Goal: Information Seeking & Learning: Learn about a topic

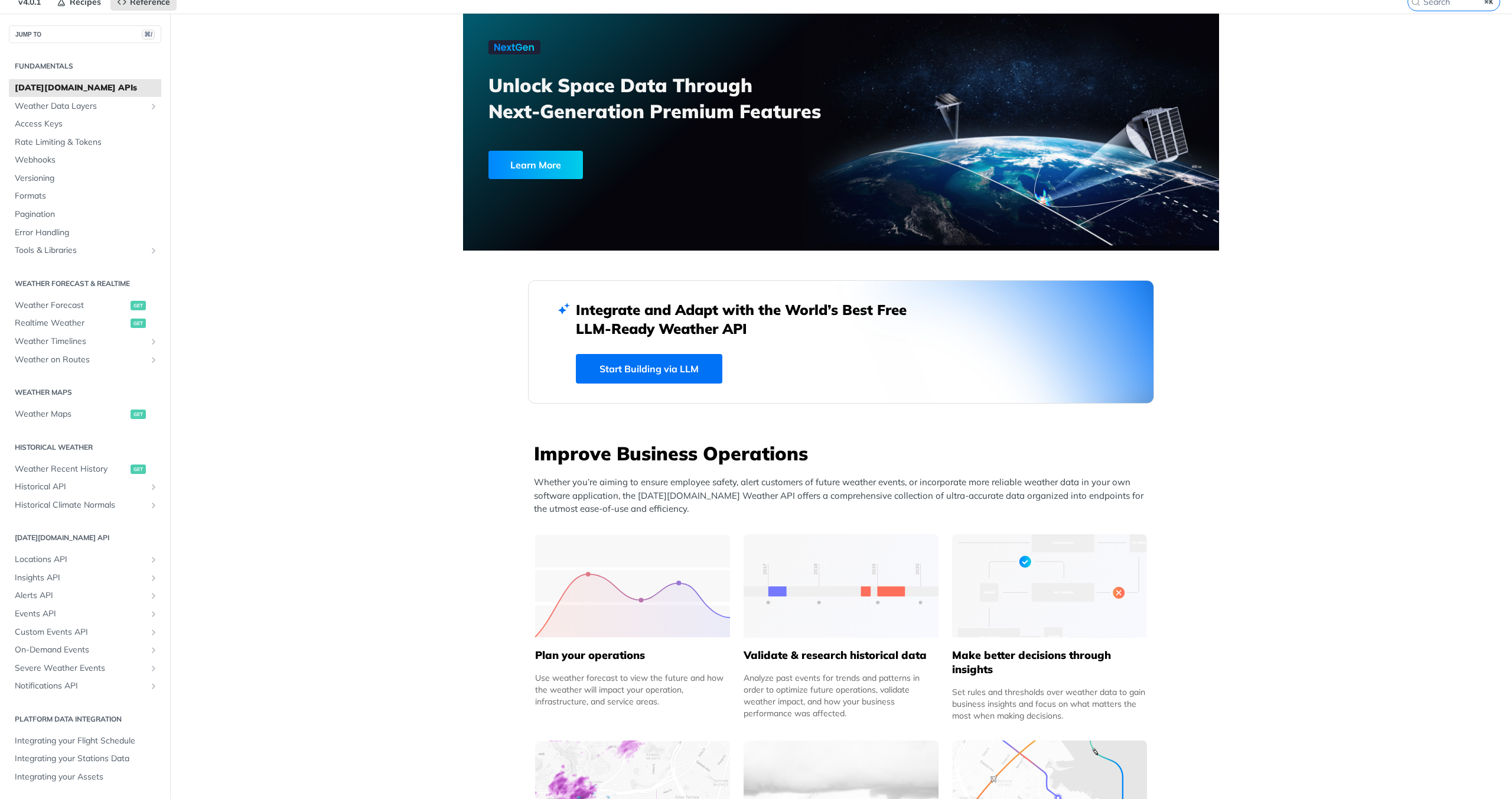
scroll to position [66, 0]
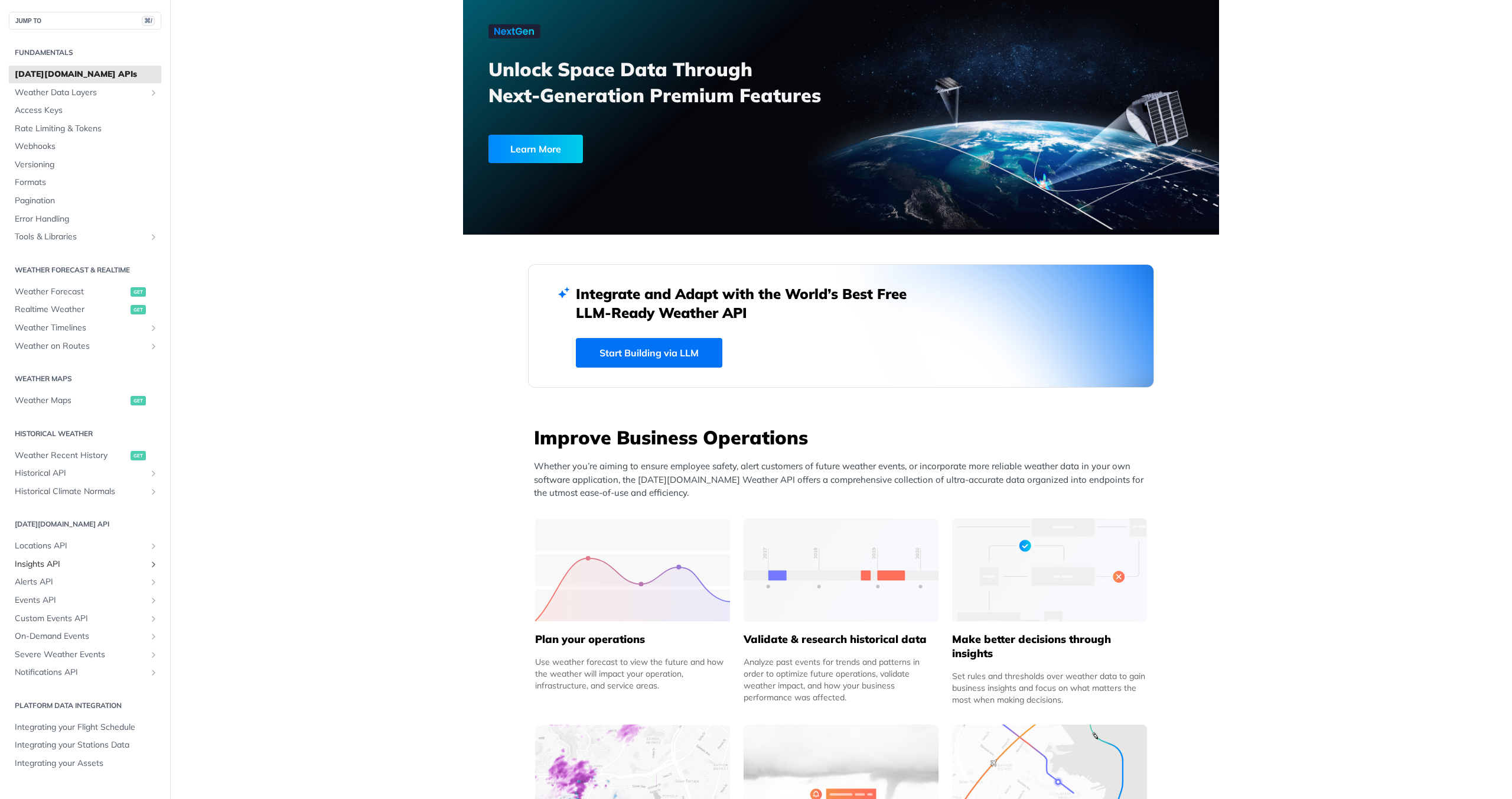
click at [50, 564] on span "Insights API" at bounding box center [80, 564] width 131 height 12
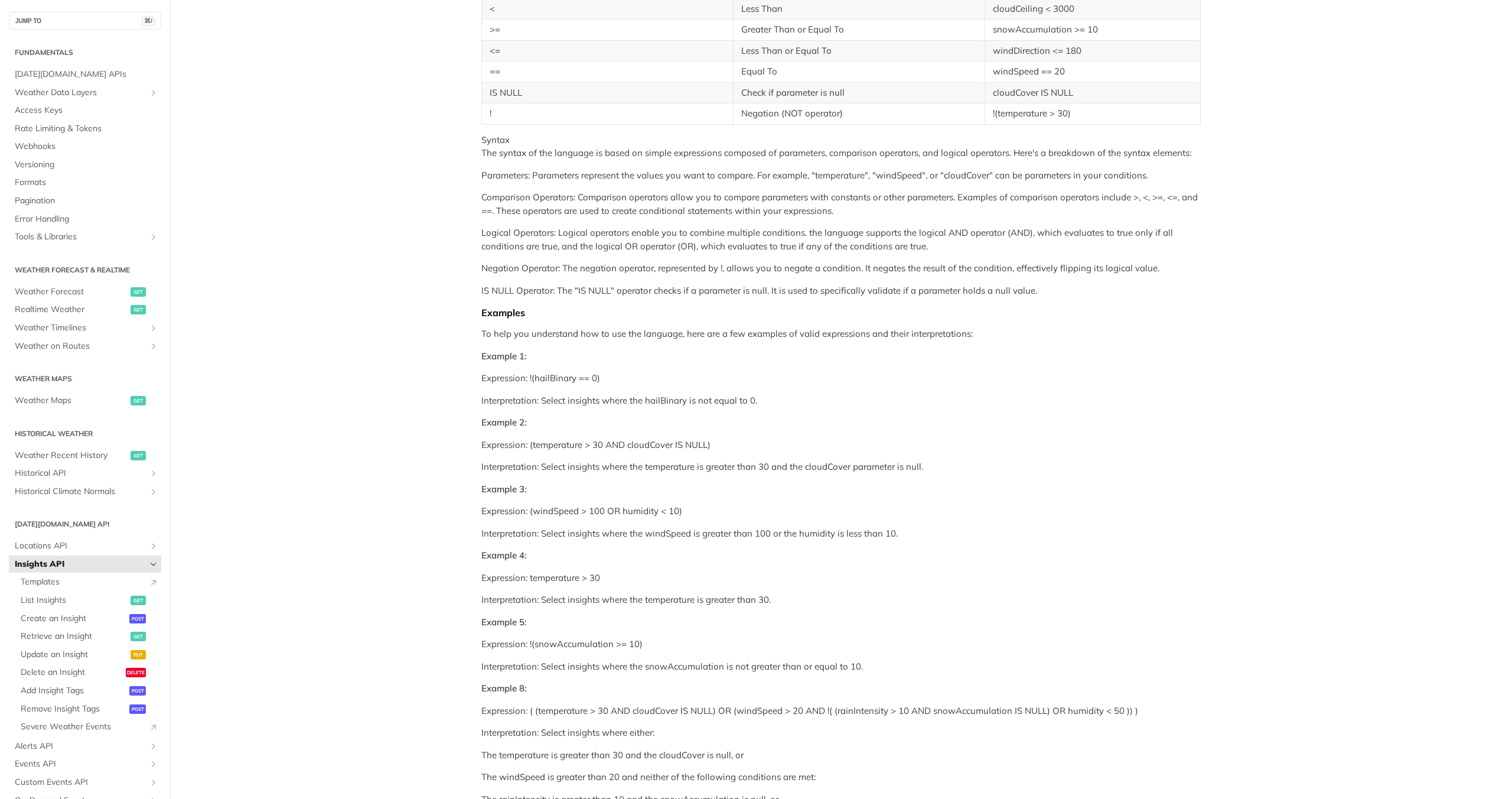
scroll to position [526, 0]
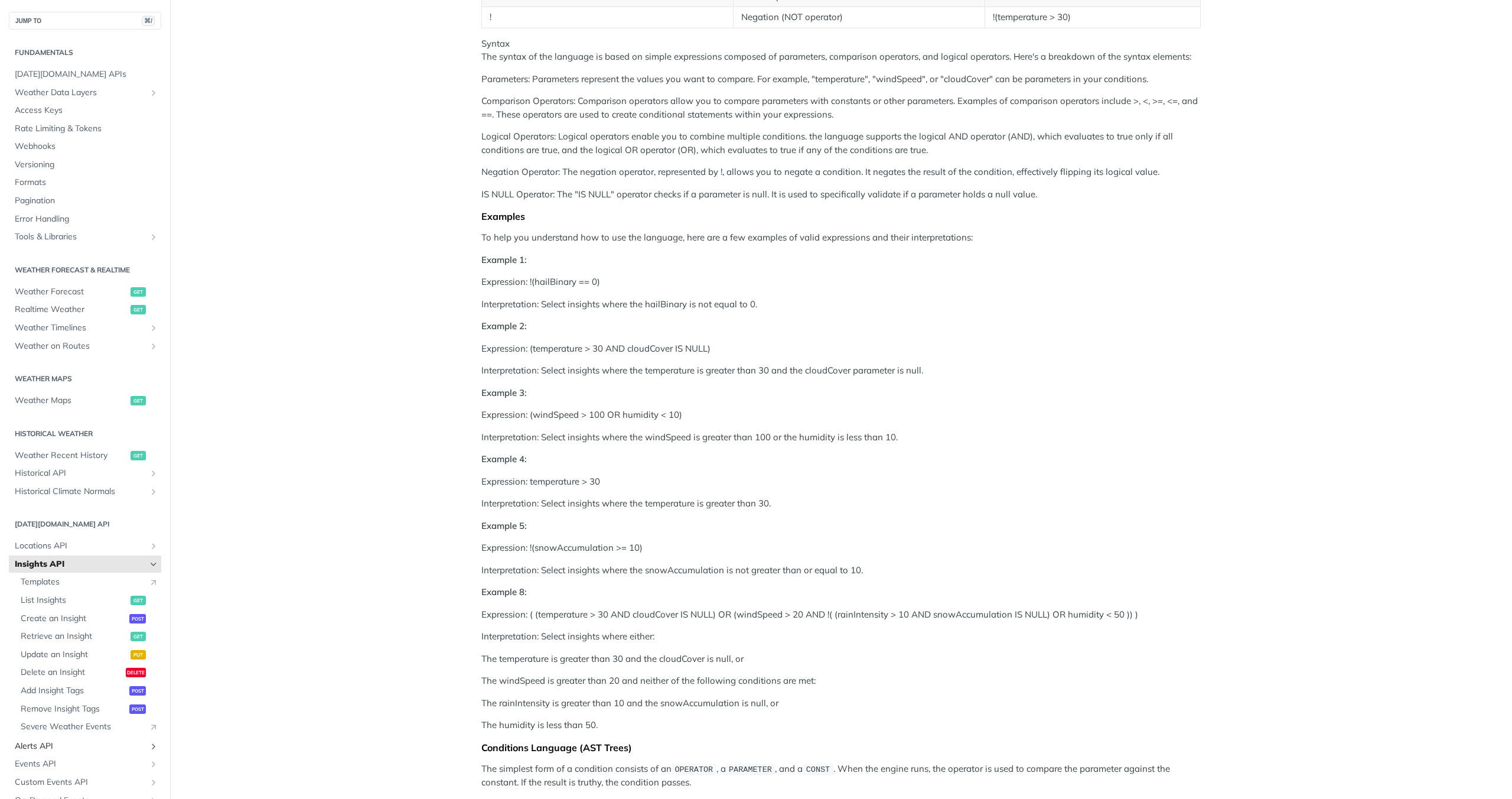
click at [46, 745] on span "Alerts API" at bounding box center [80, 746] width 131 height 12
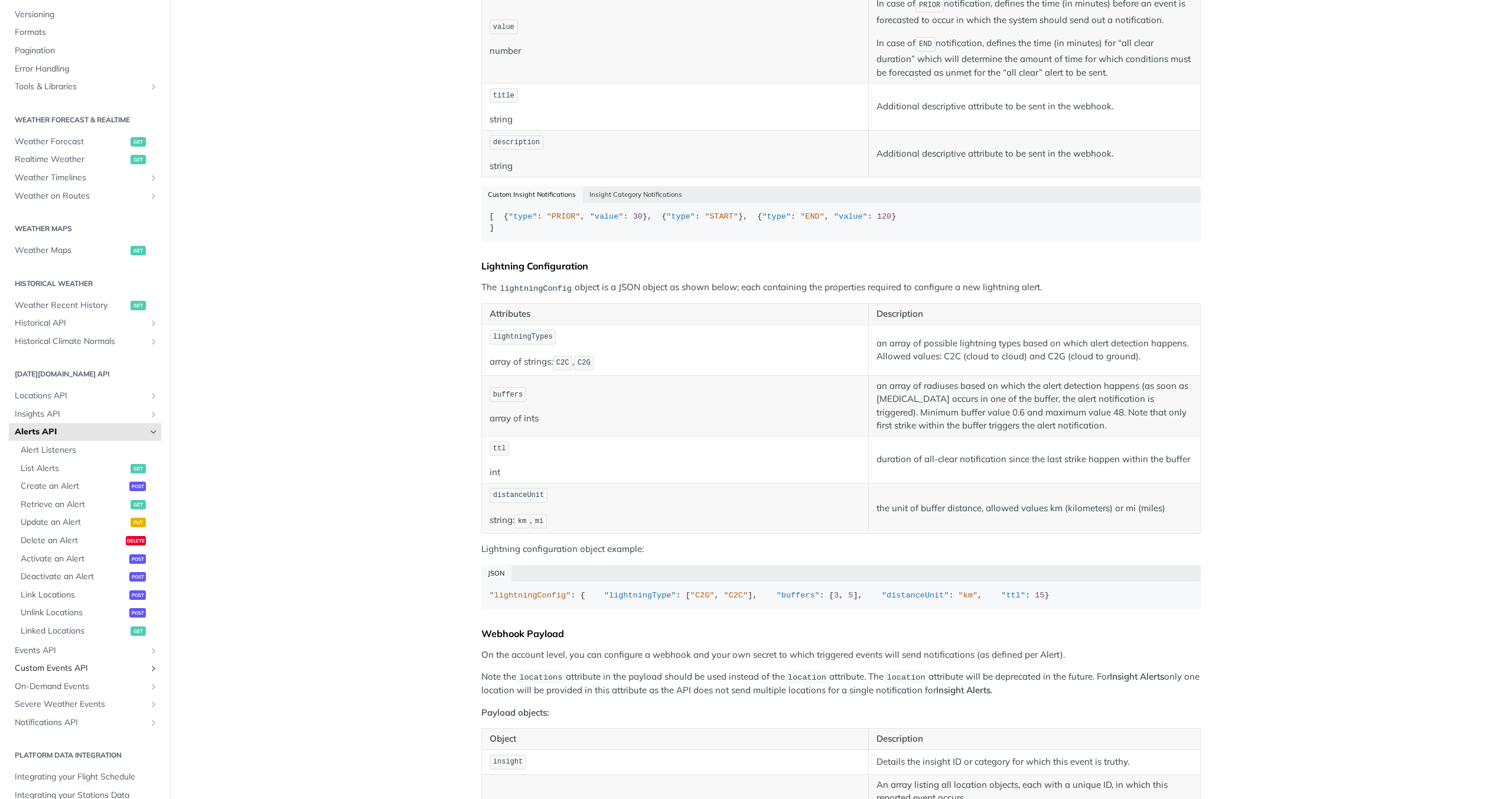
scroll to position [149, 0]
click at [85, 324] on span "Historical API" at bounding box center [80, 323] width 131 height 12
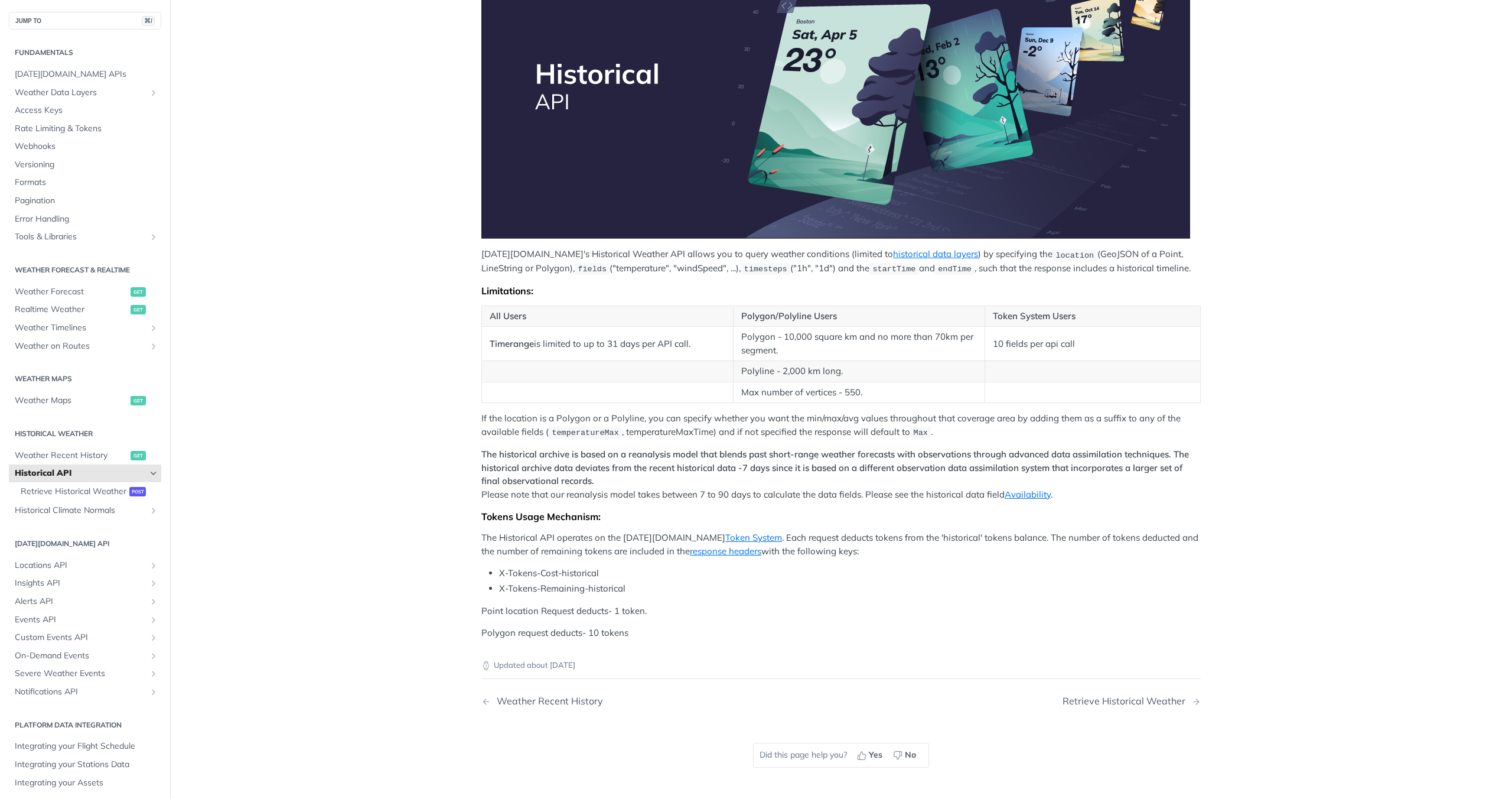
scroll to position [202, 0]
click at [61, 129] on span "Rate Limiting & Tokens" at bounding box center [87, 129] width 144 height 12
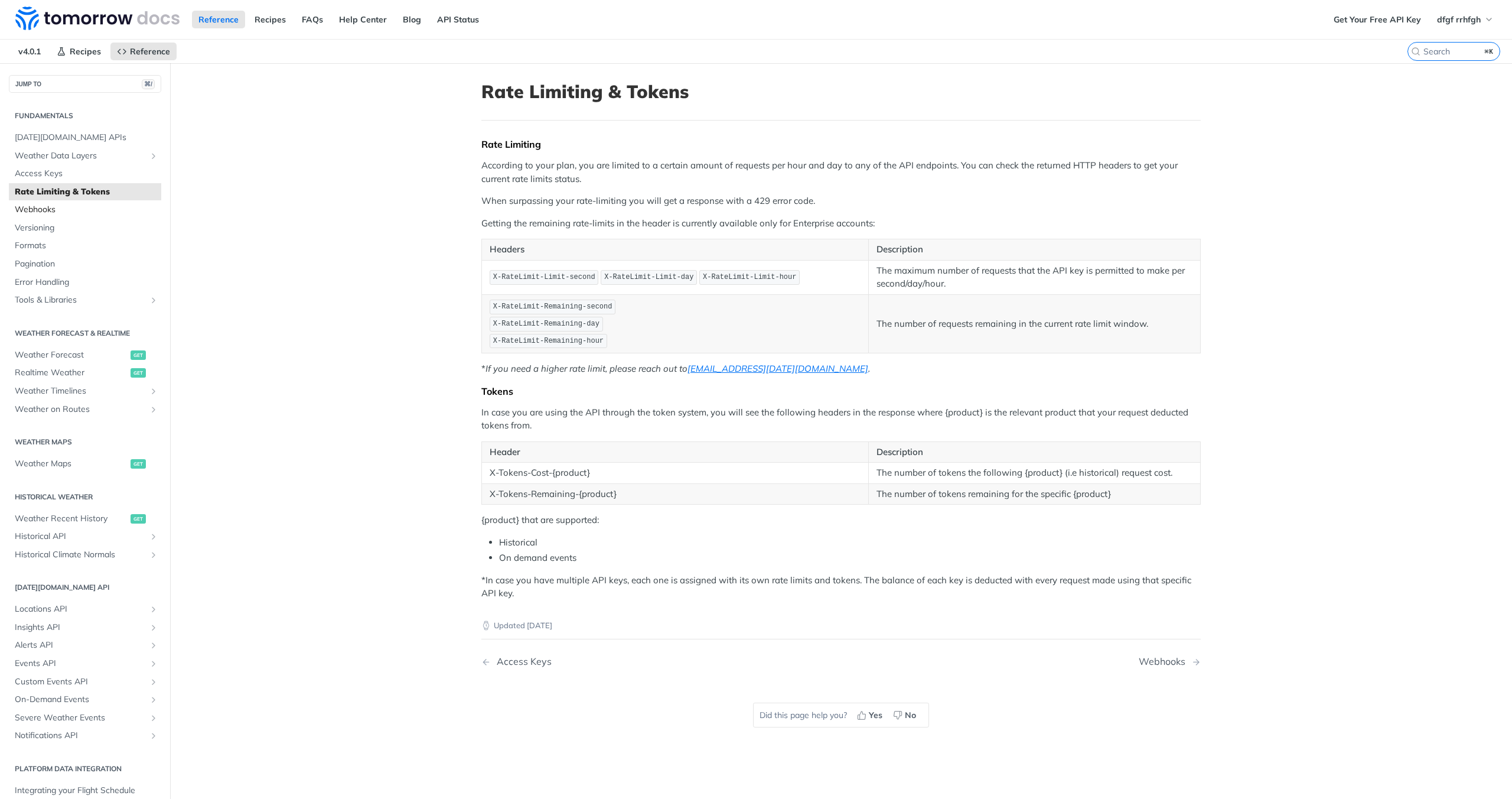
click at [57, 216] on link "Webhooks" at bounding box center [85, 210] width 152 height 17
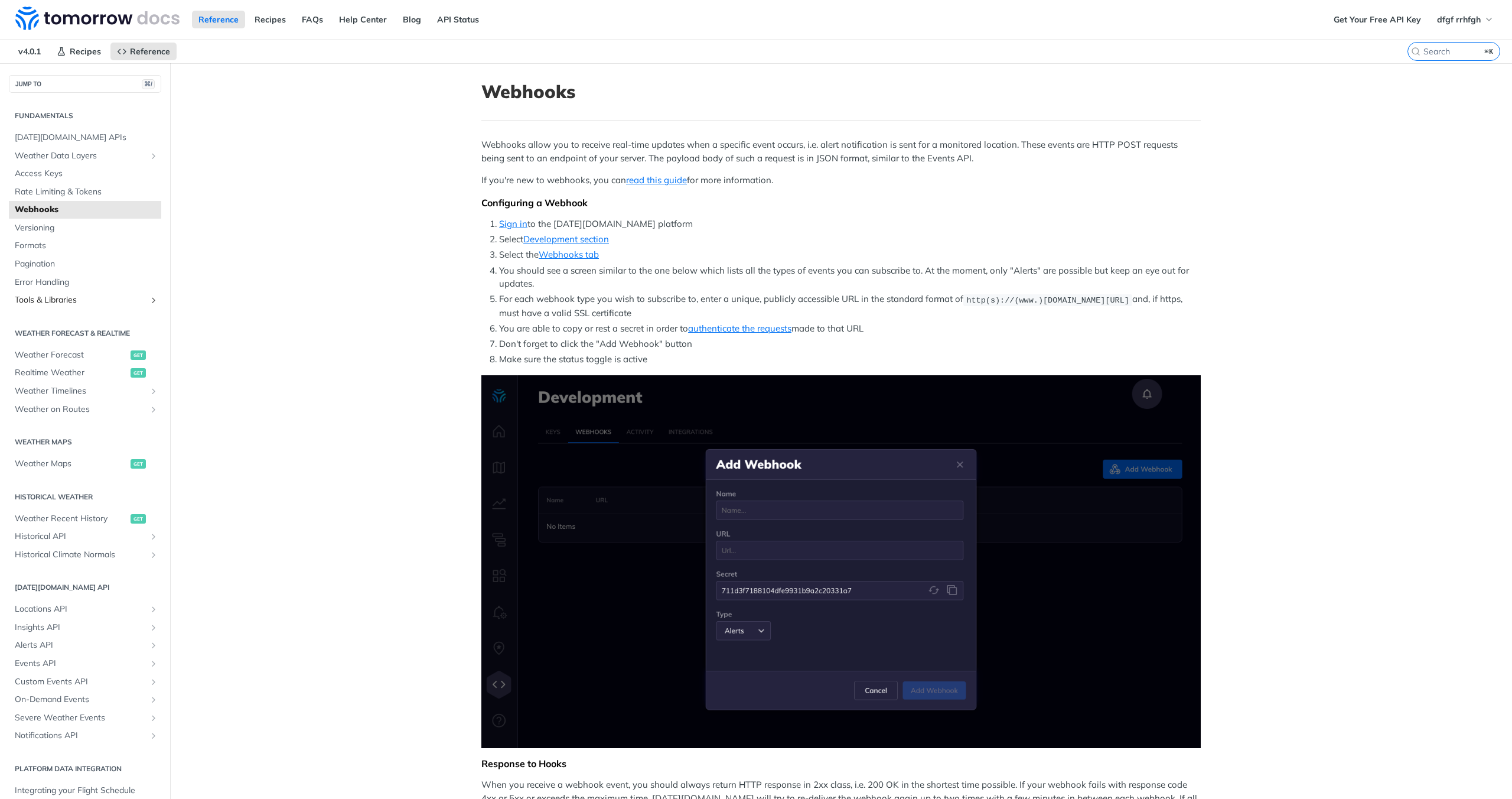
click at [47, 297] on span "Tools & Libraries" at bounding box center [80, 300] width 131 height 12
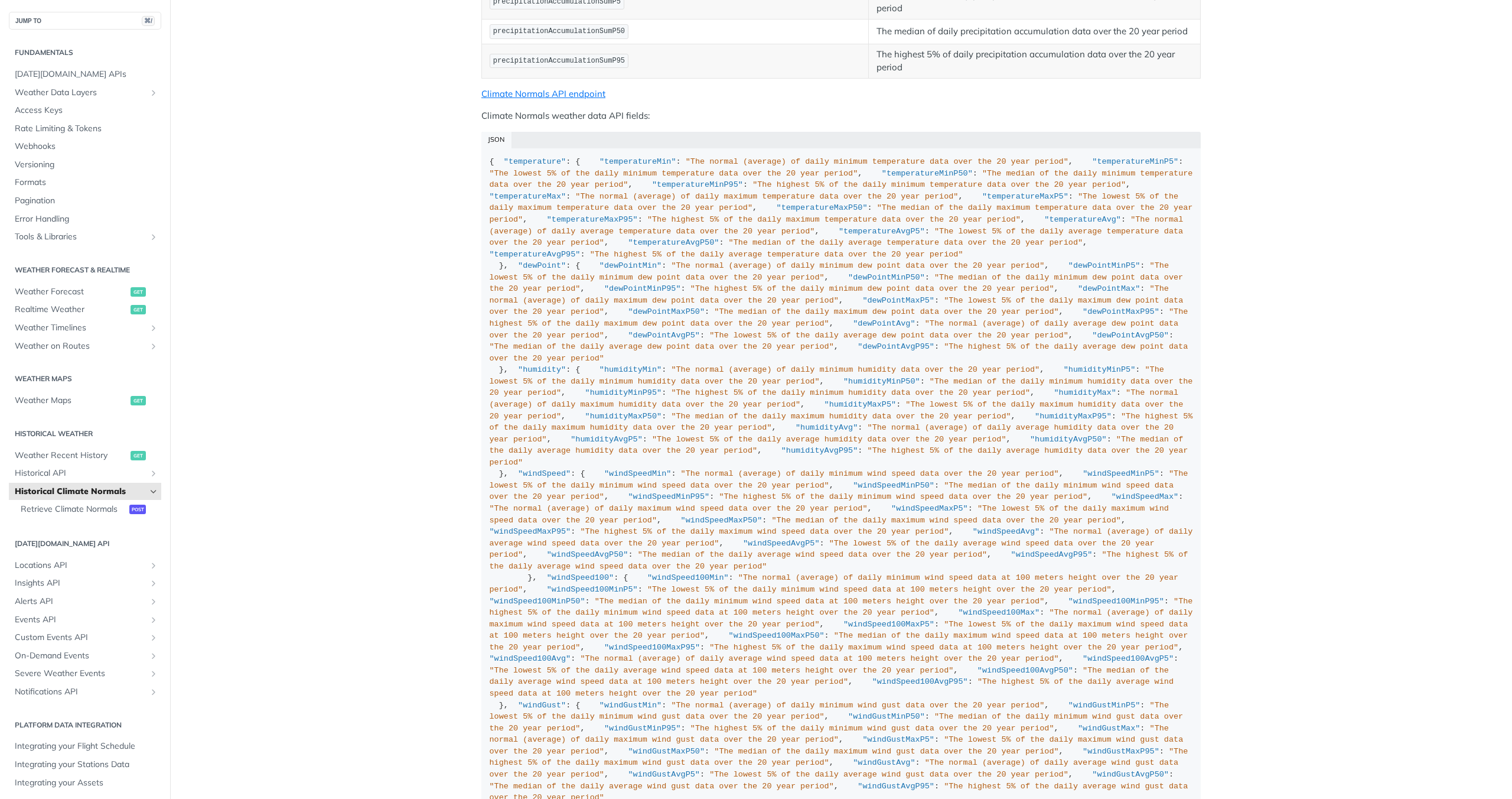
scroll to position [1207, 0]
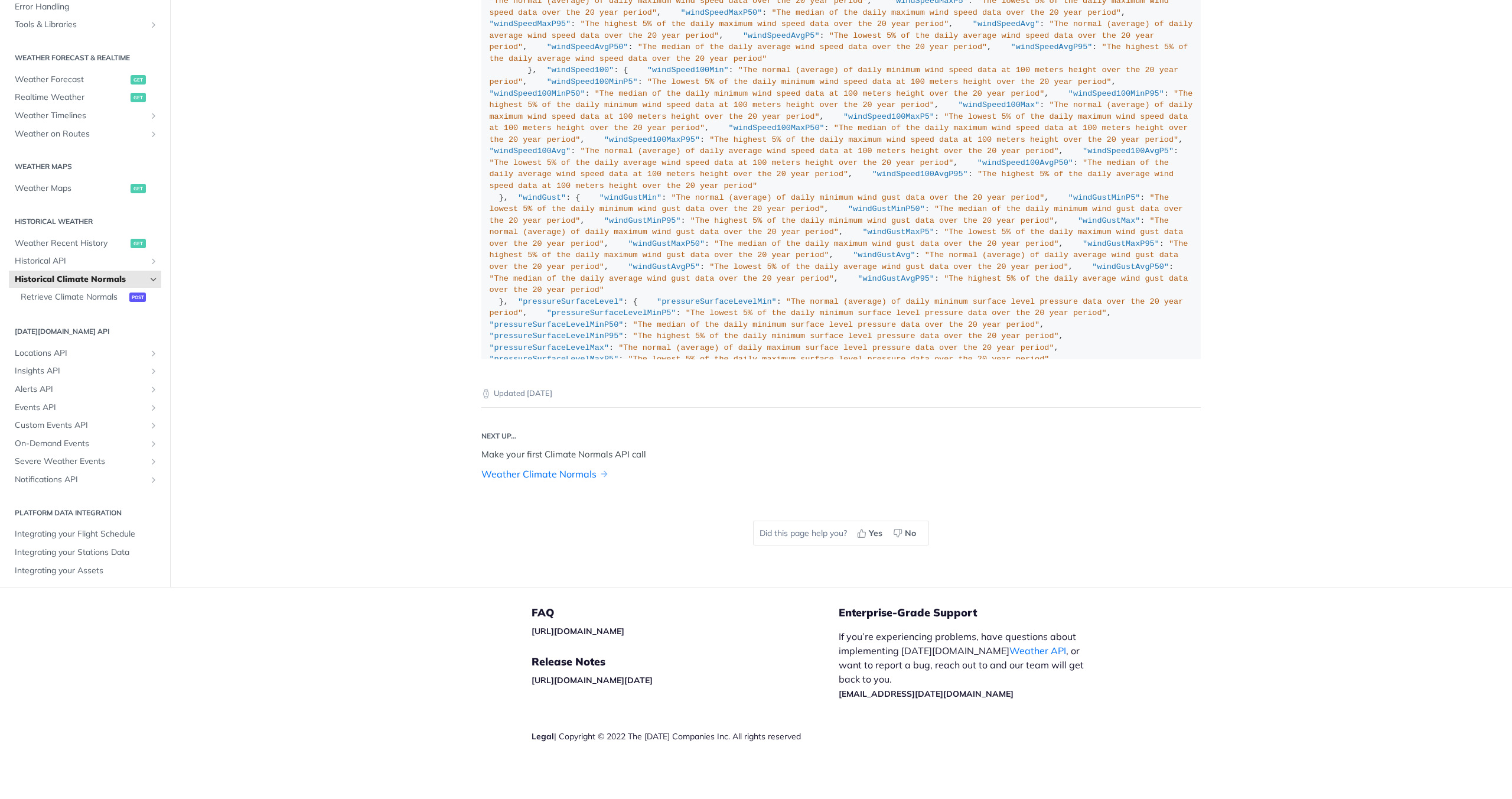
drag, startPoint x: 431, startPoint y: 454, endPoint x: 442, endPoint y: 447, distance: 13.0
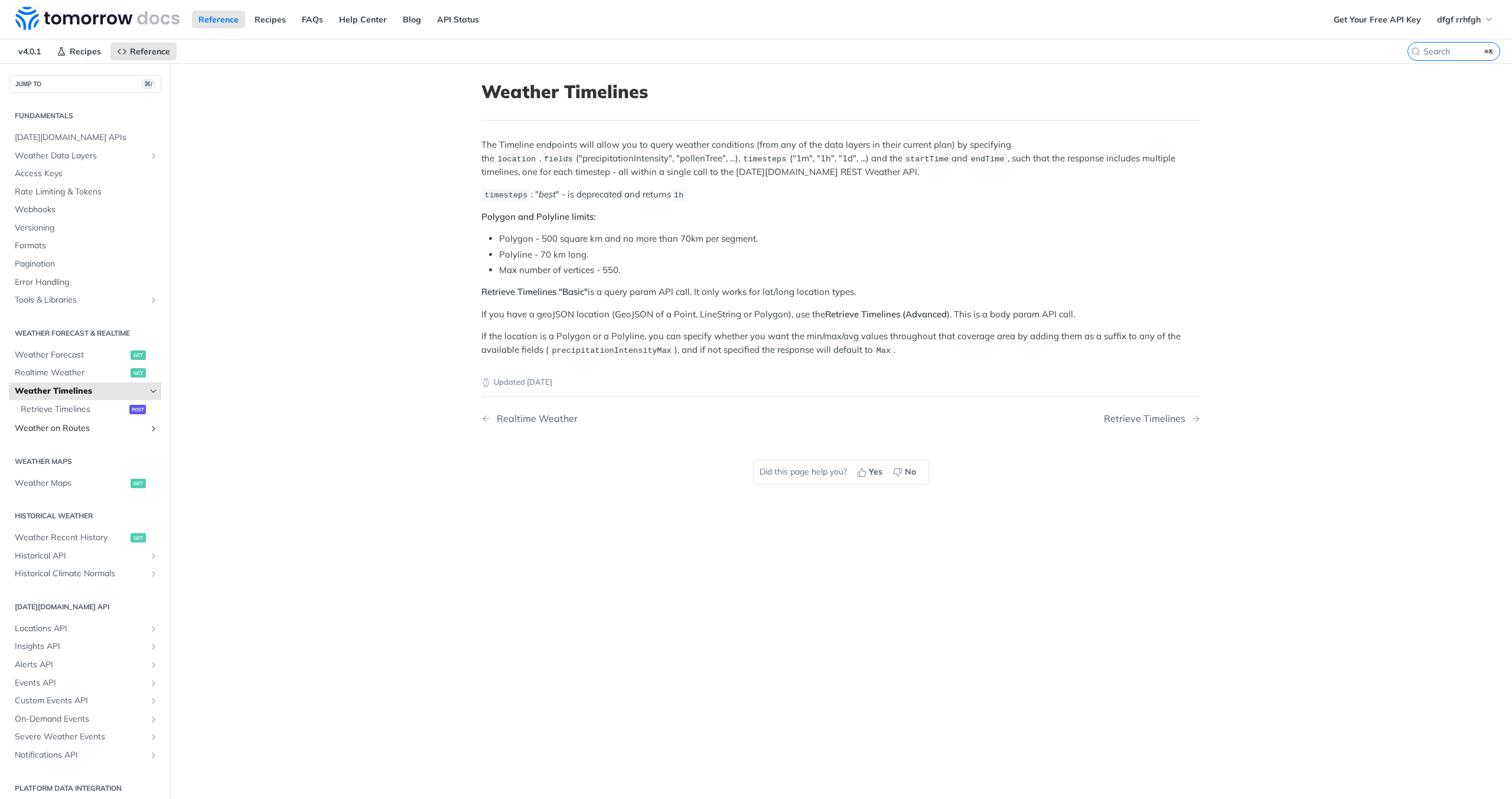
click at [72, 426] on span "Weather on Routes" at bounding box center [80, 428] width 131 height 12
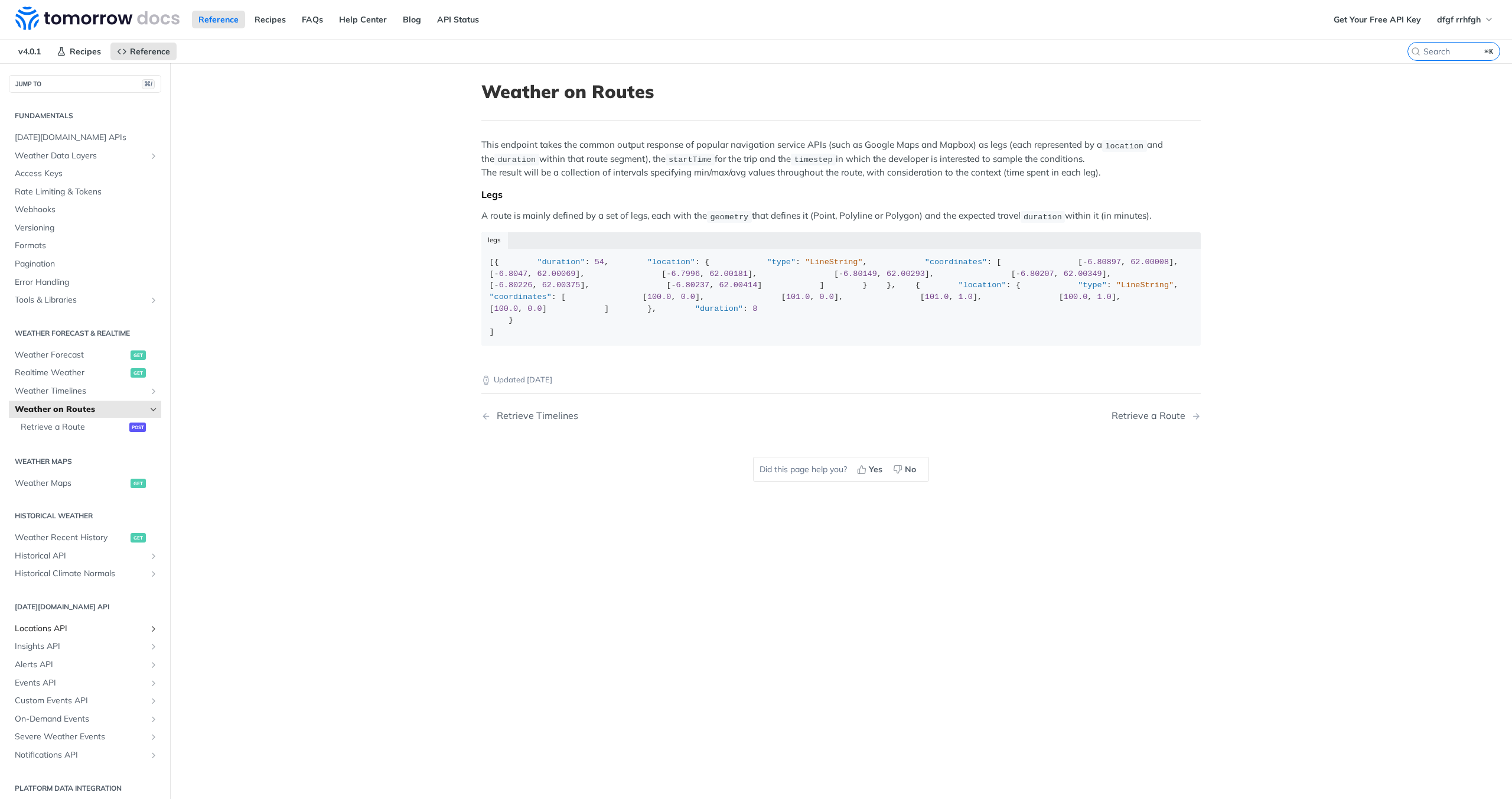
click at [72, 627] on span "Locations API" at bounding box center [80, 629] width 131 height 12
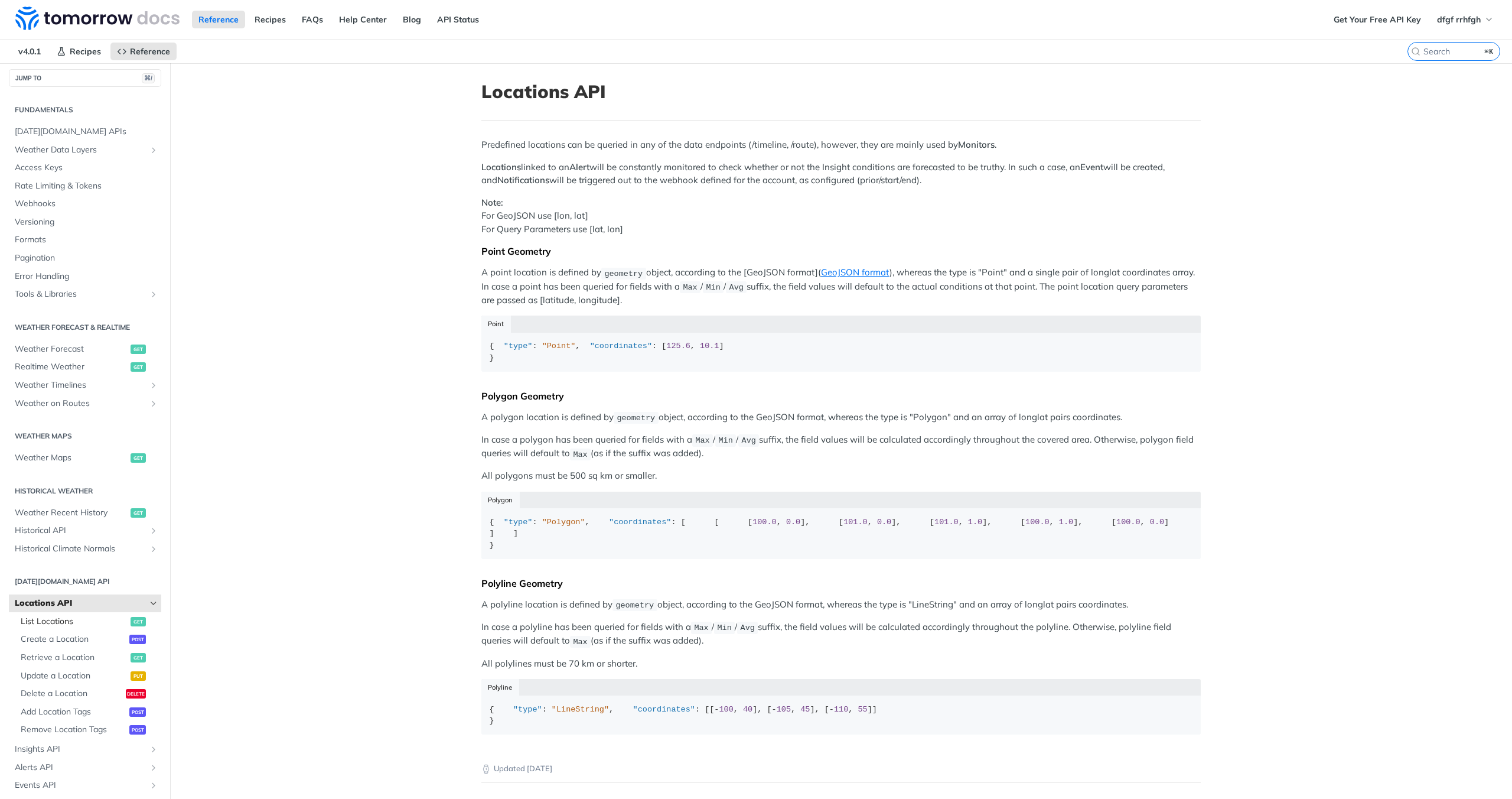
scroll to position [17, 0]
click at [61, 610] on span "List Locations" at bounding box center [74, 609] width 107 height 12
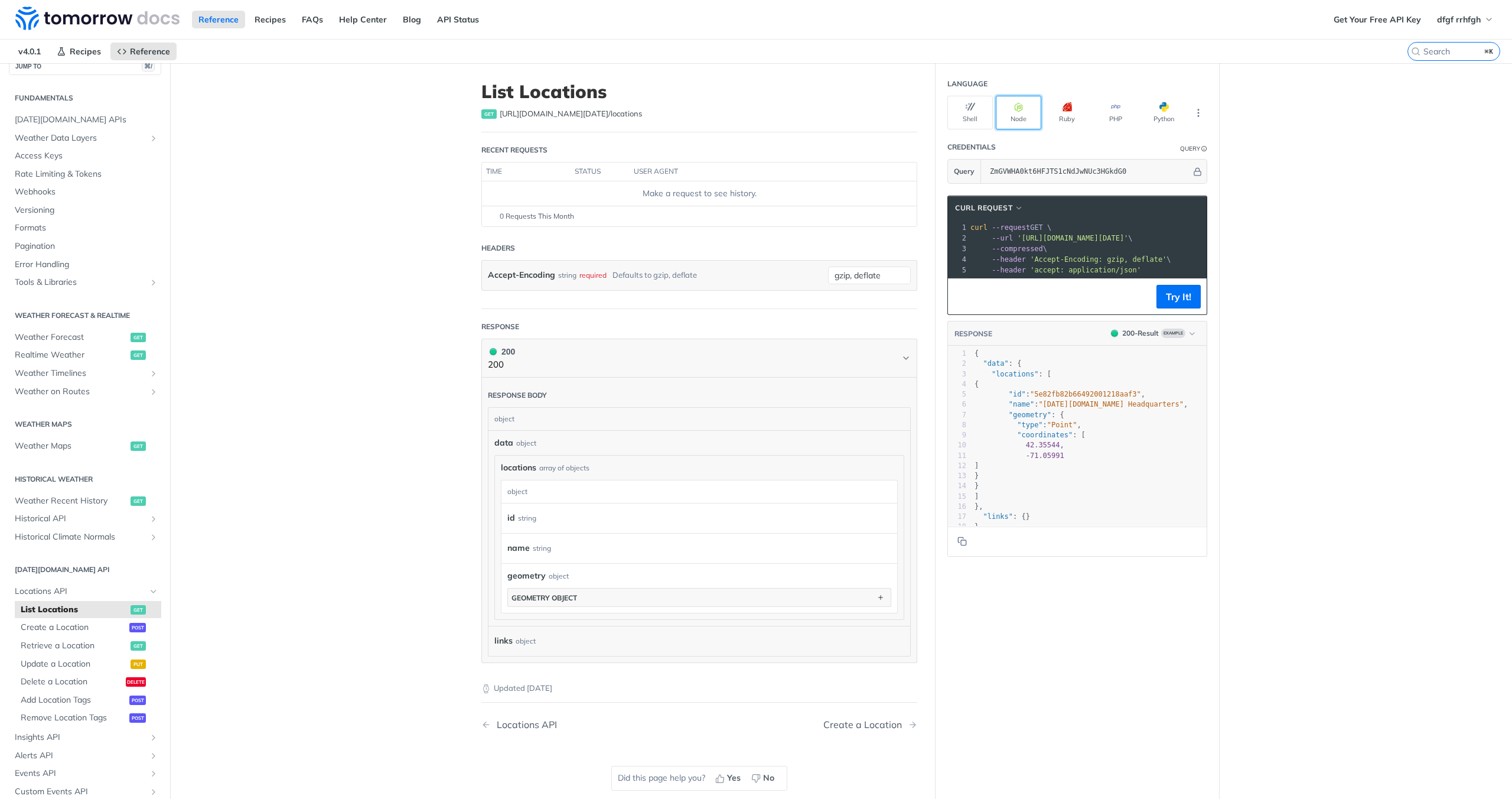
click at [1022, 115] on button "Node" at bounding box center [1018, 112] width 46 height 34
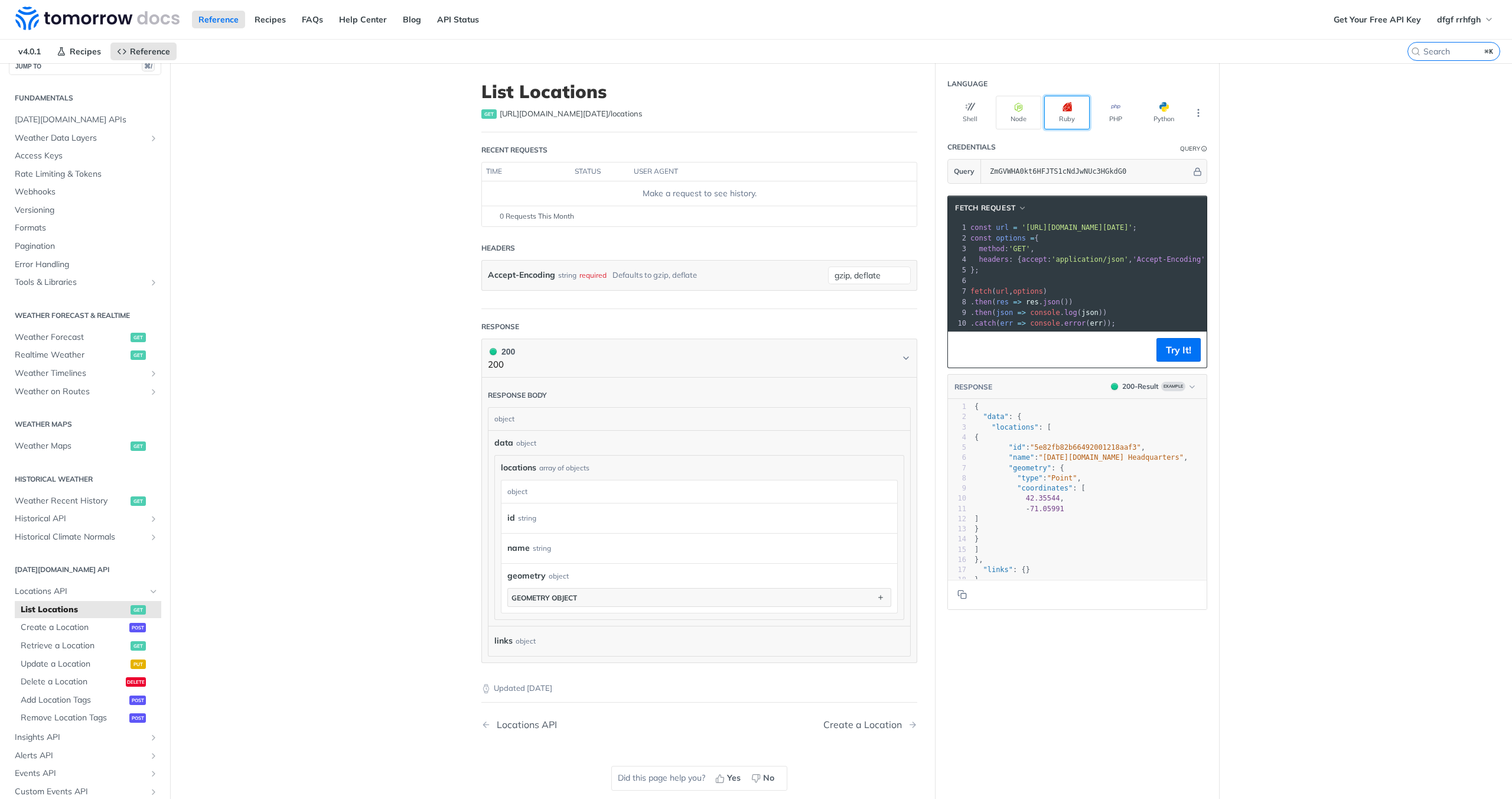
click at [1079, 112] on button "Ruby" at bounding box center [1067, 112] width 46 height 34
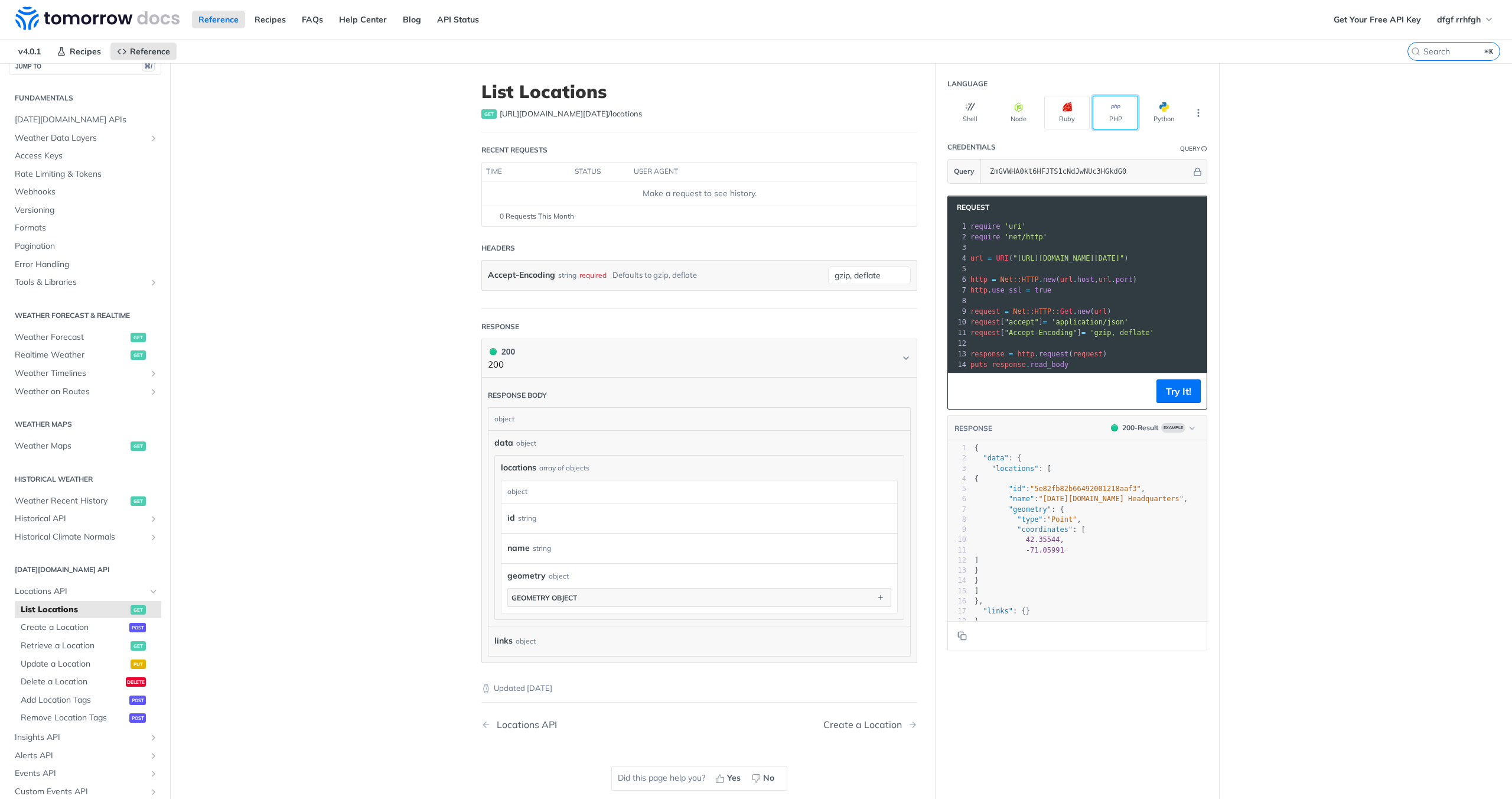
click at [1113, 114] on button "PHP" at bounding box center [1115, 112] width 46 height 34
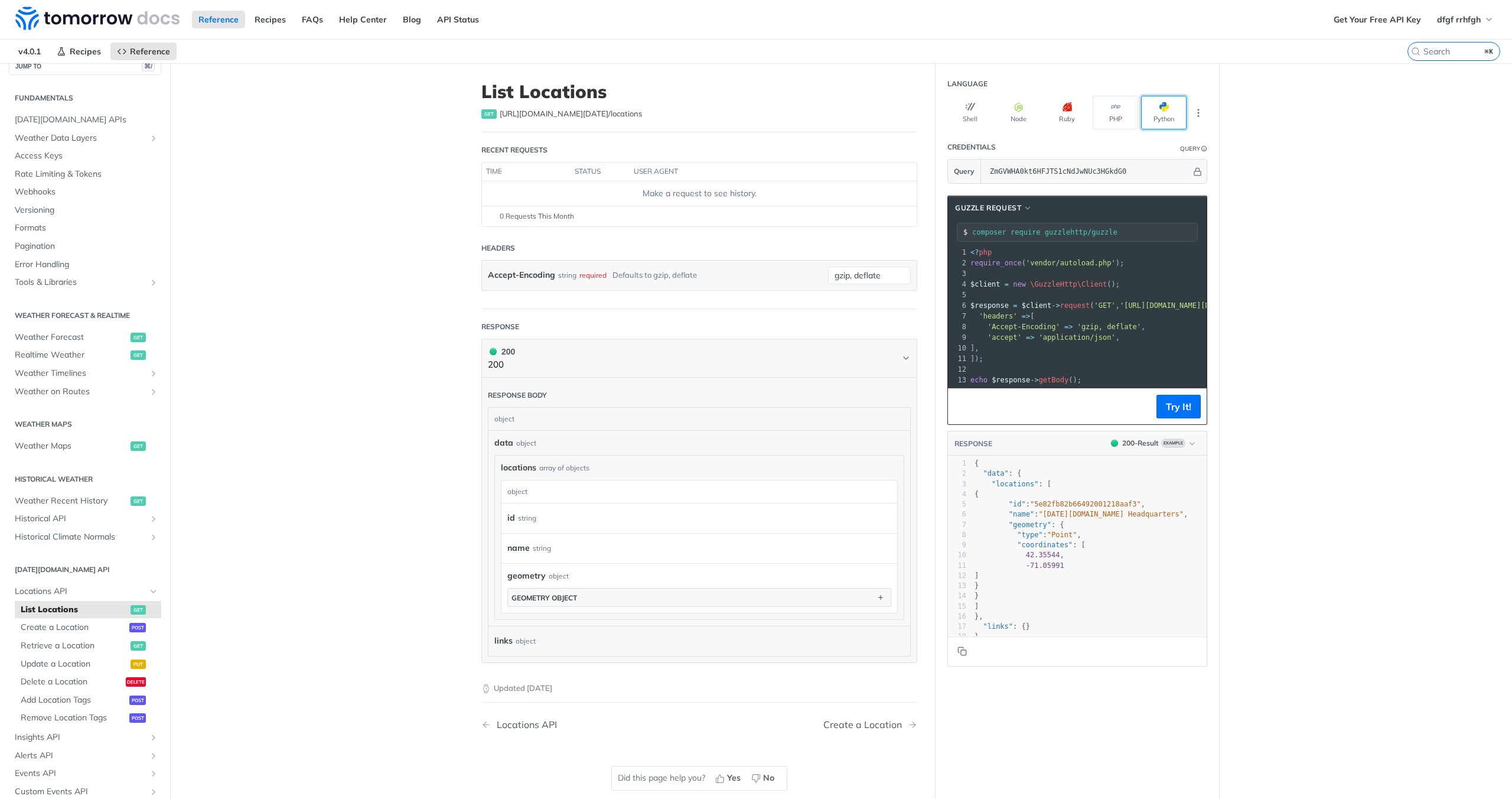
click at [1153, 113] on button "Python" at bounding box center [1164, 112] width 46 height 34
type input "python -m pip install requests"
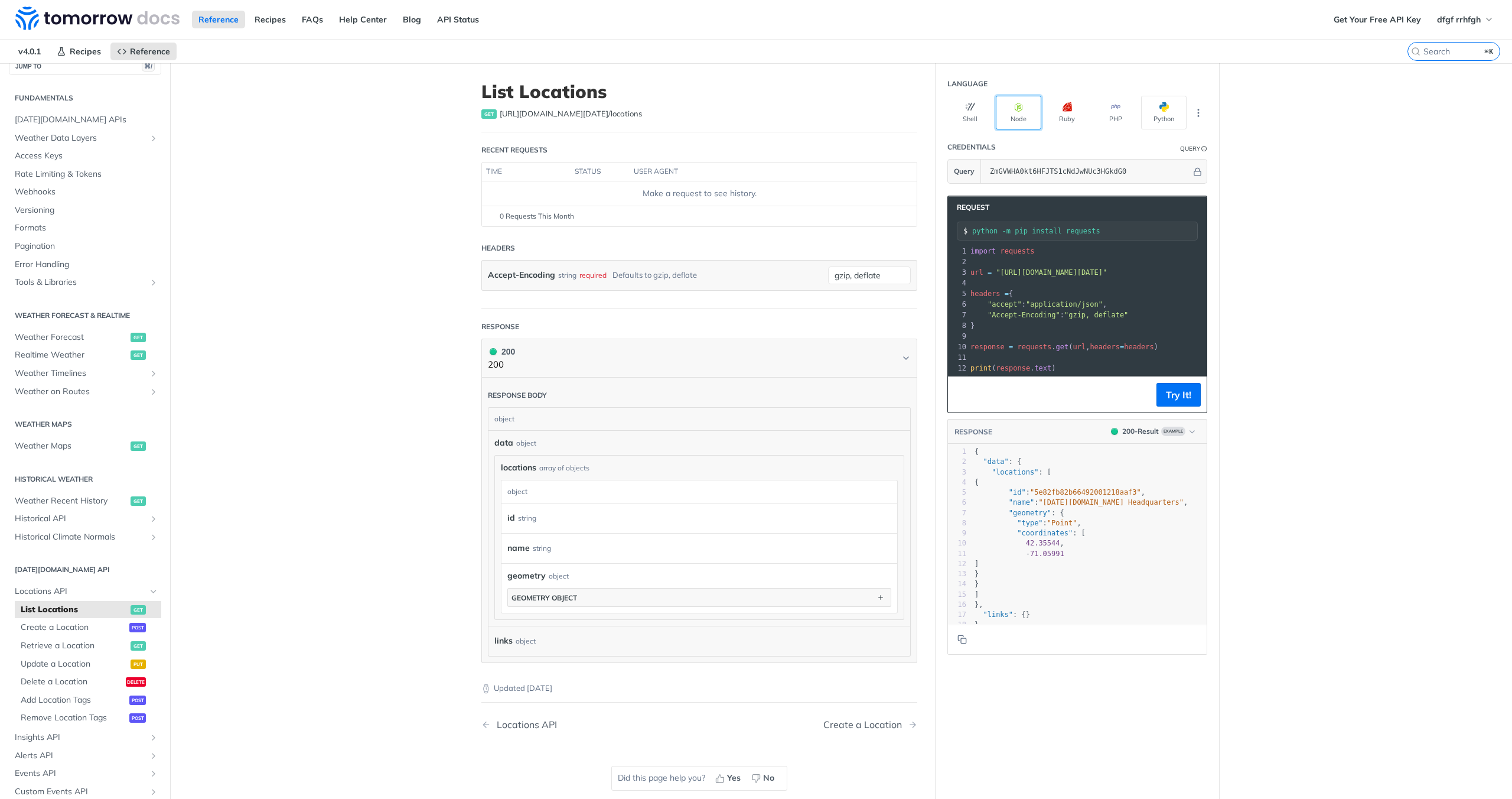
click at [1024, 112] on button "Node" at bounding box center [1018, 112] width 46 height 34
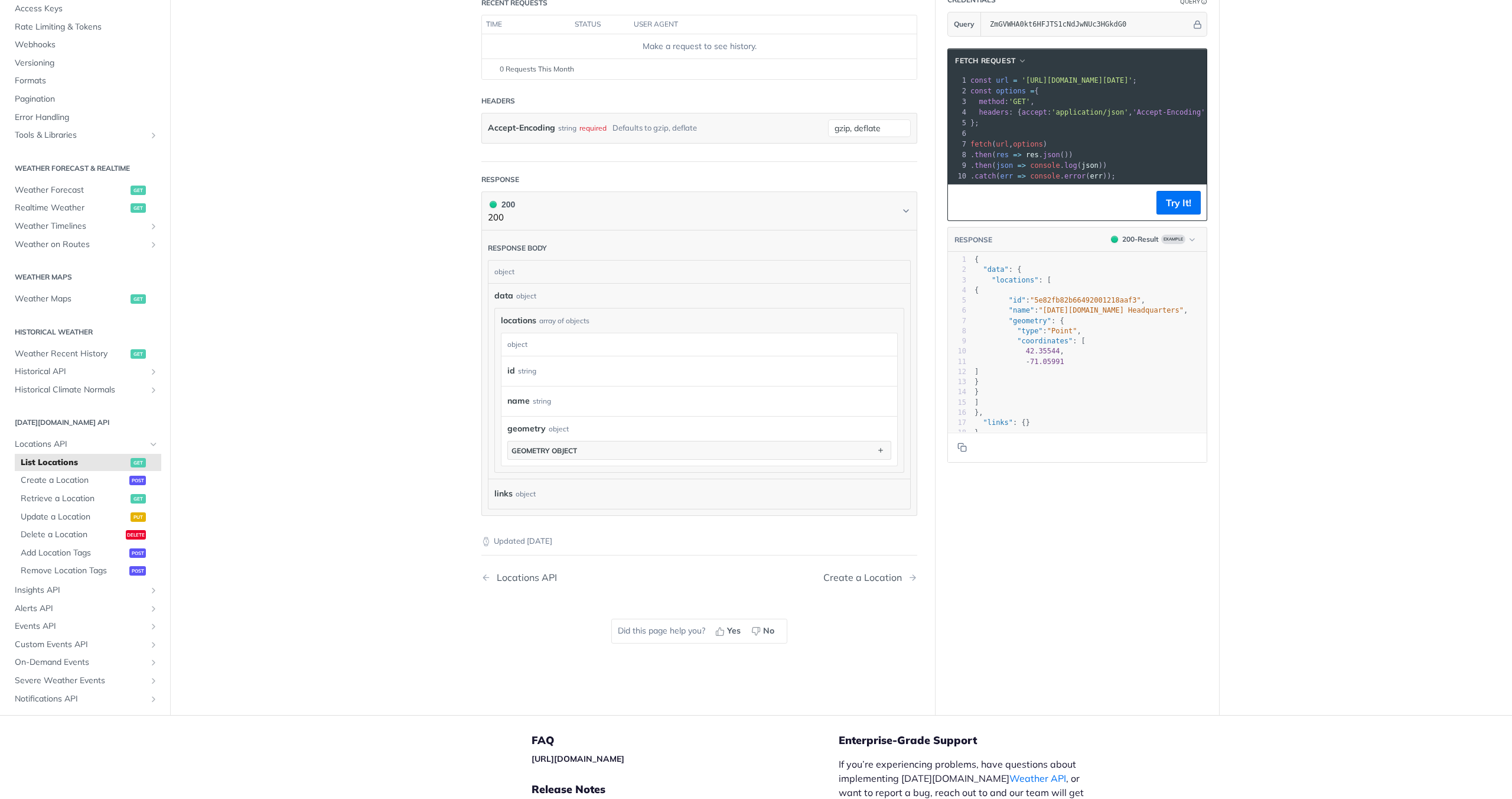
scroll to position [277, 0]
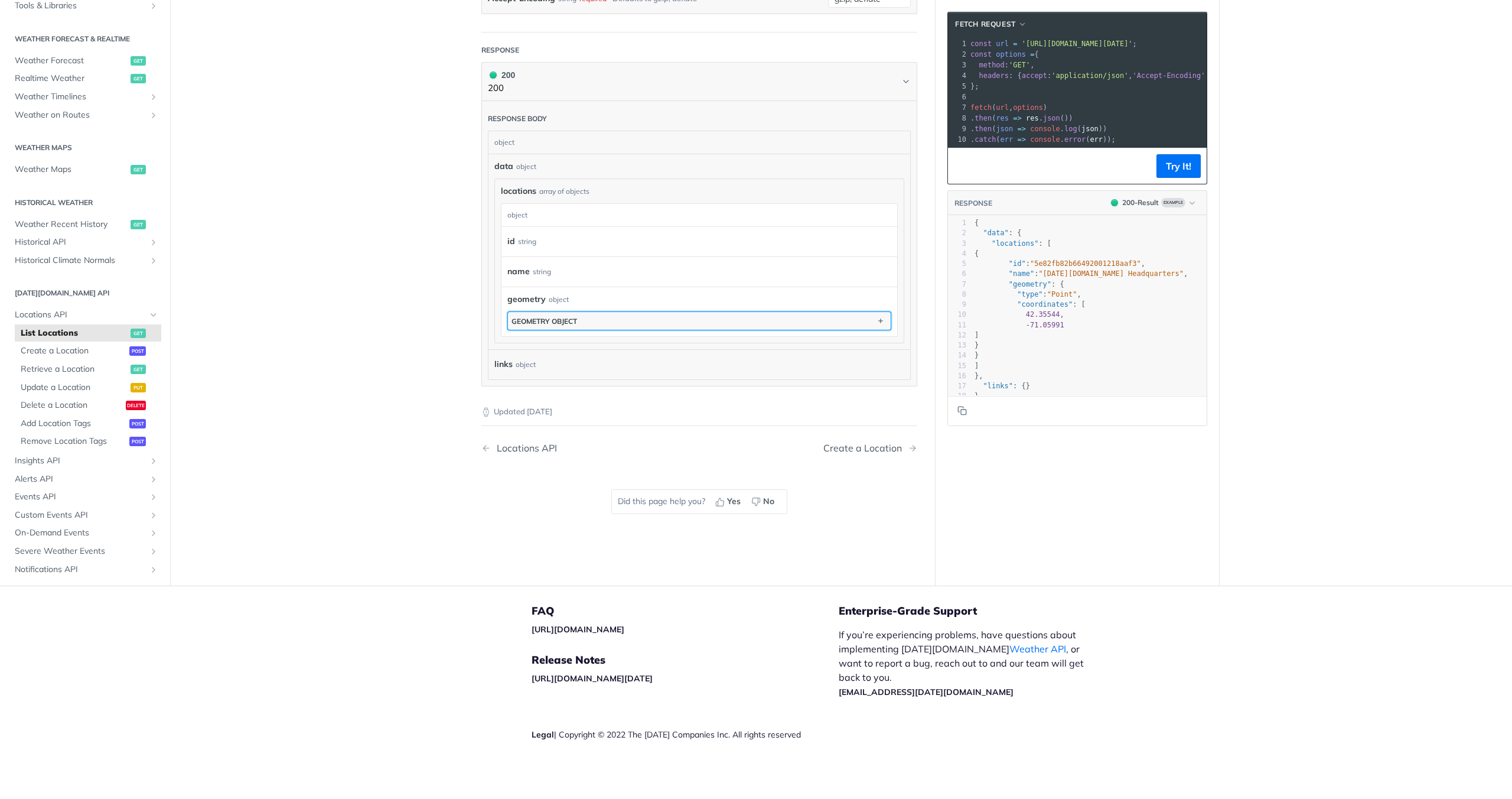
click at [565, 323] on div "geometry object" at bounding box center [544, 321] width 66 height 9
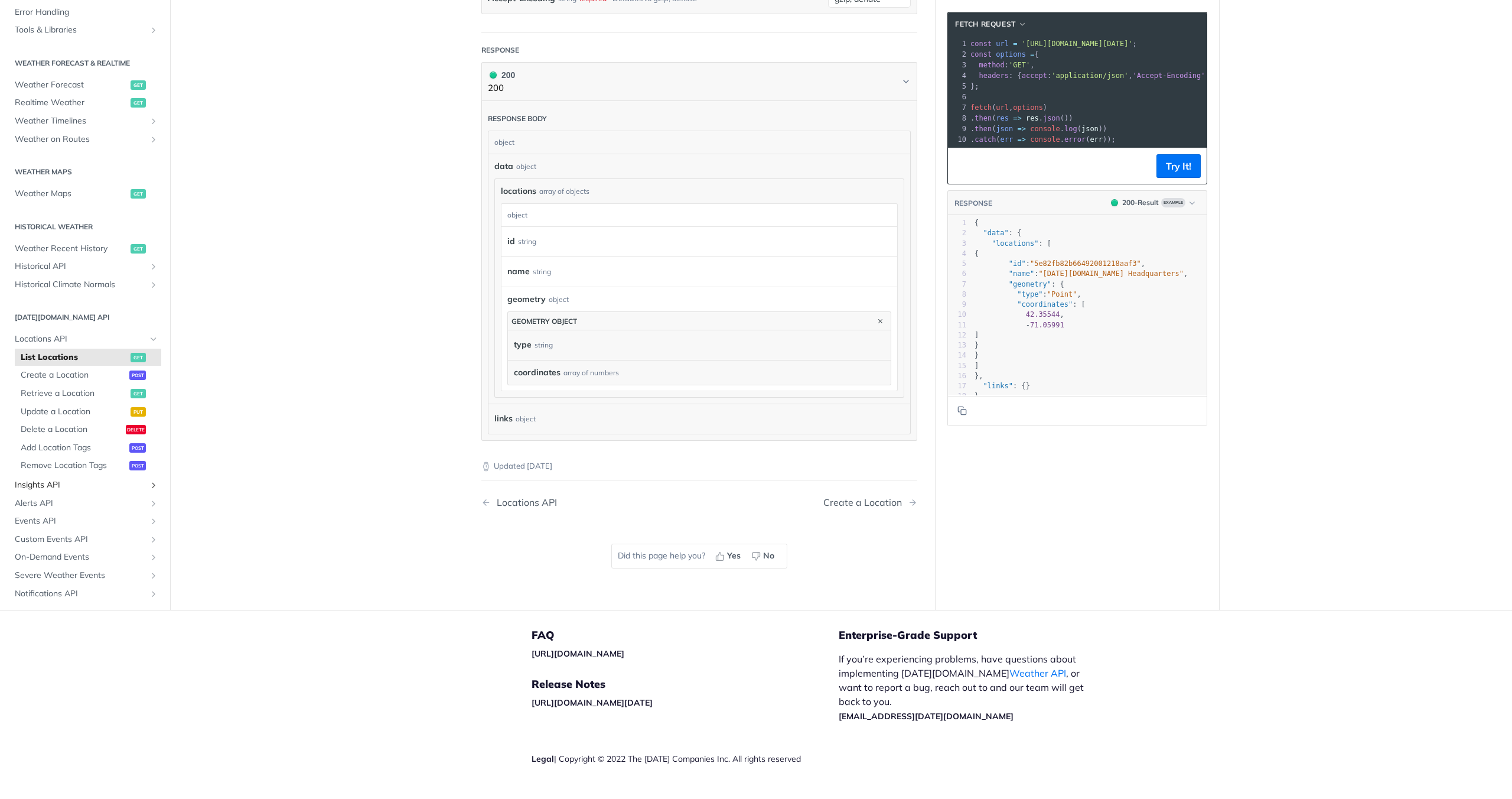
click at [48, 486] on span "Insights API" at bounding box center [80, 485] width 131 height 12
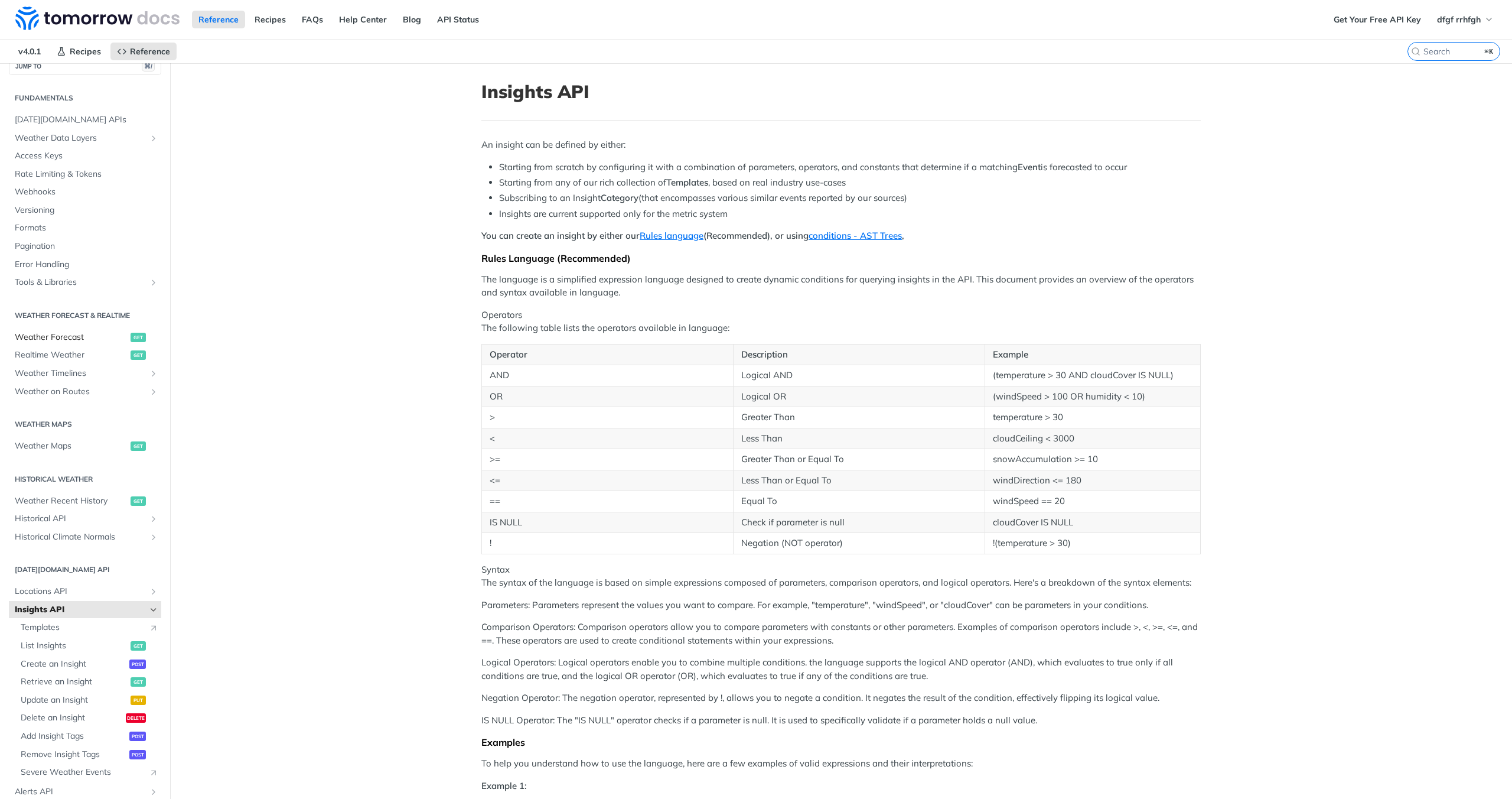
click at [74, 335] on span "Weather Forecast" at bounding box center [71, 337] width 113 height 12
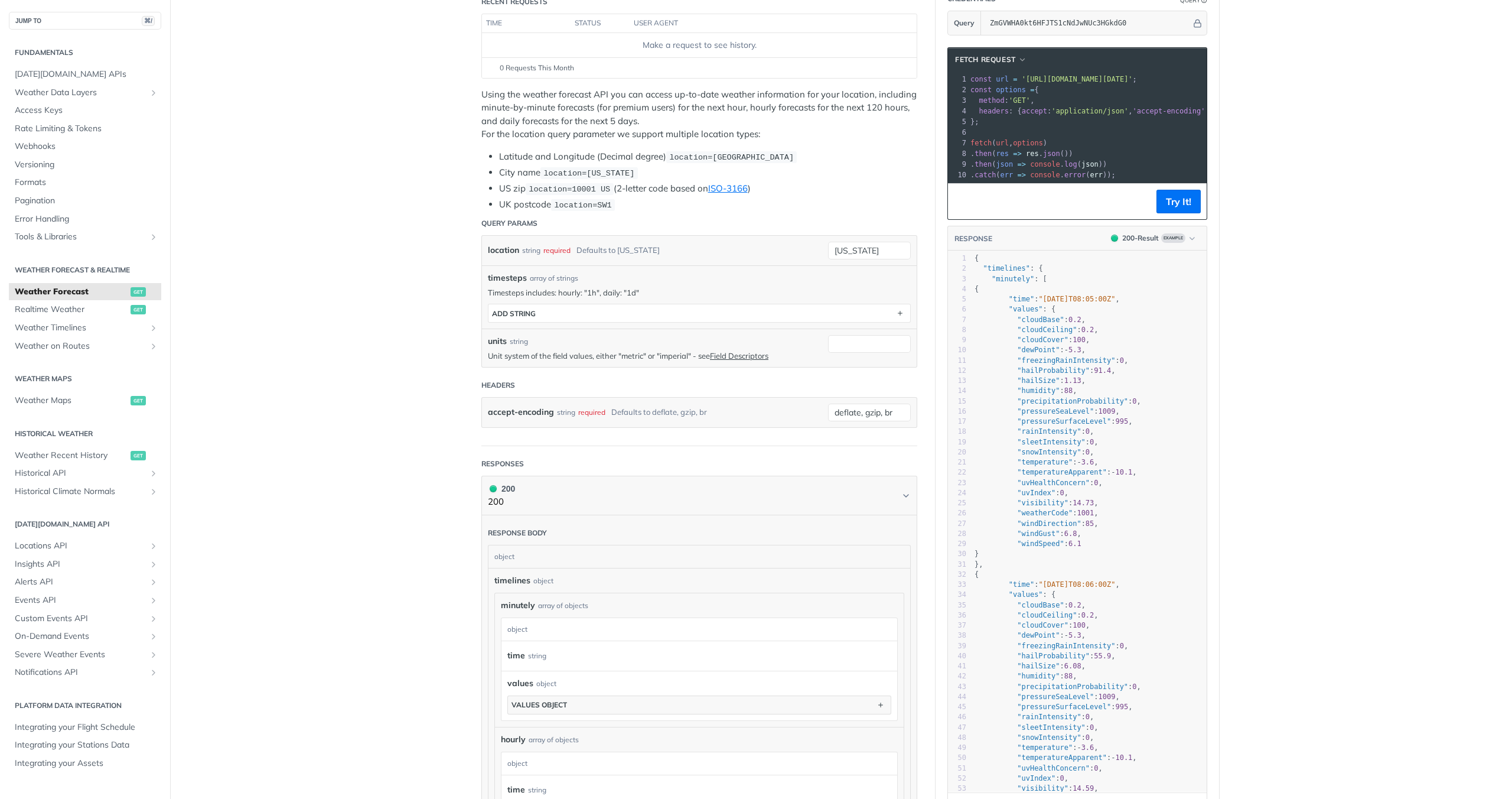
scroll to position [151, 0]
type textarea "91.4"
drag, startPoint x: 1095, startPoint y: 378, endPoint x: 1110, endPoint y: 378, distance: 15.0
click at [1110, 371] on span "91.4" at bounding box center [1102, 367] width 17 height 8
click at [1017, 371] on span ""hailProbability"" at bounding box center [1053, 367] width 72 height 8
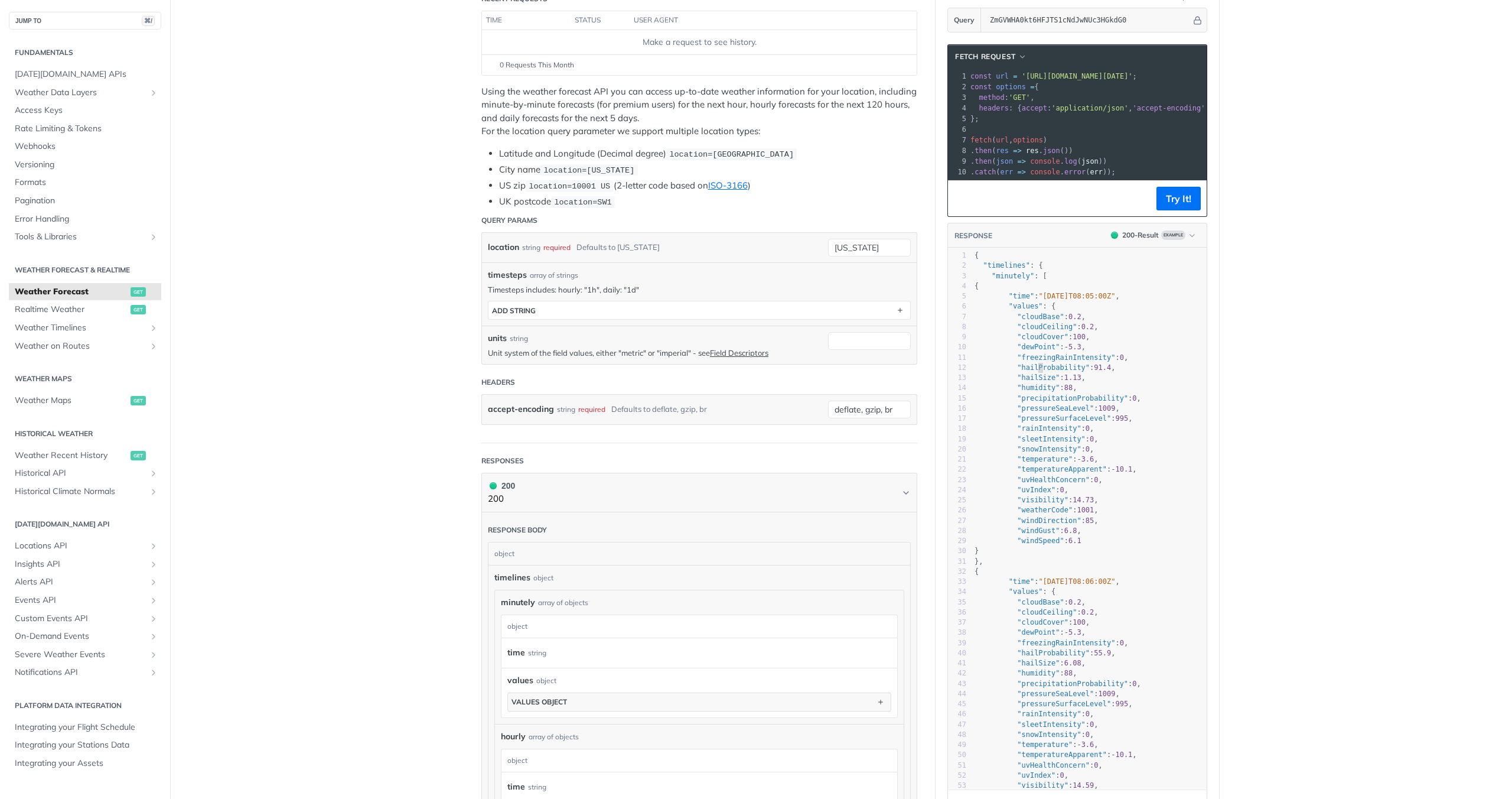
click at [1035, 371] on span ""hailProbability"" at bounding box center [1053, 367] width 72 height 8
type textarea "hailProbability"
click at [1035, 371] on span ""hailProbability"" at bounding box center [1053, 367] width 72 height 8
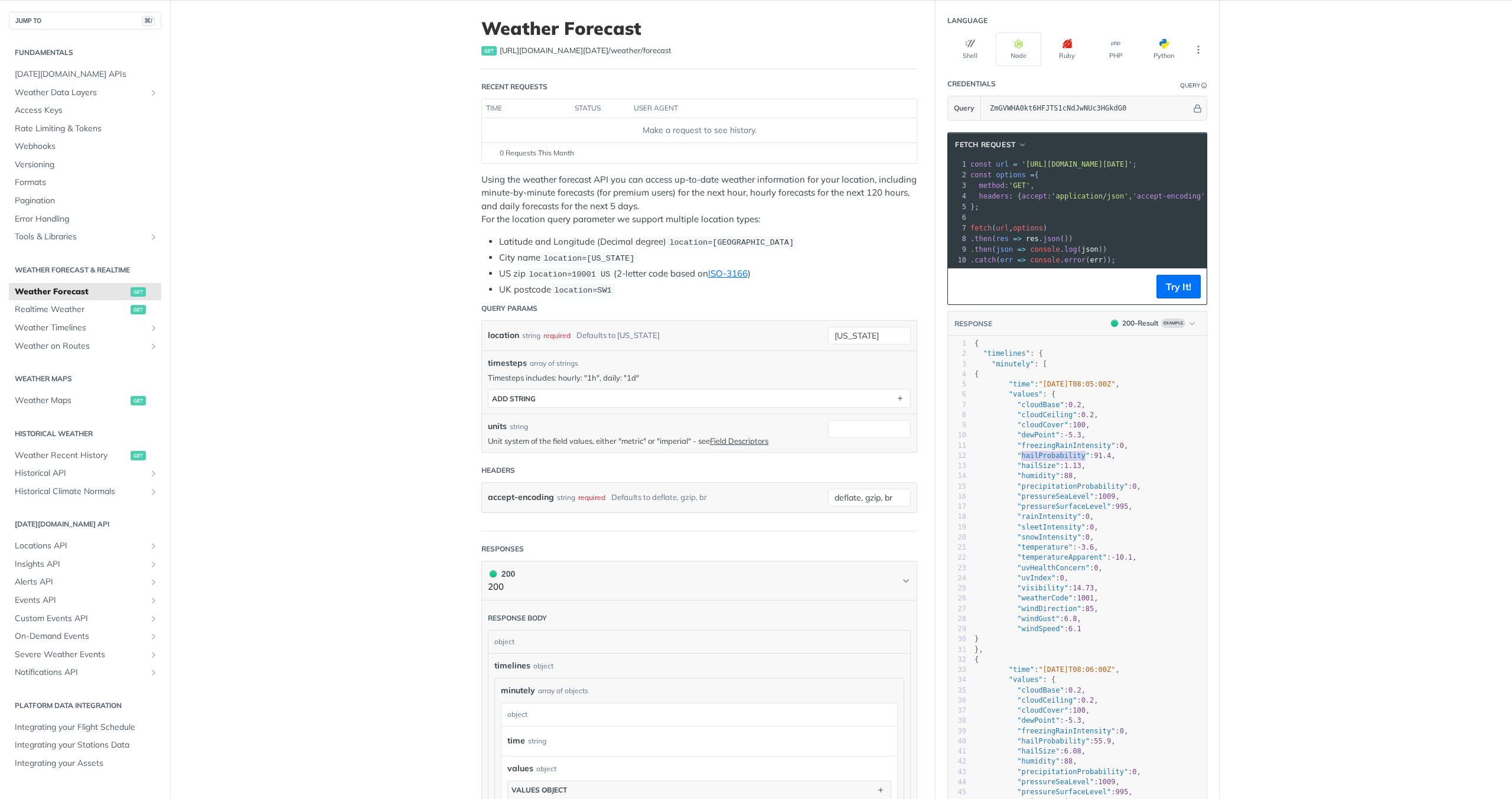
scroll to position [57, 0]
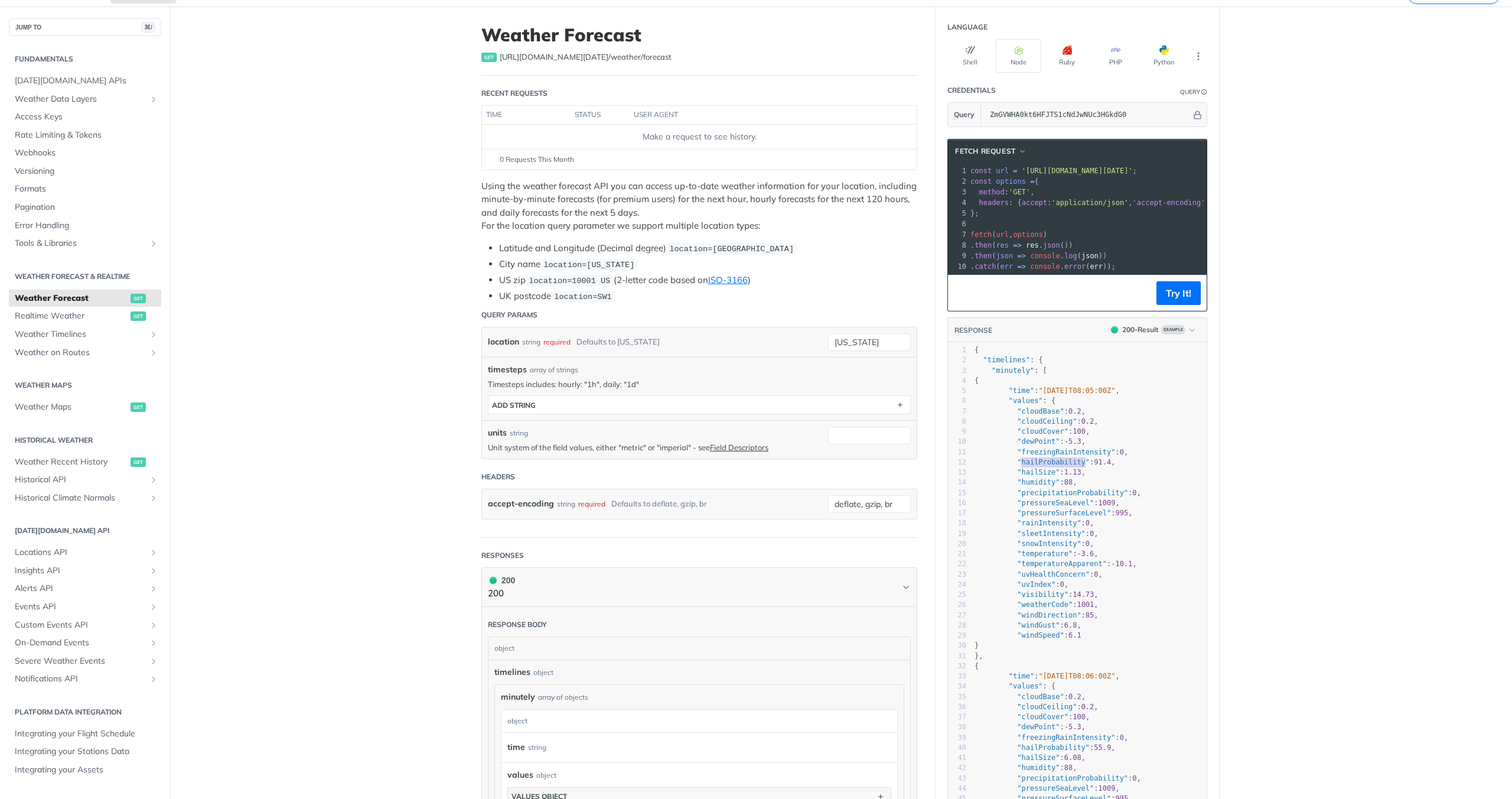
drag, startPoint x: 1066, startPoint y: 470, endPoint x: 1075, endPoint y: 475, distance: 10.3
click at [1066, 466] on span ""hailProbability"" at bounding box center [1053, 462] width 72 height 8
type textarea ""hailProbability": 91.4, "hailSize": 1.13,"
drag, startPoint x: 1081, startPoint y: 478, endPoint x: 911, endPoint y: 474, distance: 170.0
click at [911, 474] on div "Weather Forecast get https://api.tomorrow.io/v4 /weather/forecast Recent Reques…" at bounding box center [841, 732] width 756 height 1453
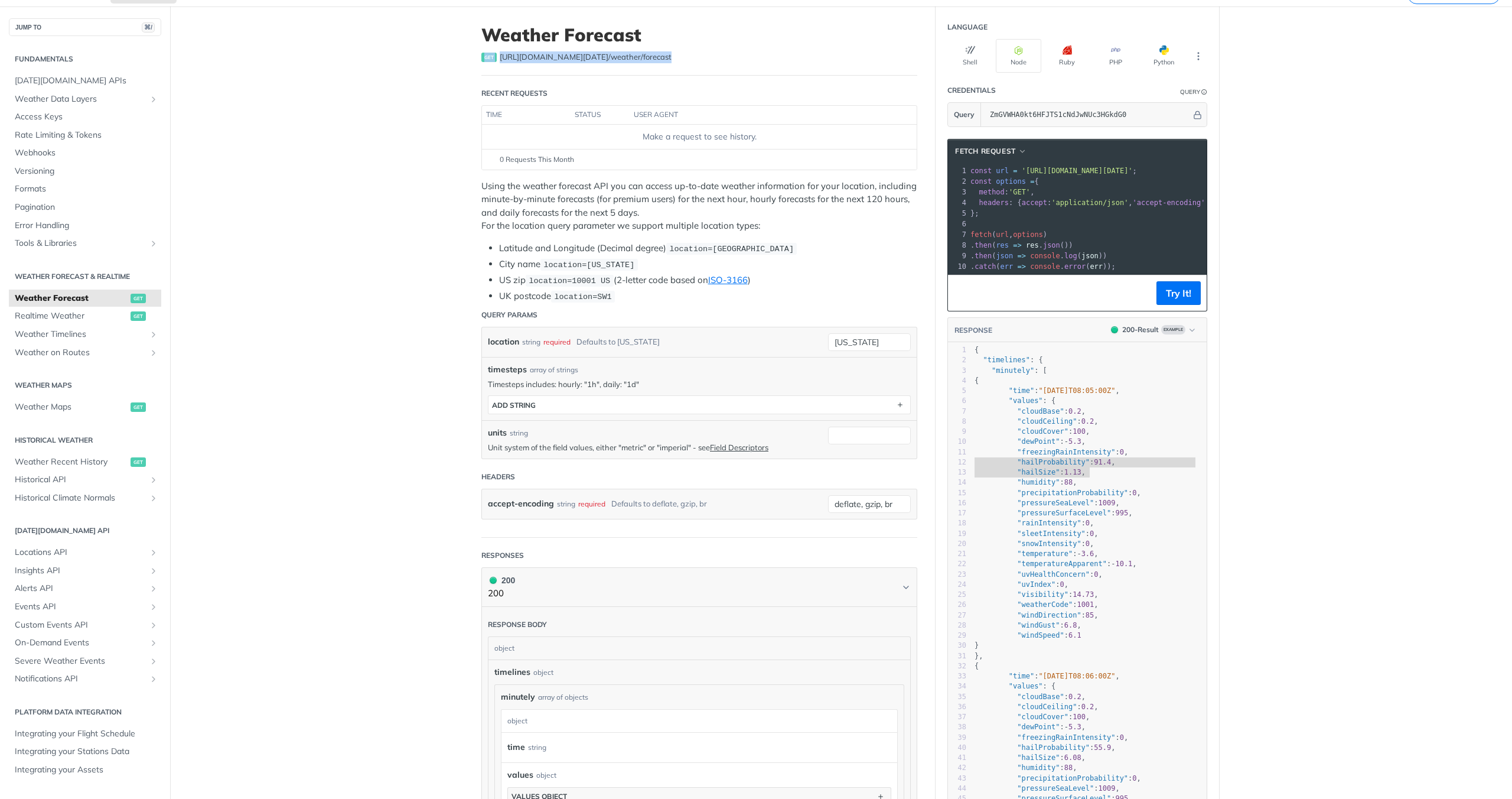
drag, startPoint x: 641, startPoint y: 63, endPoint x: 459, endPoint y: 57, distance: 182.1
click at [463, 57] on article "Weather Forecast get https://api.tomorrow.io/v4 /weather/forecast Recent Reques…" at bounding box center [699, 732] width 472 height 1453
copy div "get https://api.tomorrow.io/v4 /weather/forecast"
click at [1087, 478] on pre ""hailSize" : 1.13 ," at bounding box center [1090, 473] width 235 height 10
type textarea ""hailProbability": 91.4, "hailSize": 1.13,"
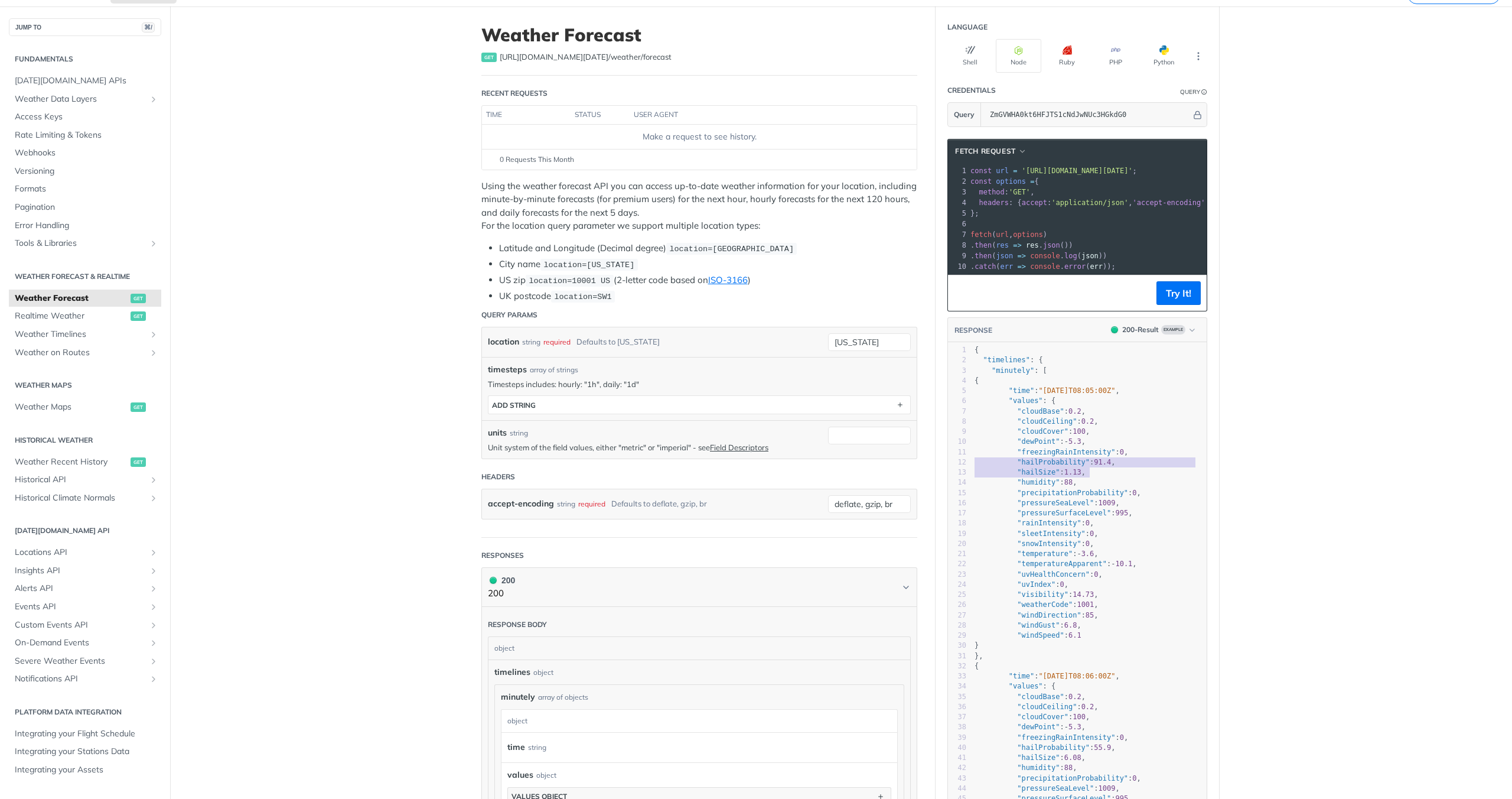
drag, startPoint x: 1096, startPoint y: 480, endPoint x: 944, endPoint y: 466, distance: 152.6
click at [972, 466] on div "1 { 2 "timelines" : { 3 "minutely" : [ 4 { 5 "time" : "2025-02-09T08:05:00Z" , …" at bounding box center [1090, 656] width 235 height 622
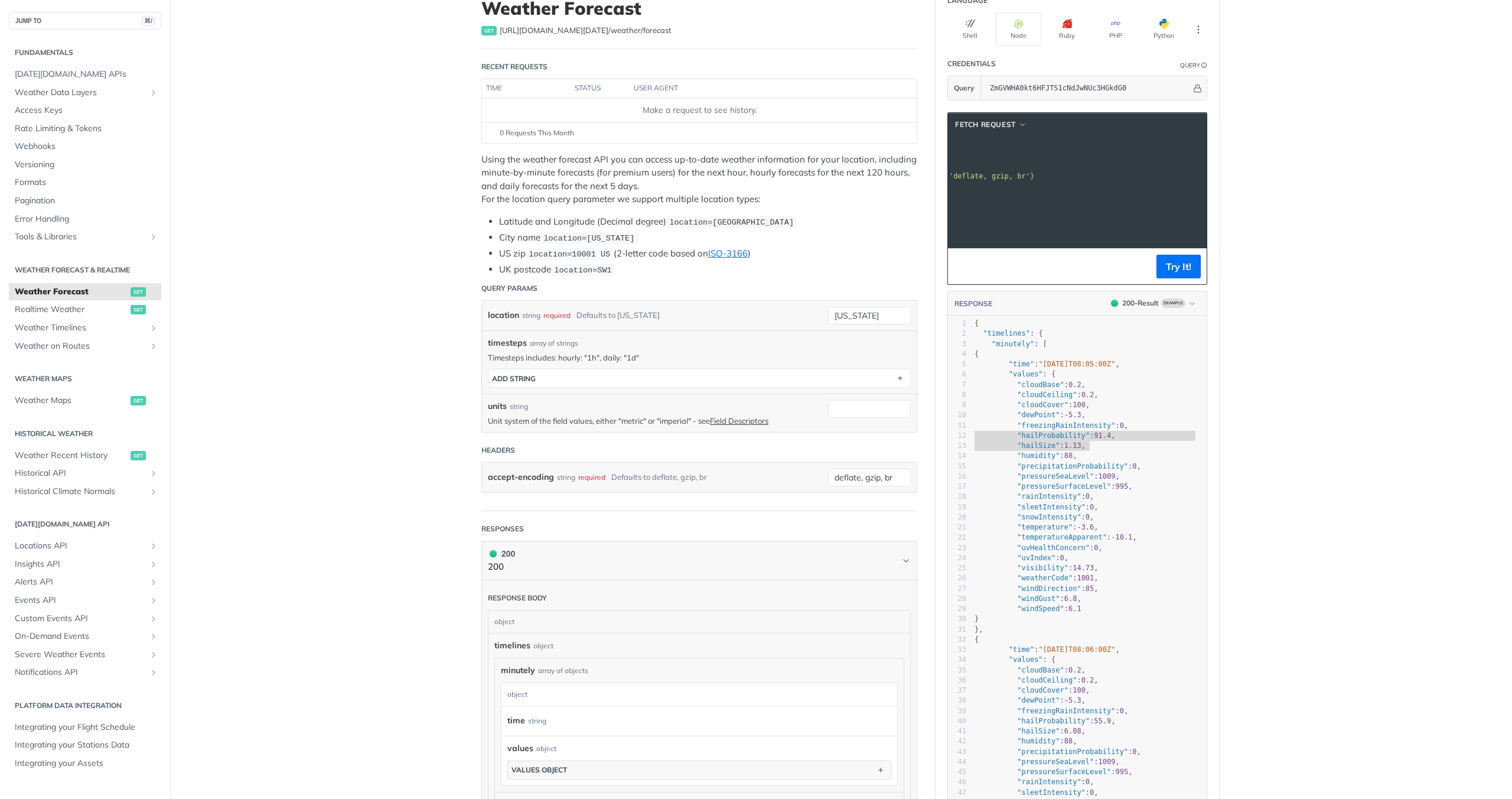
scroll to position [0, 0]
click at [1162, 272] on button "Try It!" at bounding box center [1178, 267] width 44 height 24
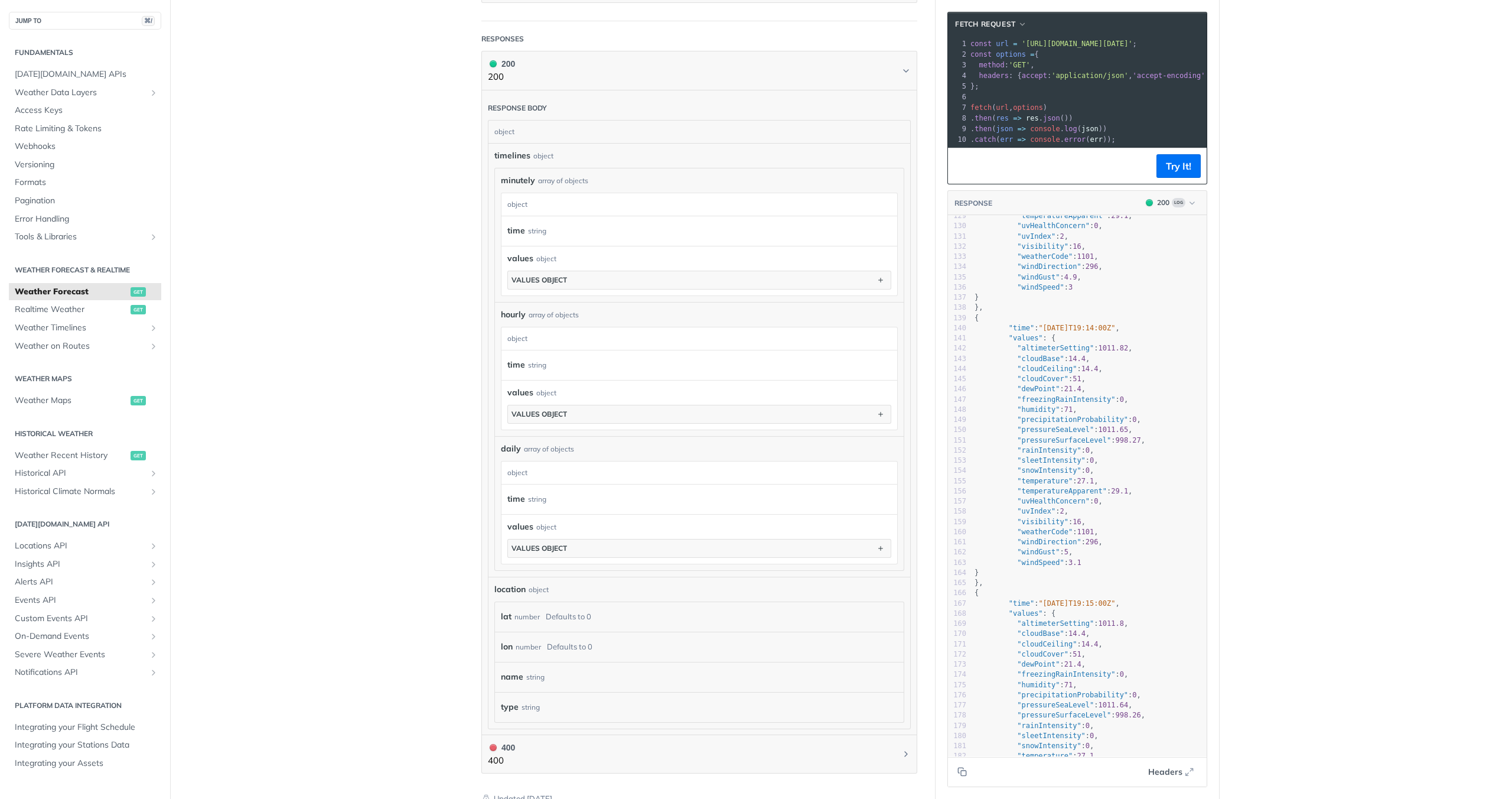
scroll to position [1314, 0]
click at [558, 280] on div "values object" at bounding box center [539, 280] width 56 height 9
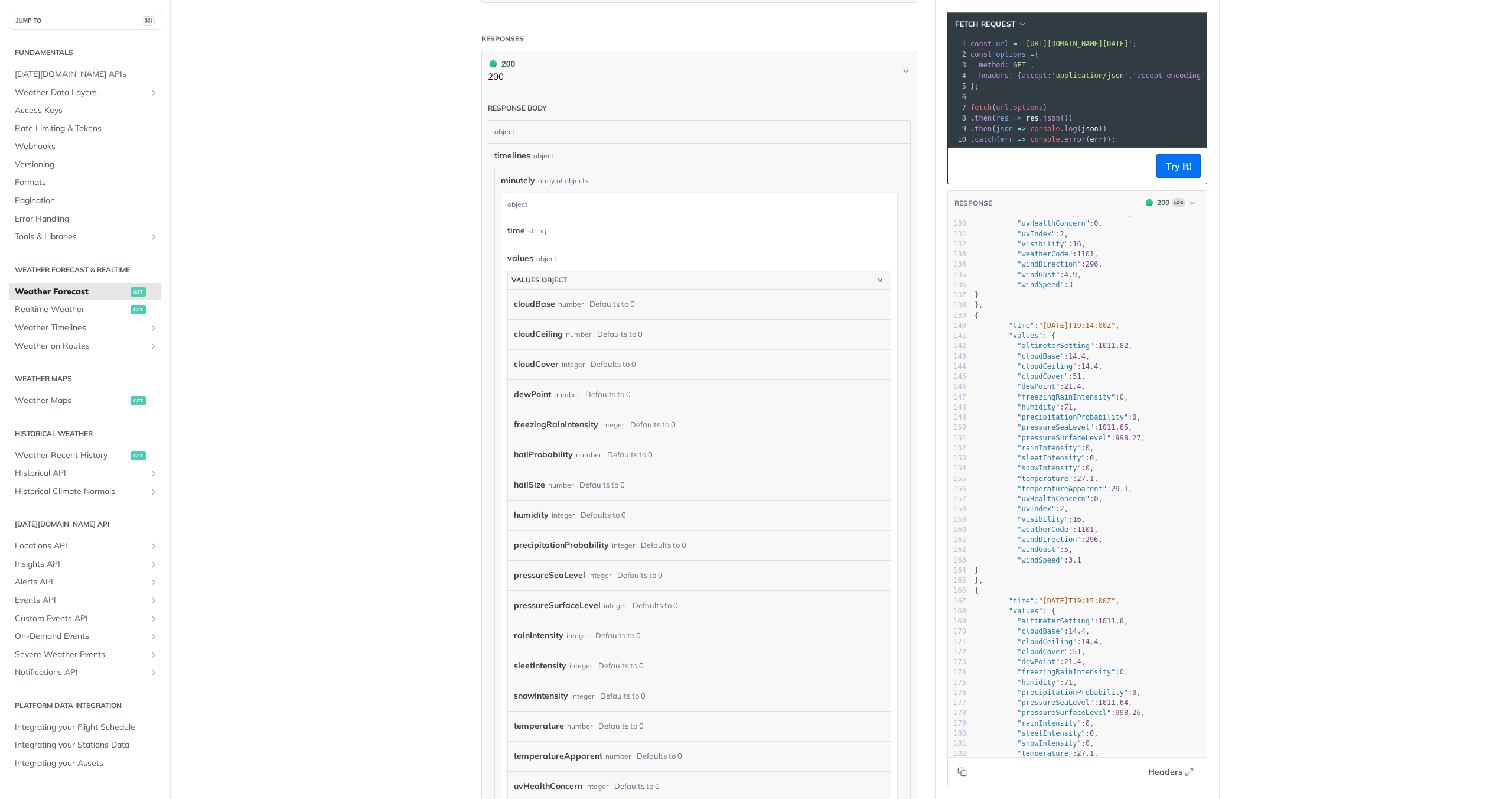
click at [576, 450] on div "number" at bounding box center [588, 454] width 26 height 17
click at [529, 454] on label "hailProbability" at bounding box center [544, 454] width 59 height 17
click at [528, 450] on label "hailProbability" at bounding box center [544, 454] width 59 height 17
copy label "hailProbability"
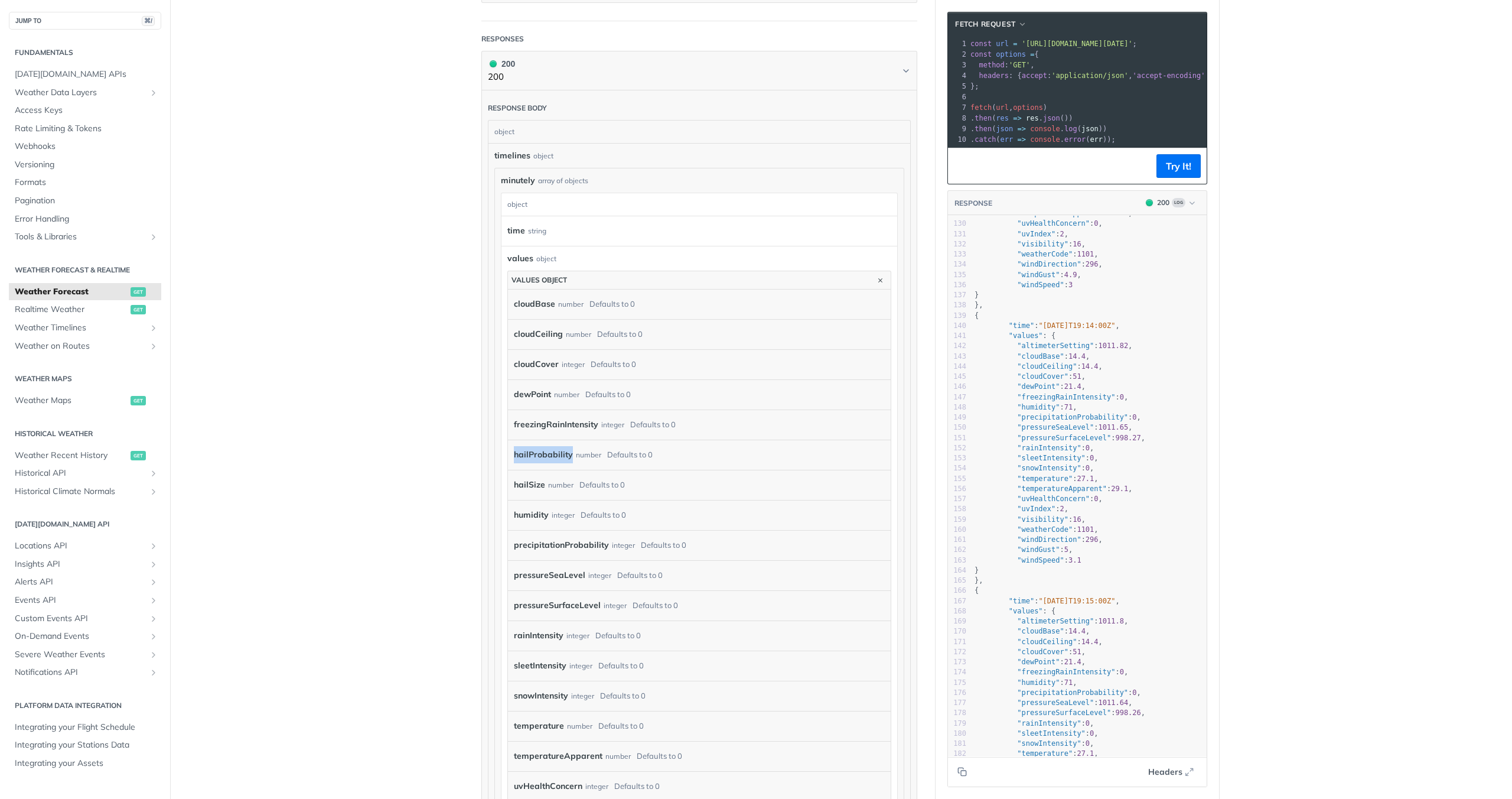
scroll to position [0, 0]
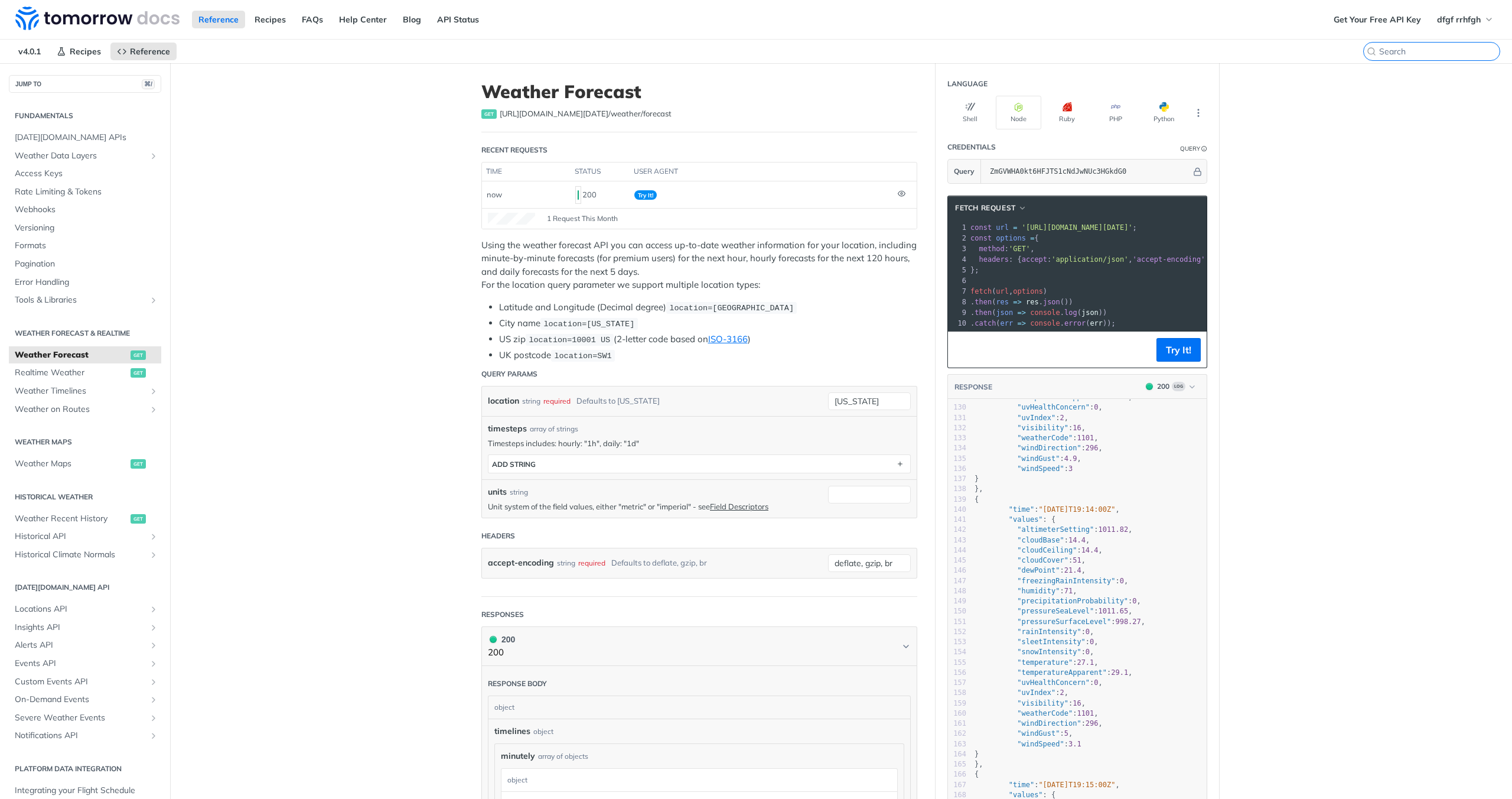
click at [1440, 49] on input "search" at bounding box center [1439, 51] width 120 height 11
paste input "hailProbability"
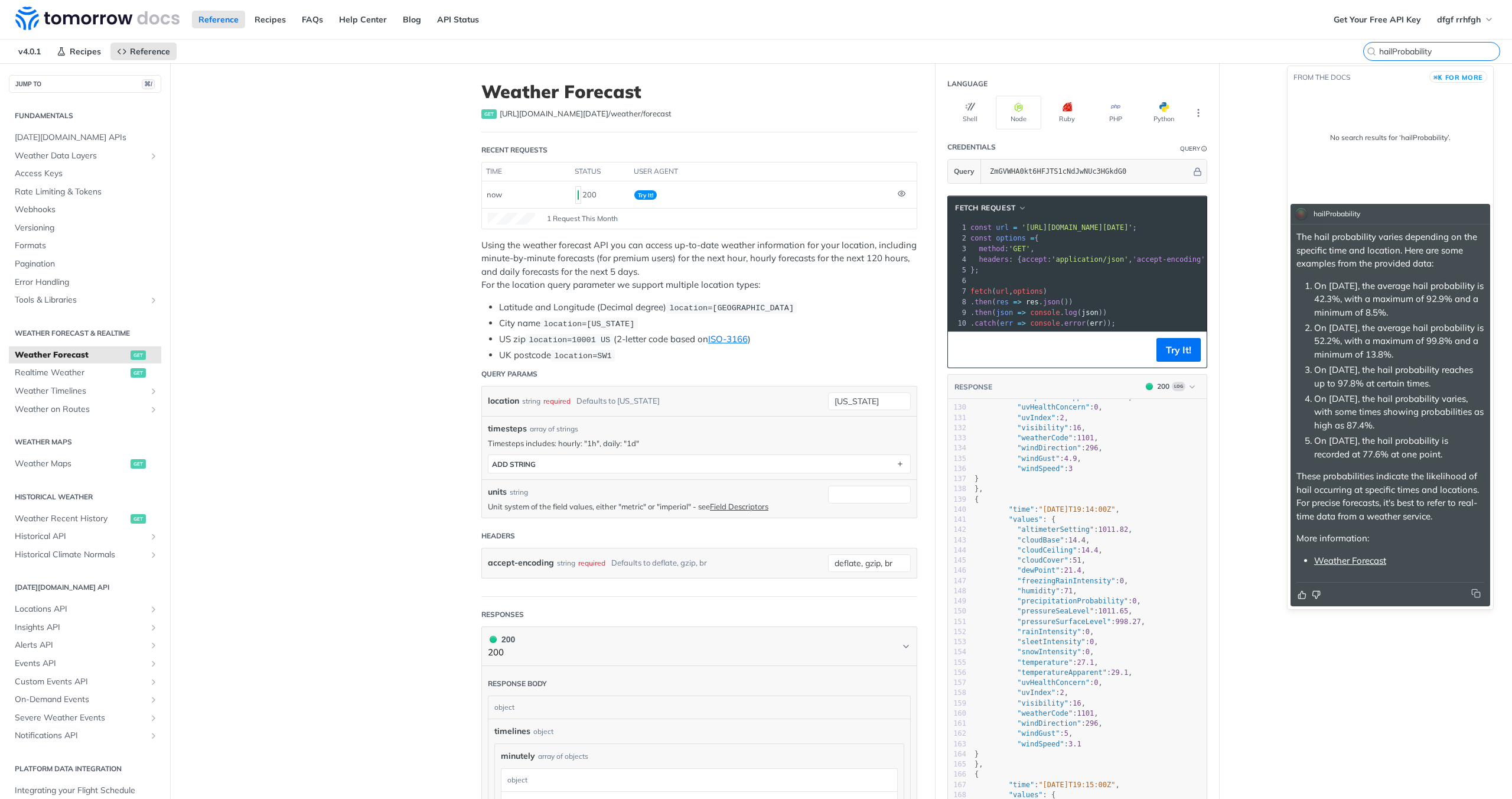
type input "hailProbability"
click at [1345, 566] on link "Weather Forecast" at bounding box center [1350, 561] width 72 height 11
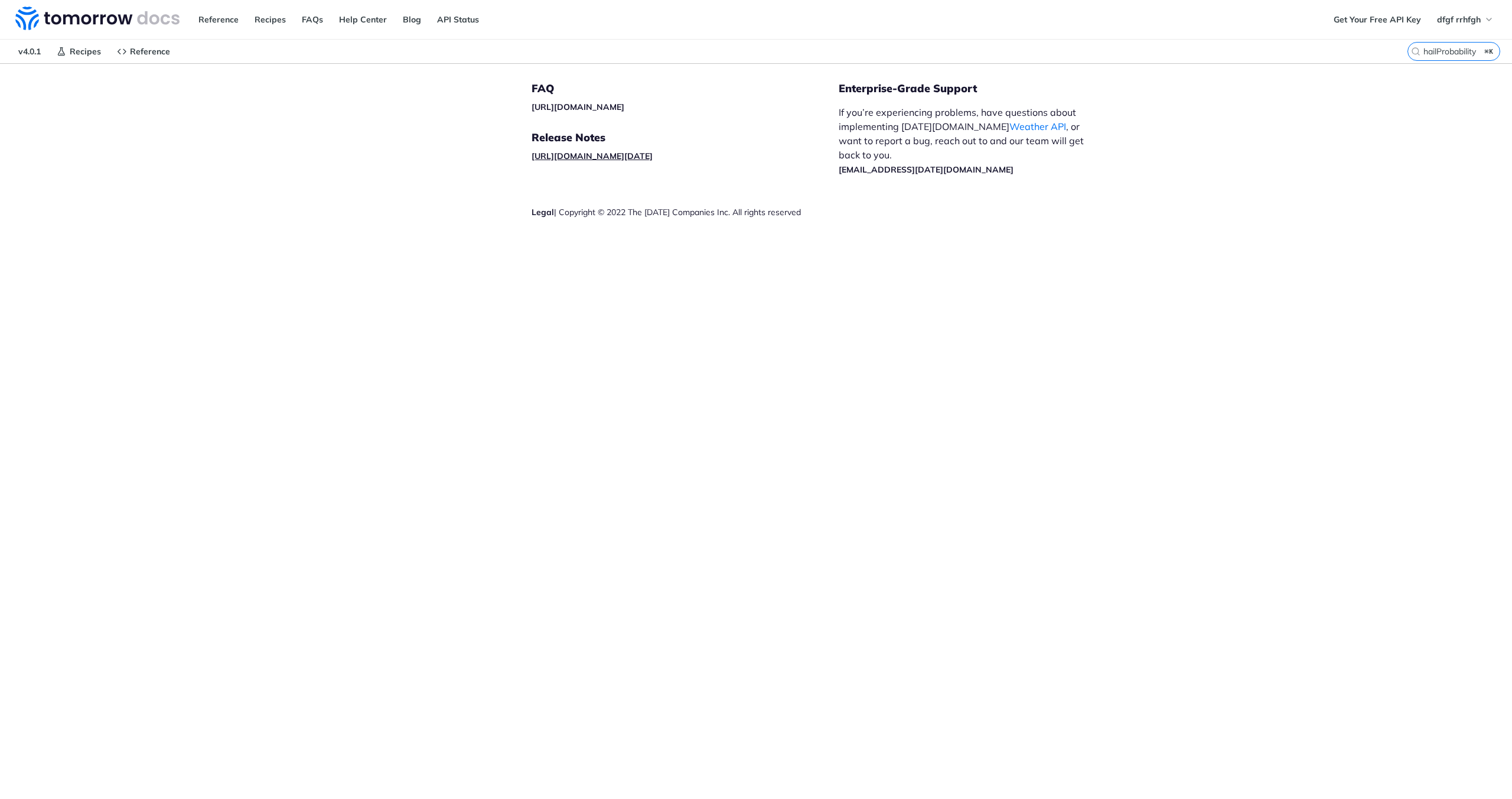
click at [652, 152] on link "[URL][DOMAIN_NAME][DATE]" at bounding box center [592, 155] width 121 height 11
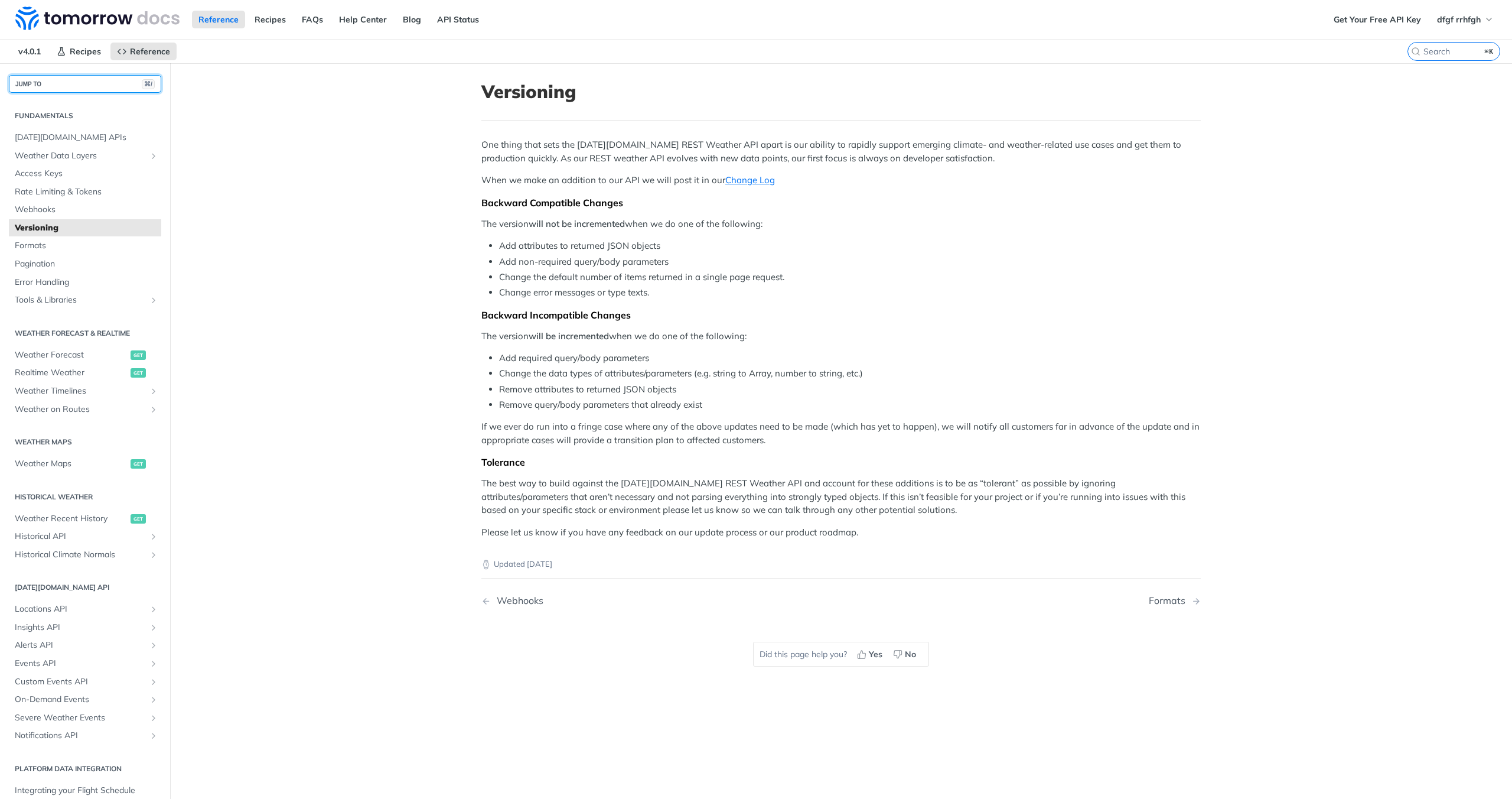
click at [56, 80] on button "JUMP TO ⌘/" at bounding box center [85, 84] width 152 height 17
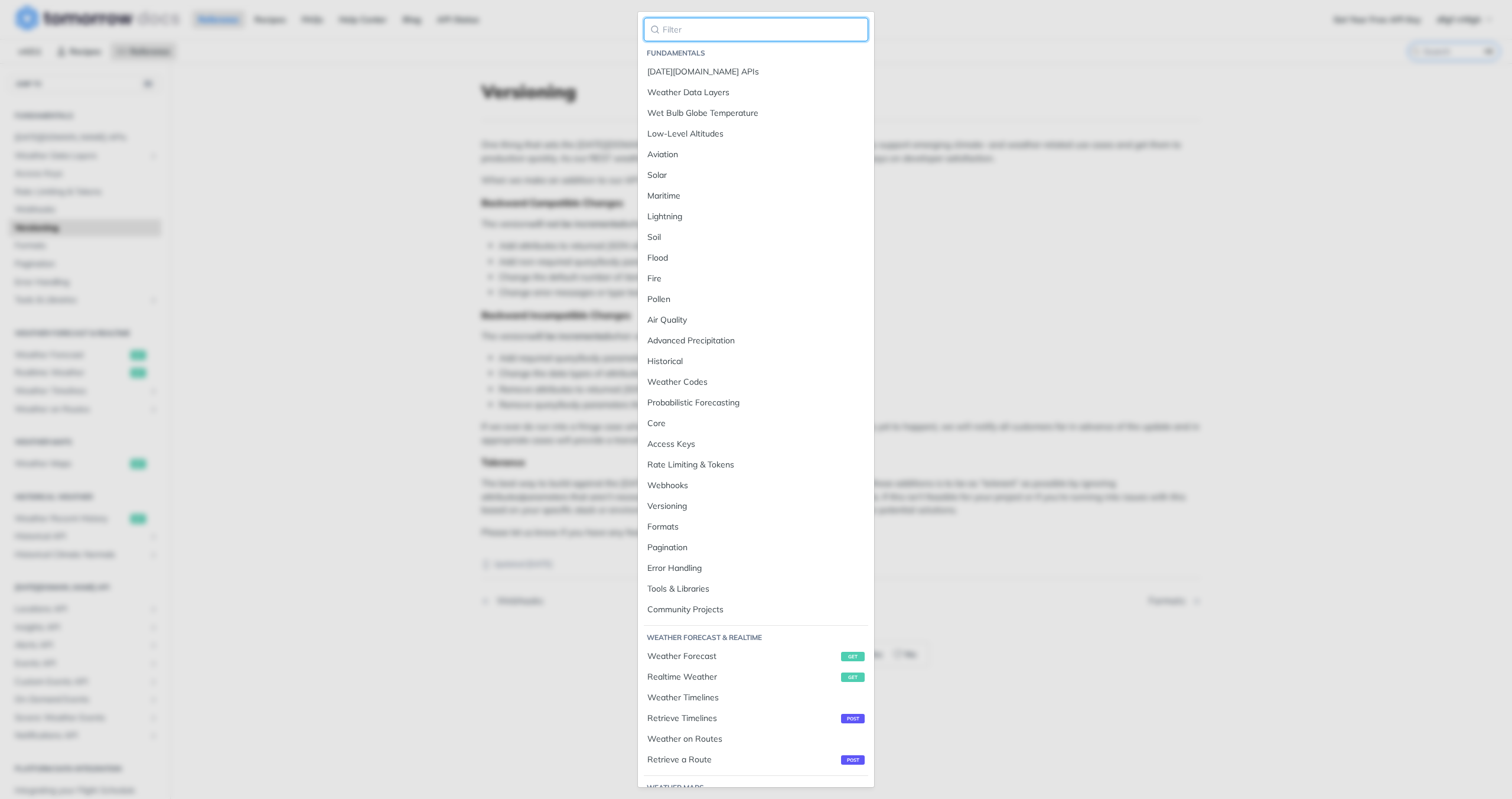
paste input "hailProbability"
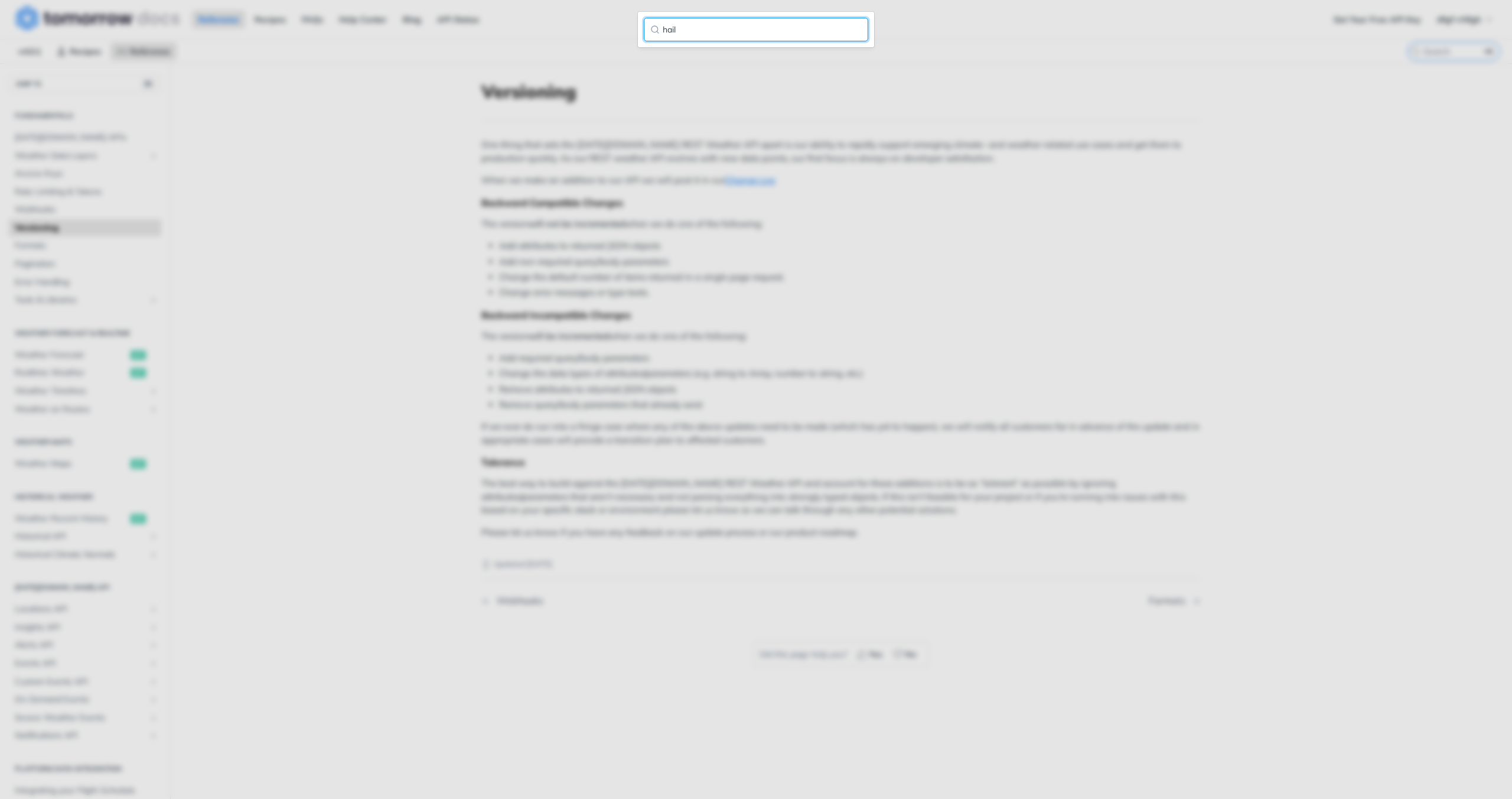
type input "hail"
click at [954, 104] on main "JUMP TO ⌘/ Fundamentals Tomorrow.io APIs Weather Data Layers Core Probabilistic…" at bounding box center [756, 456] width 1512 height 785
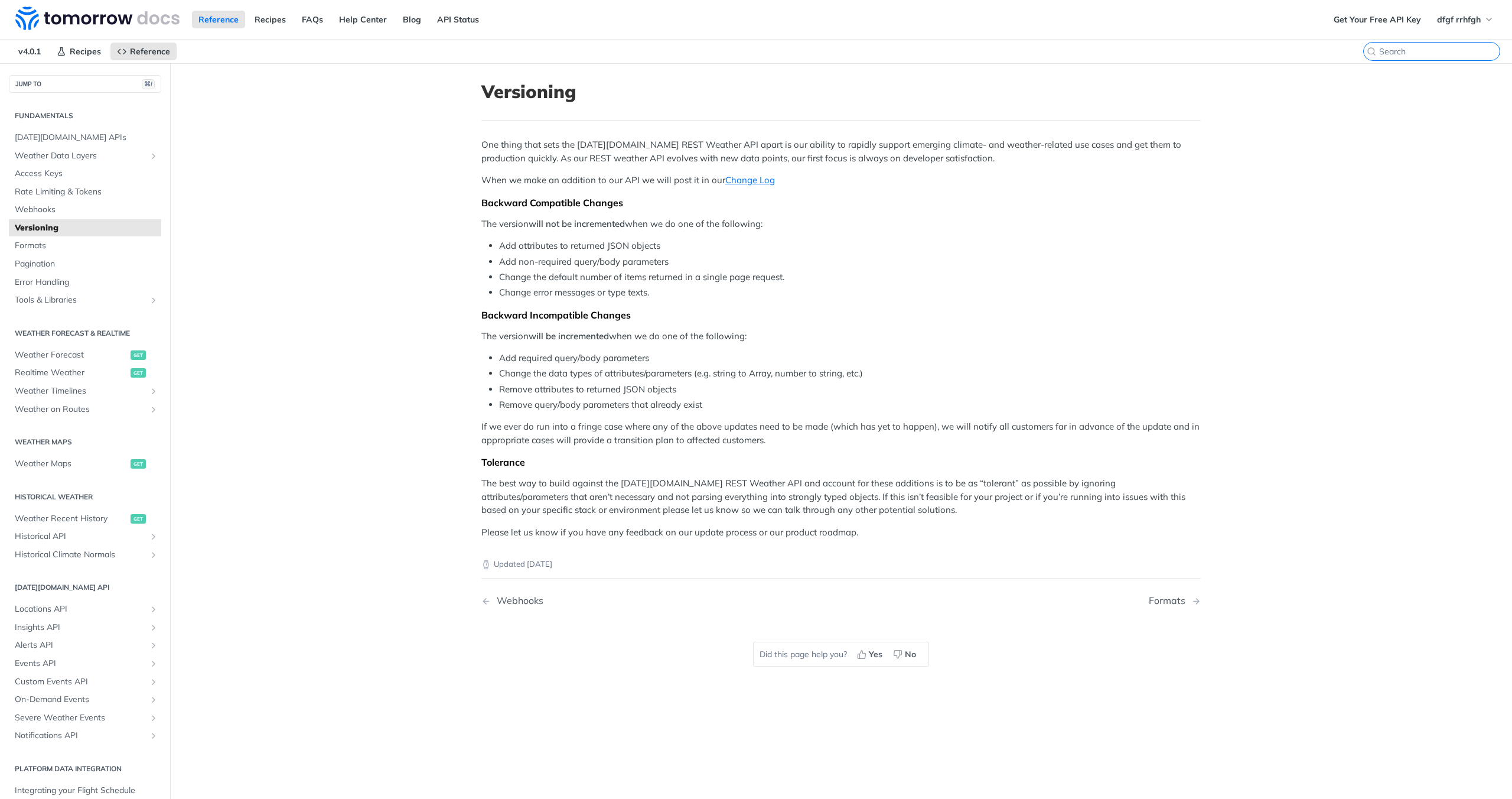
click at [1432, 56] on input "search" at bounding box center [1439, 51] width 120 height 11
paste input "hailProbability"
click at [1406, 53] on input "hailProbability" at bounding box center [1439, 51] width 120 height 11
click at [1399, 52] on input "hailProbability" at bounding box center [1439, 51] width 120 height 11
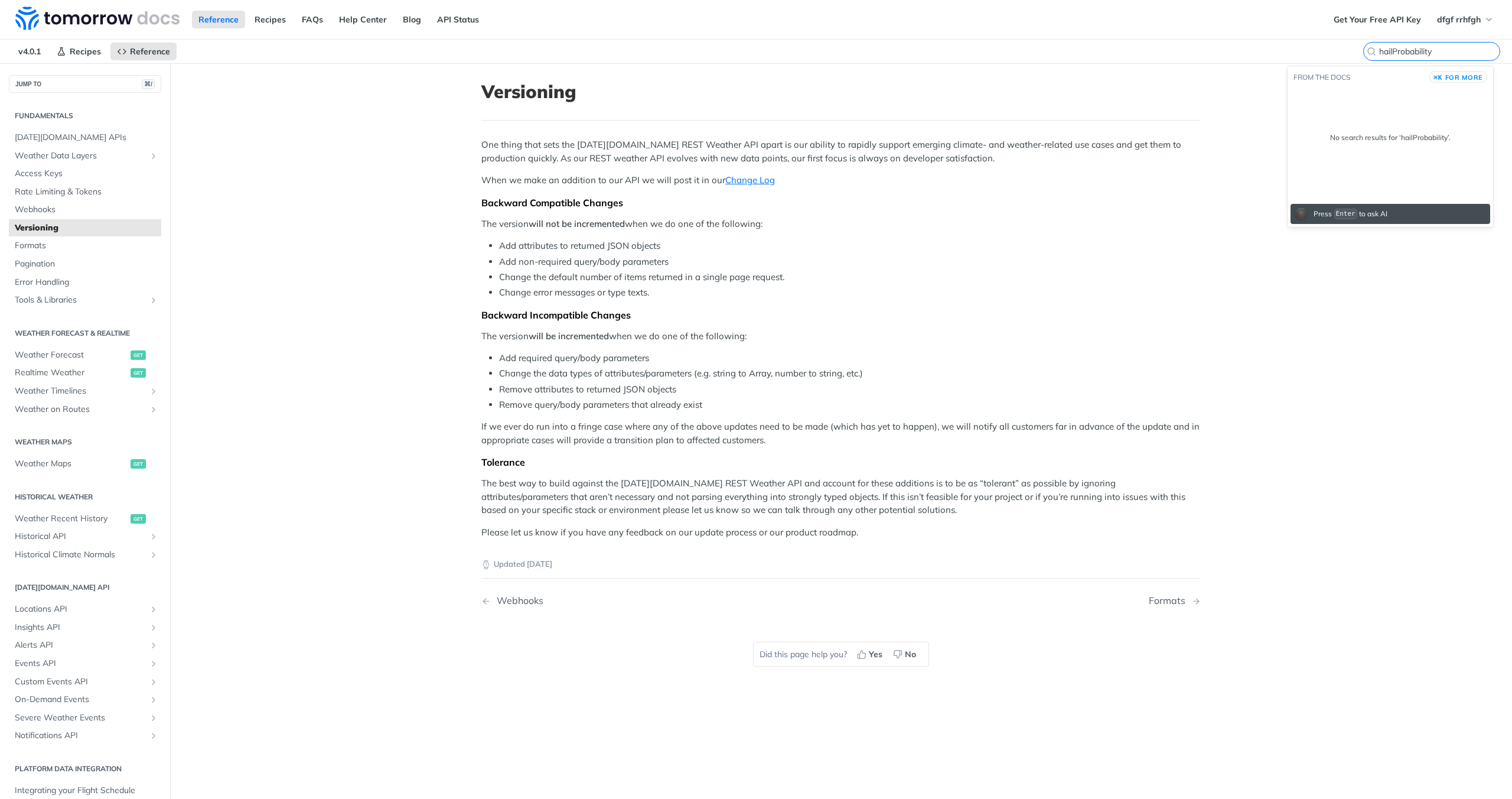
drag, startPoint x: 1387, startPoint y: 51, endPoint x: 1439, endPoint y: 53, distance: 52.0
click at [1439, 53] on input "hailProbability" at bounding box center [1439, 51] width 120 height 11
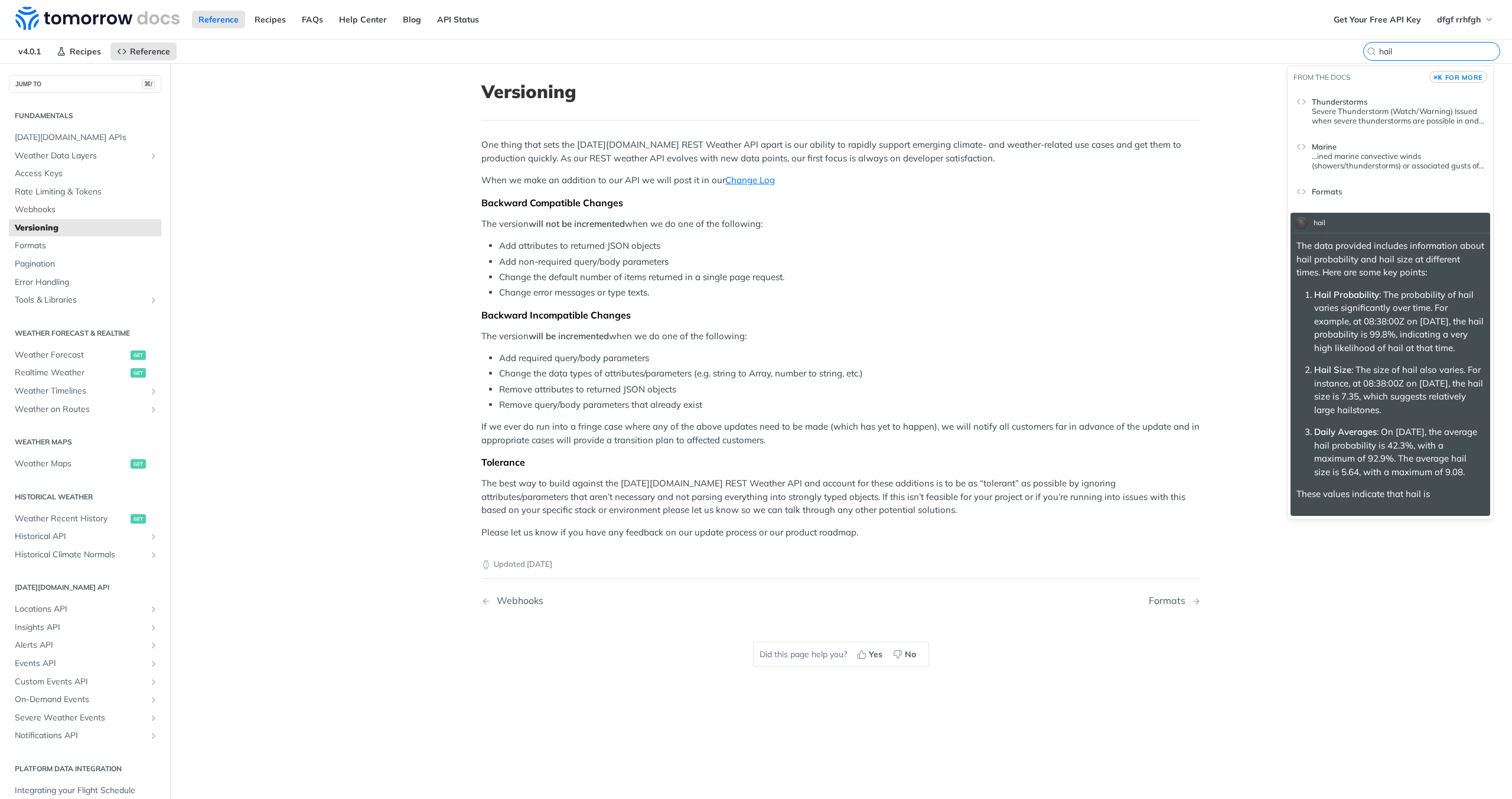
type input "hail"
click at [1470, 76] on span "for more" at bounding box center [1464, 77] width 38 height 8
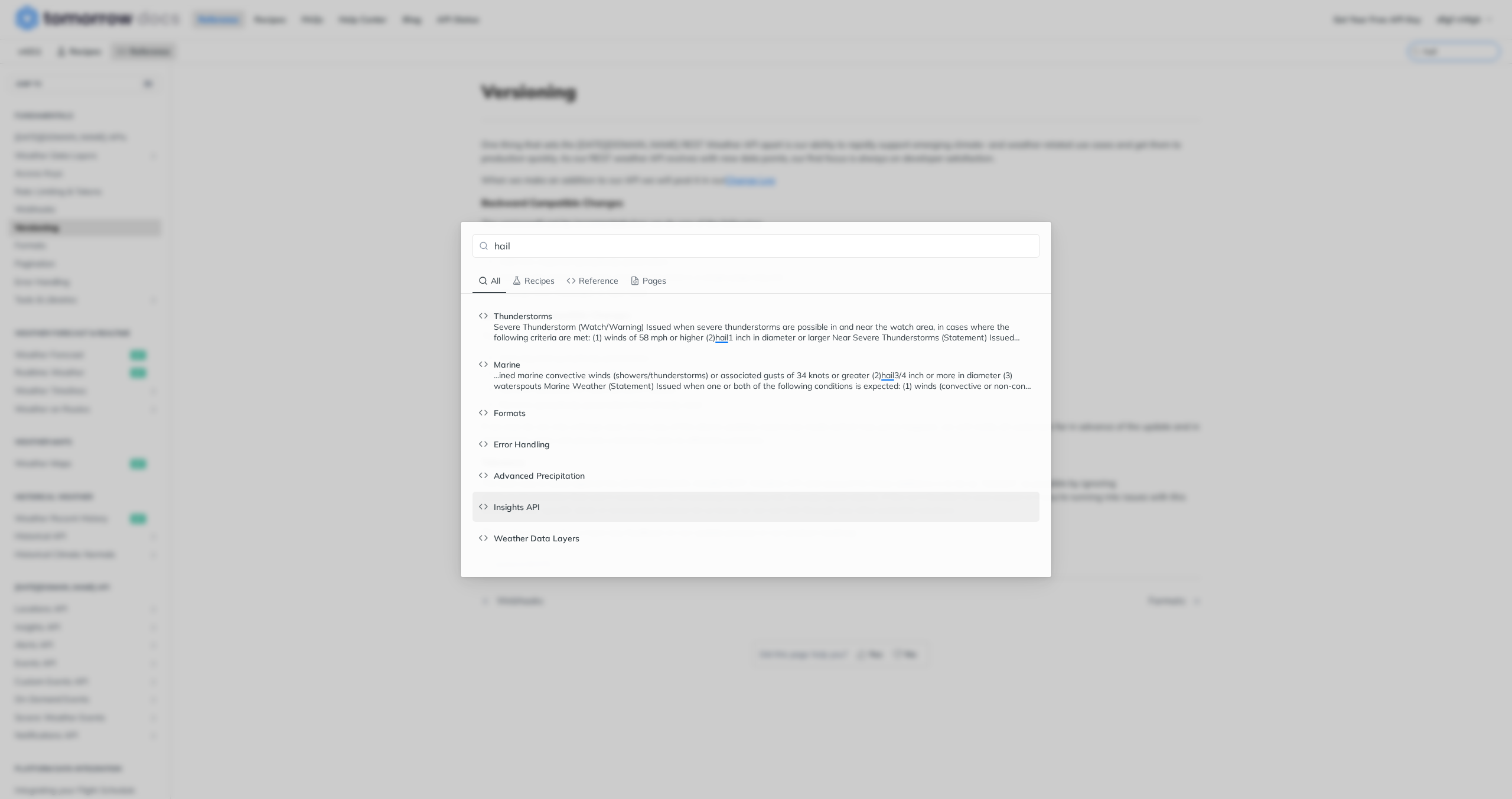
click at [565, 507] on header "Insights API" at bounding box center [763, 504] width 540 height 16
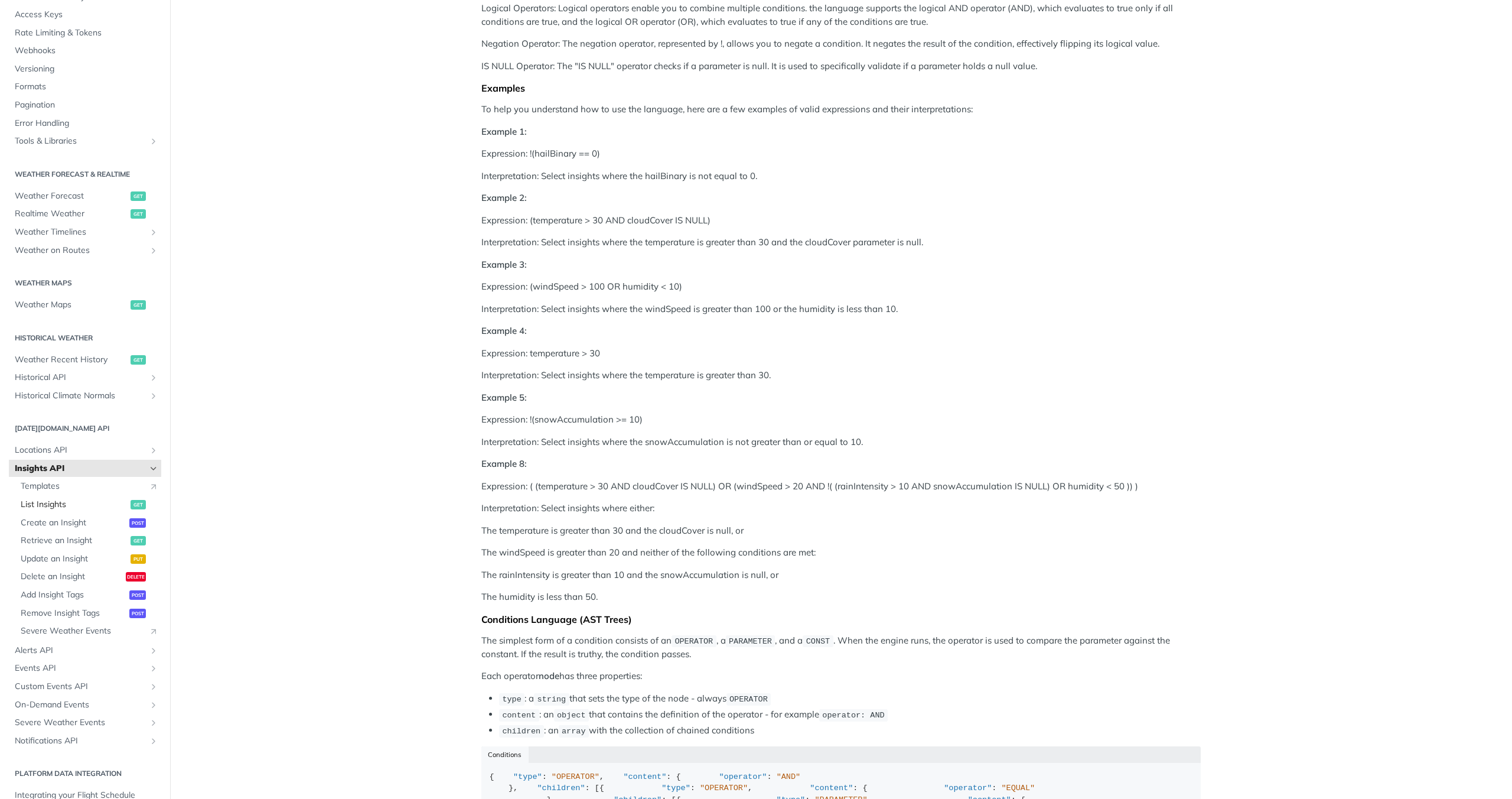
scroll to position [105, 0]
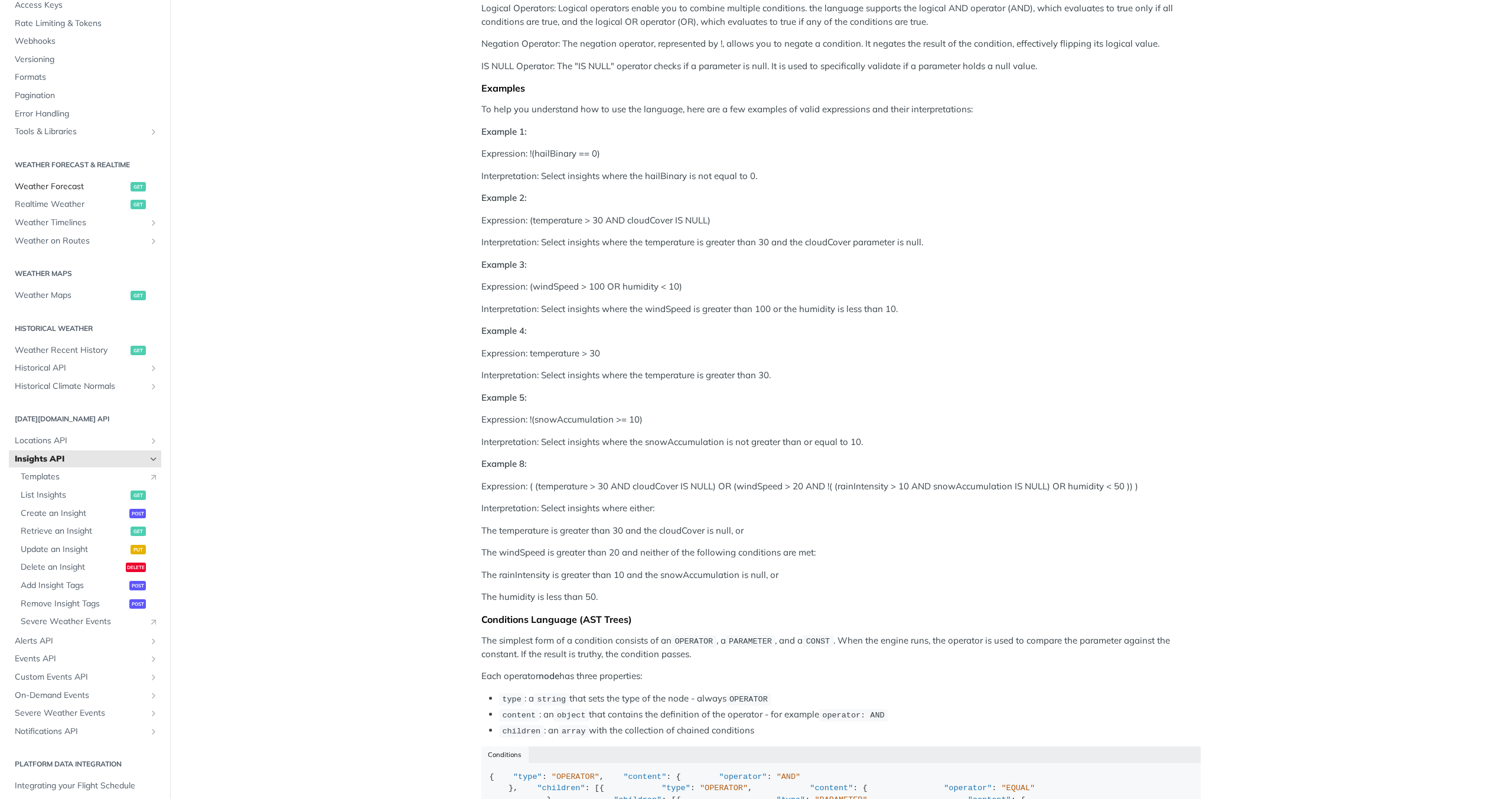
click at [52, 188] on span "Weather Forecast" at bounding box center [71, 187] width 113 height 12
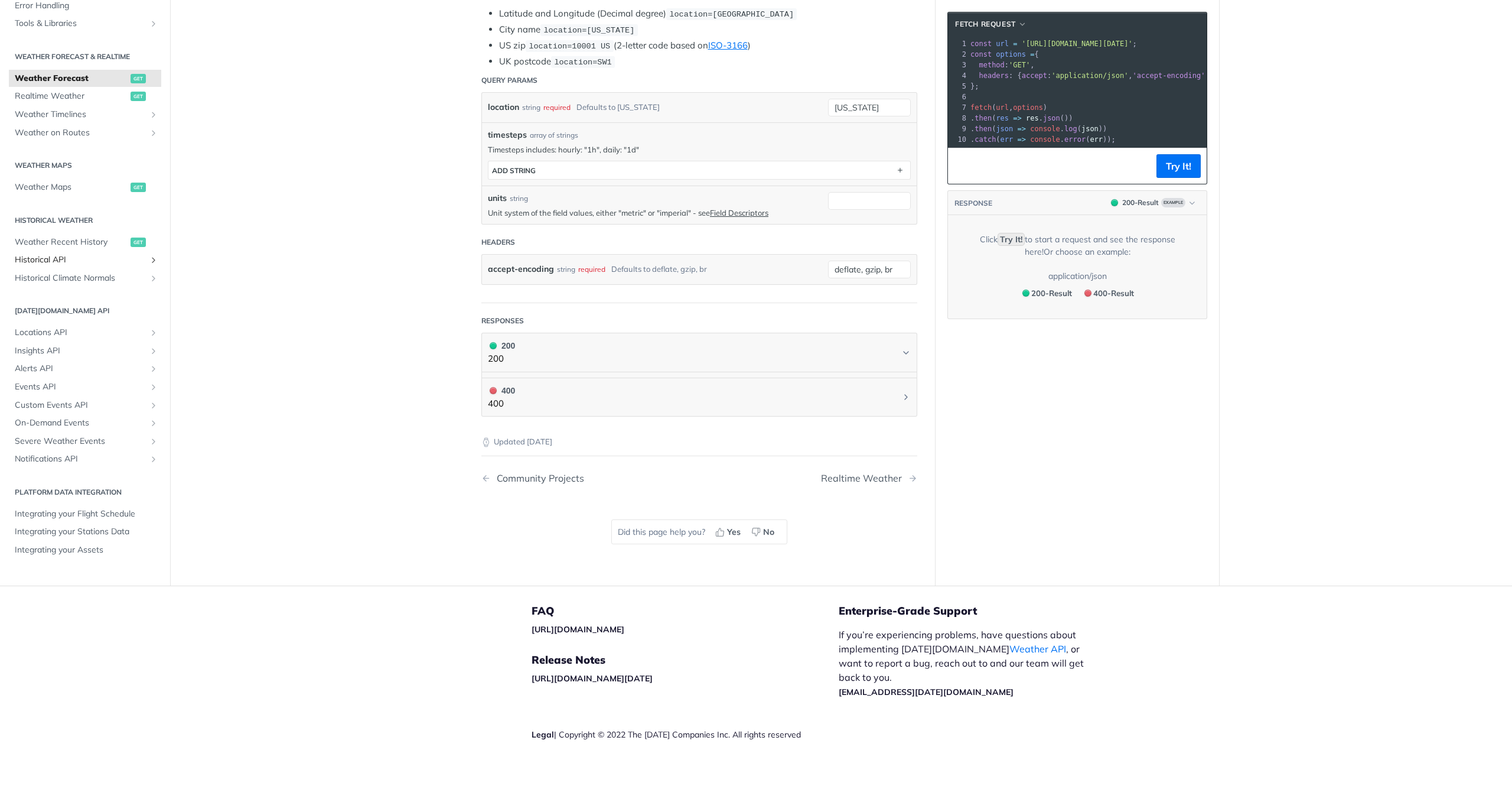
scroll to position [654, 0]
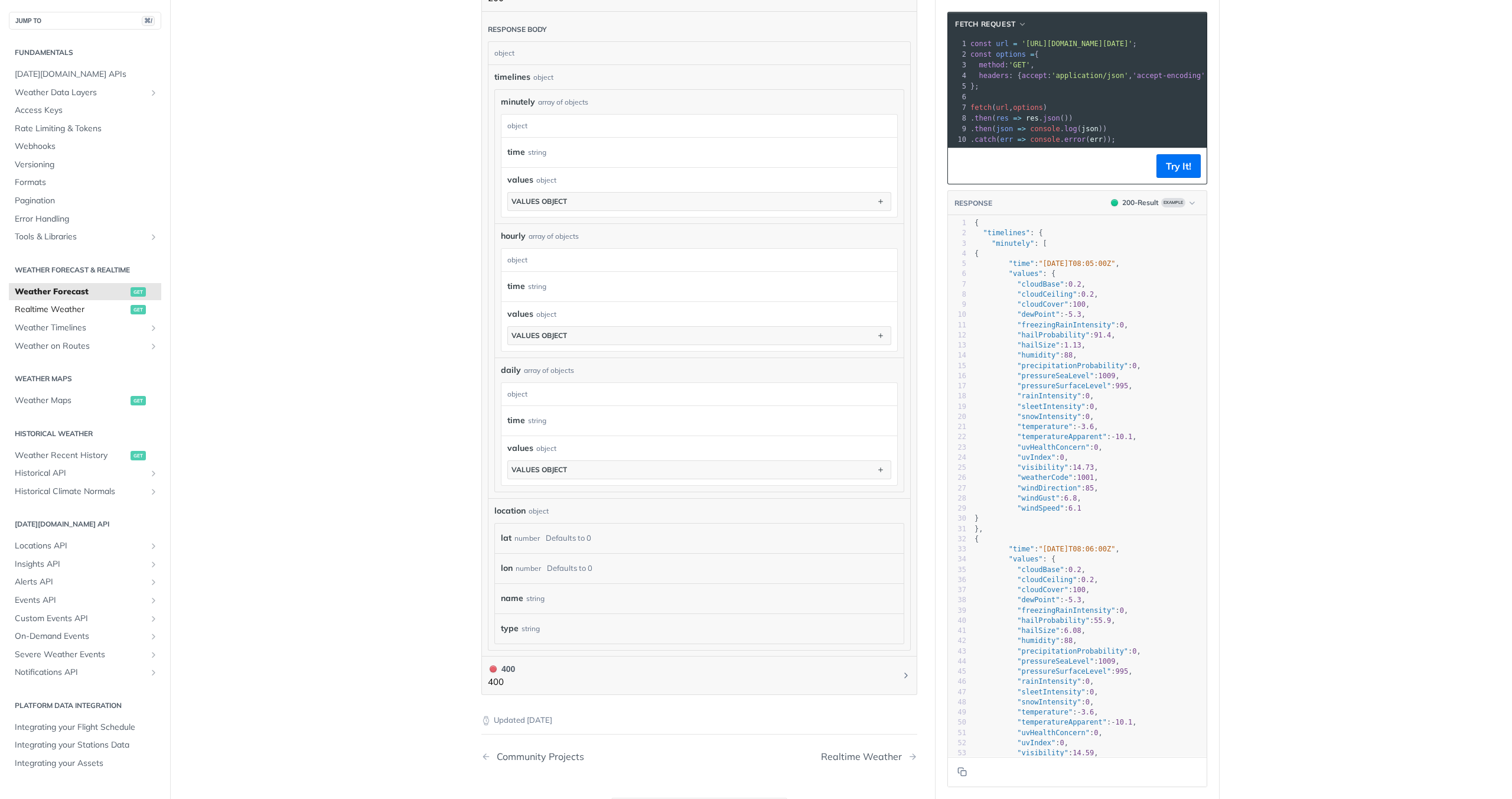
click at [66, 307] on span "Realtime Weather" at bounding box center [71, 310] width 113 height 12
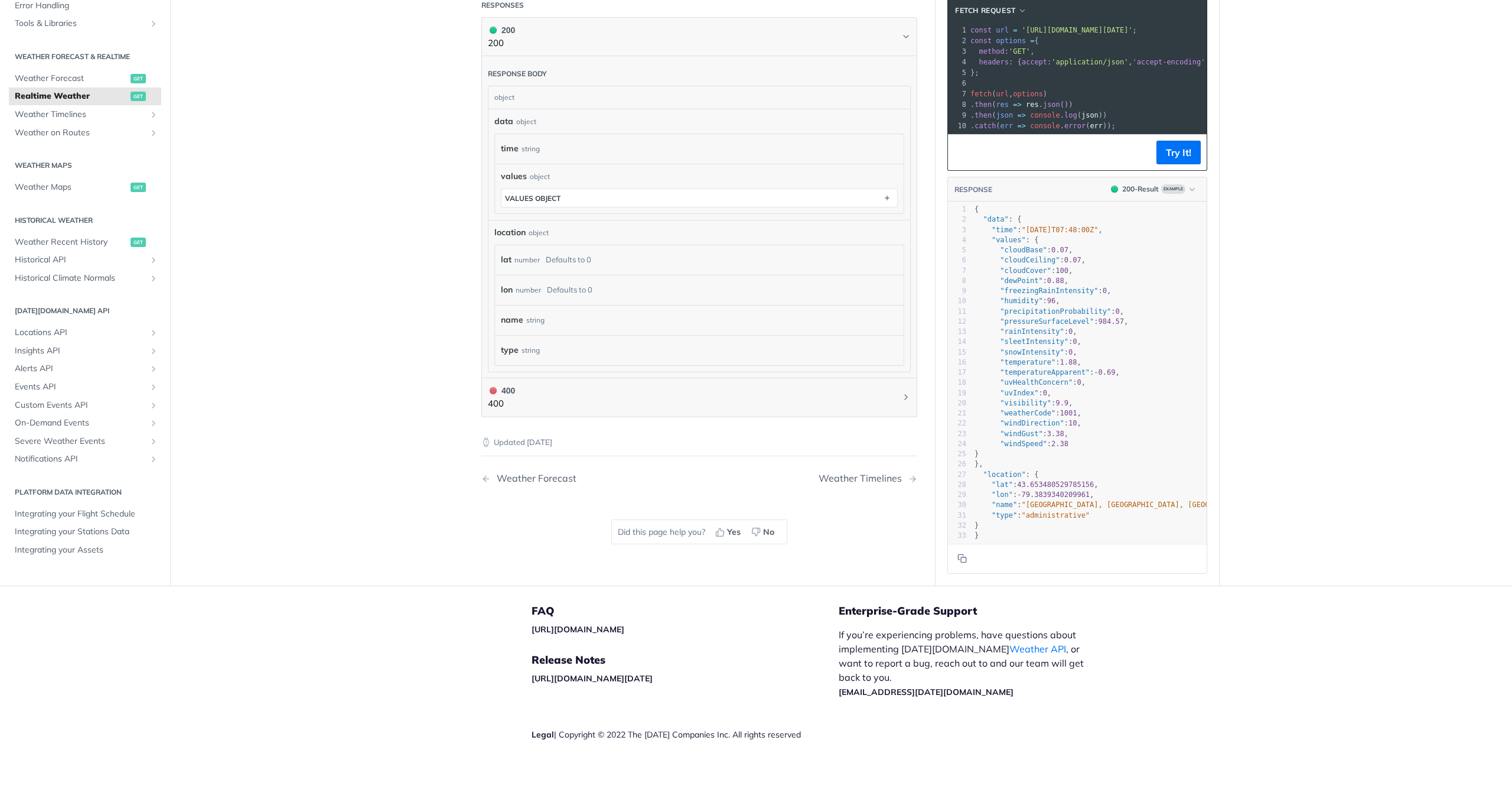
scroll to position [529, 0]
click at [1174, 136] on footer "Try It!" at bounding box center [1077, 154] width 259 height 36
click at [1175, 142] on button "Try It!" at bounding box center [1178, 154] width 44 height 24
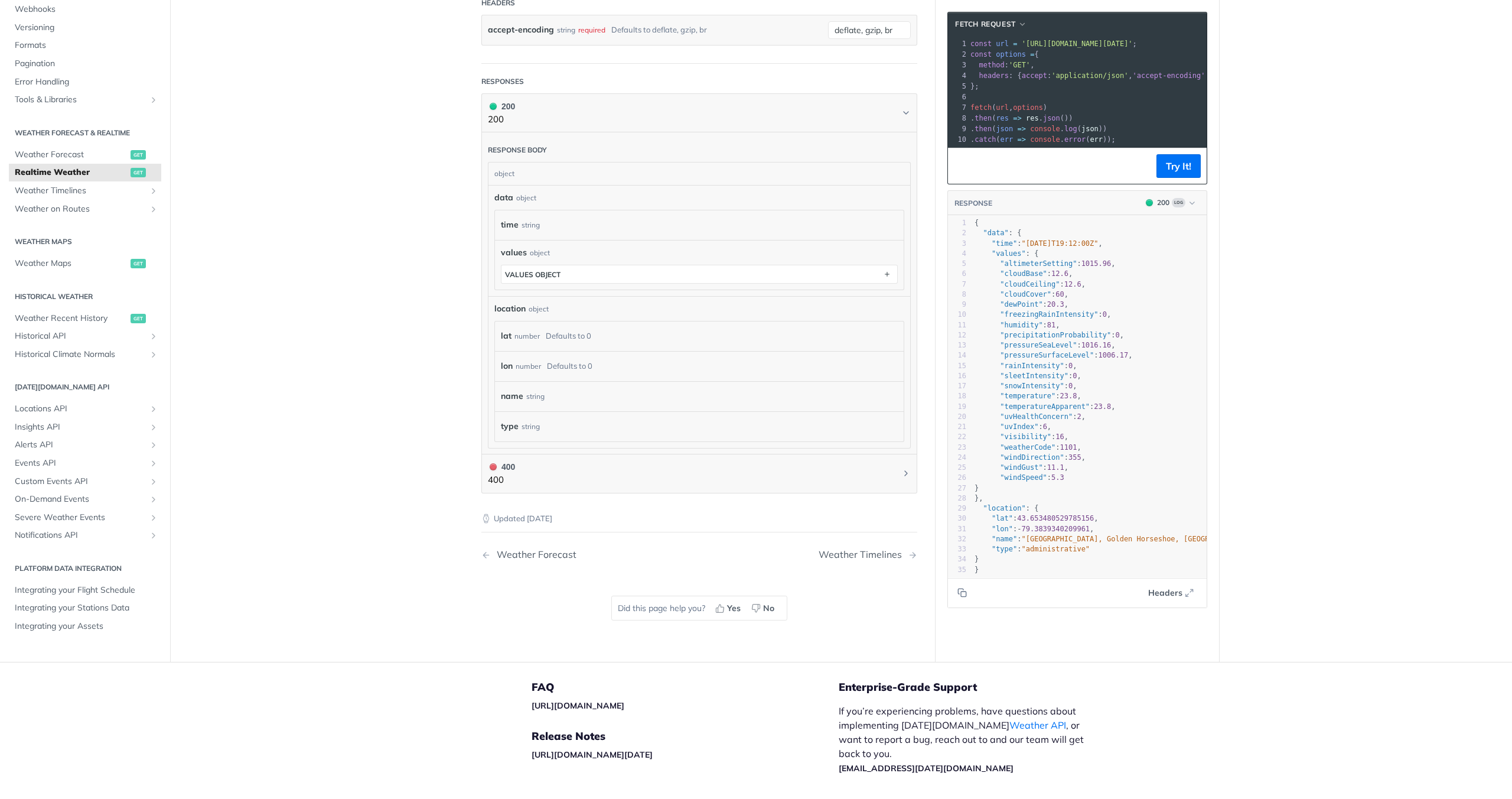
scroll to position [453, 0]
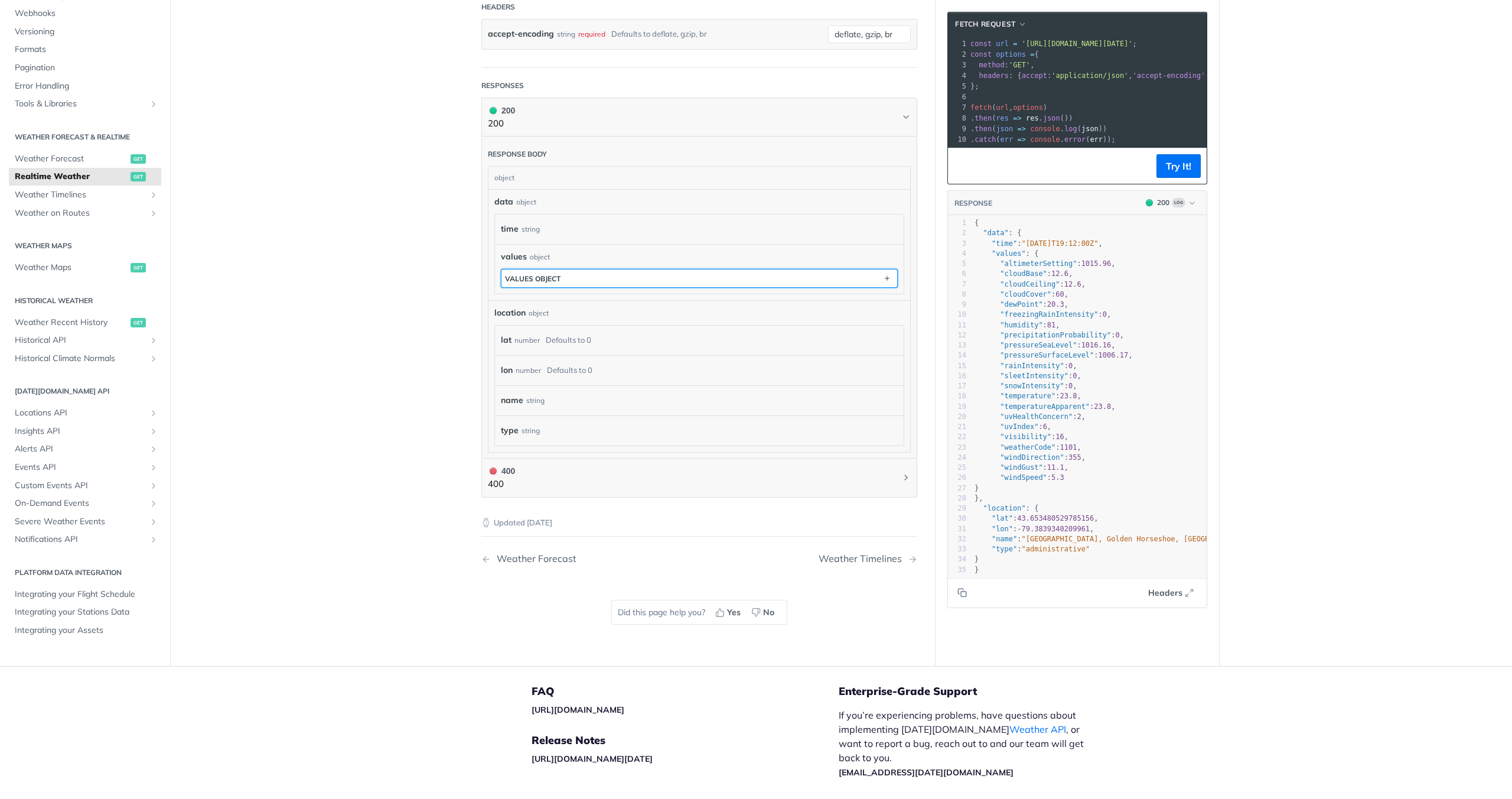
click at [578, 278] on button "values object" at bounding box center [700, 278] width 396 height 17
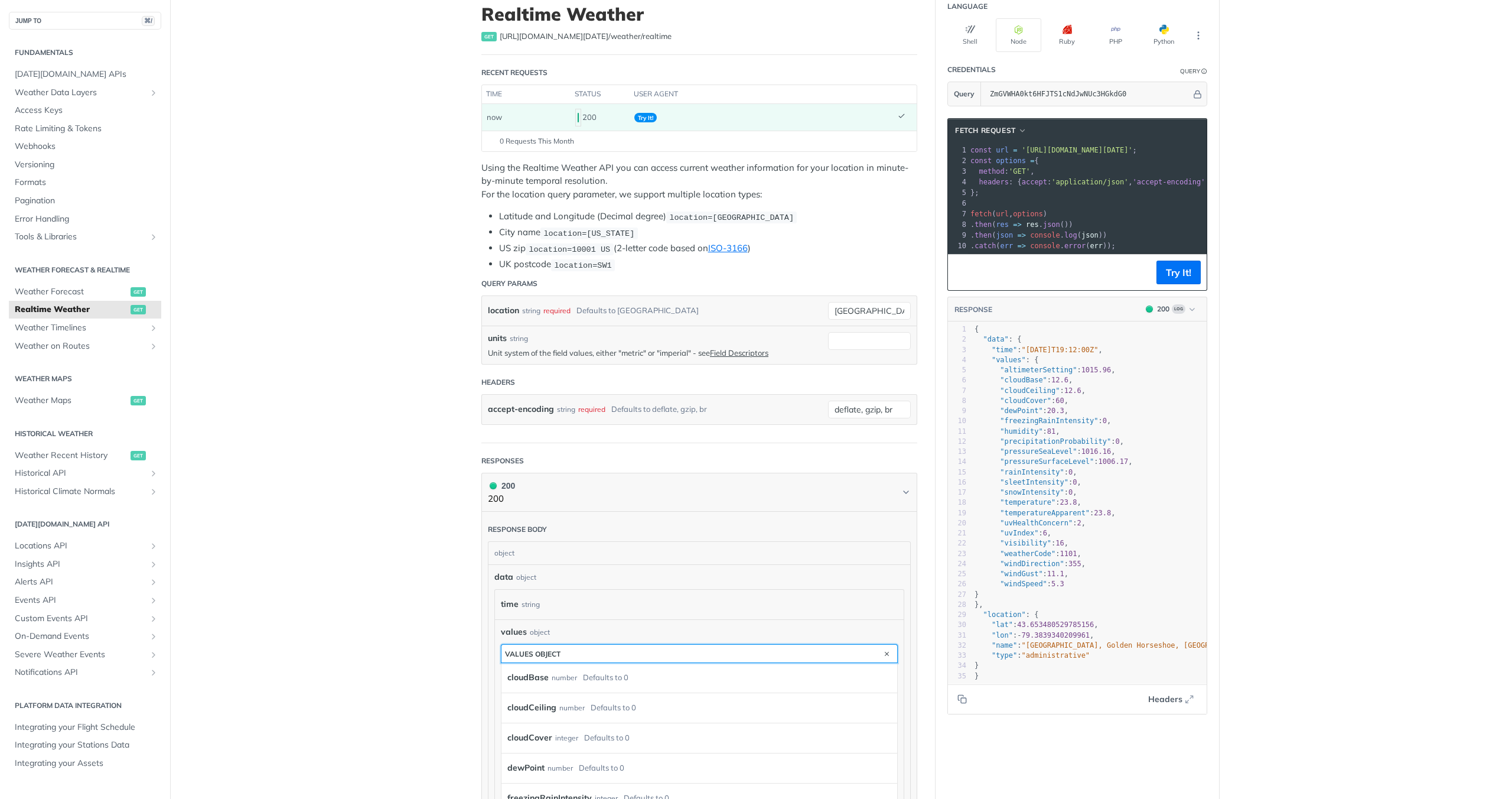
scroll to position [0, 0]
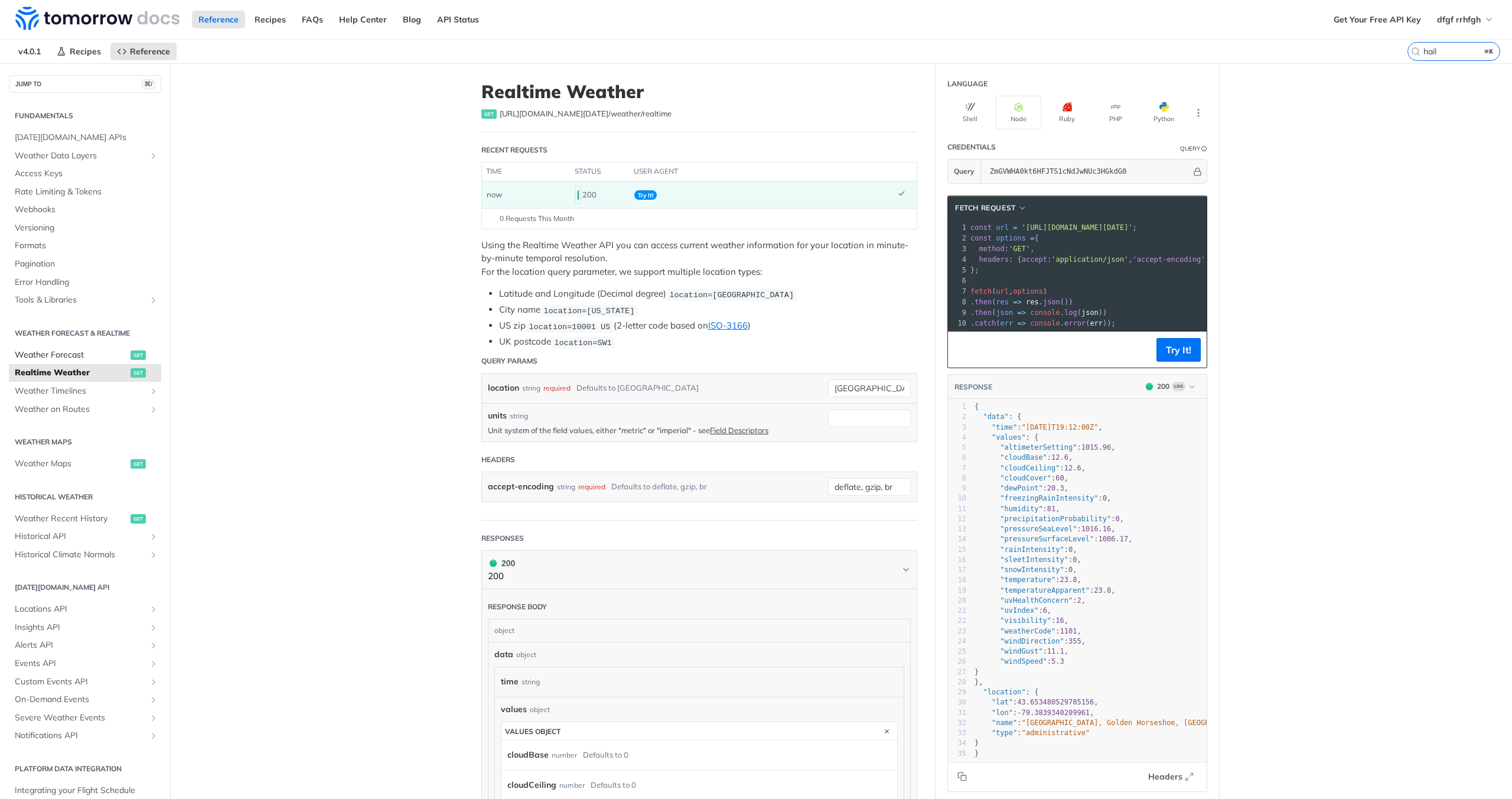
click at [83, 356] on span "Weather Forecast" at bounding box center [71, 355] width 113 height 12
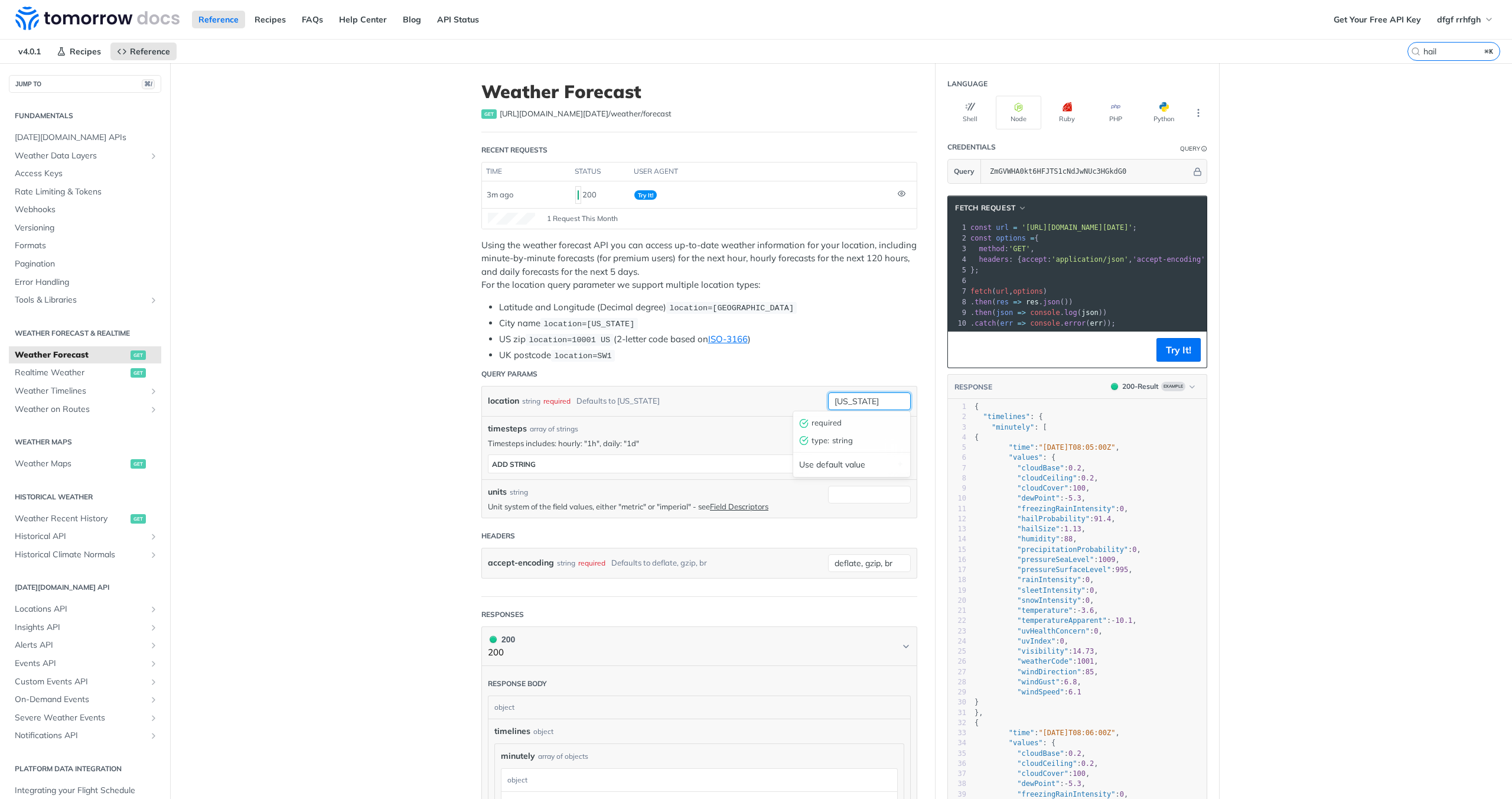
click at [853, 398] on input "new york" at bounding box center [869, 401] width 83 height 17
click at [808, 356] on li "UK postcode location=SW1" at bounding box center [708, 355] width 418 height 14
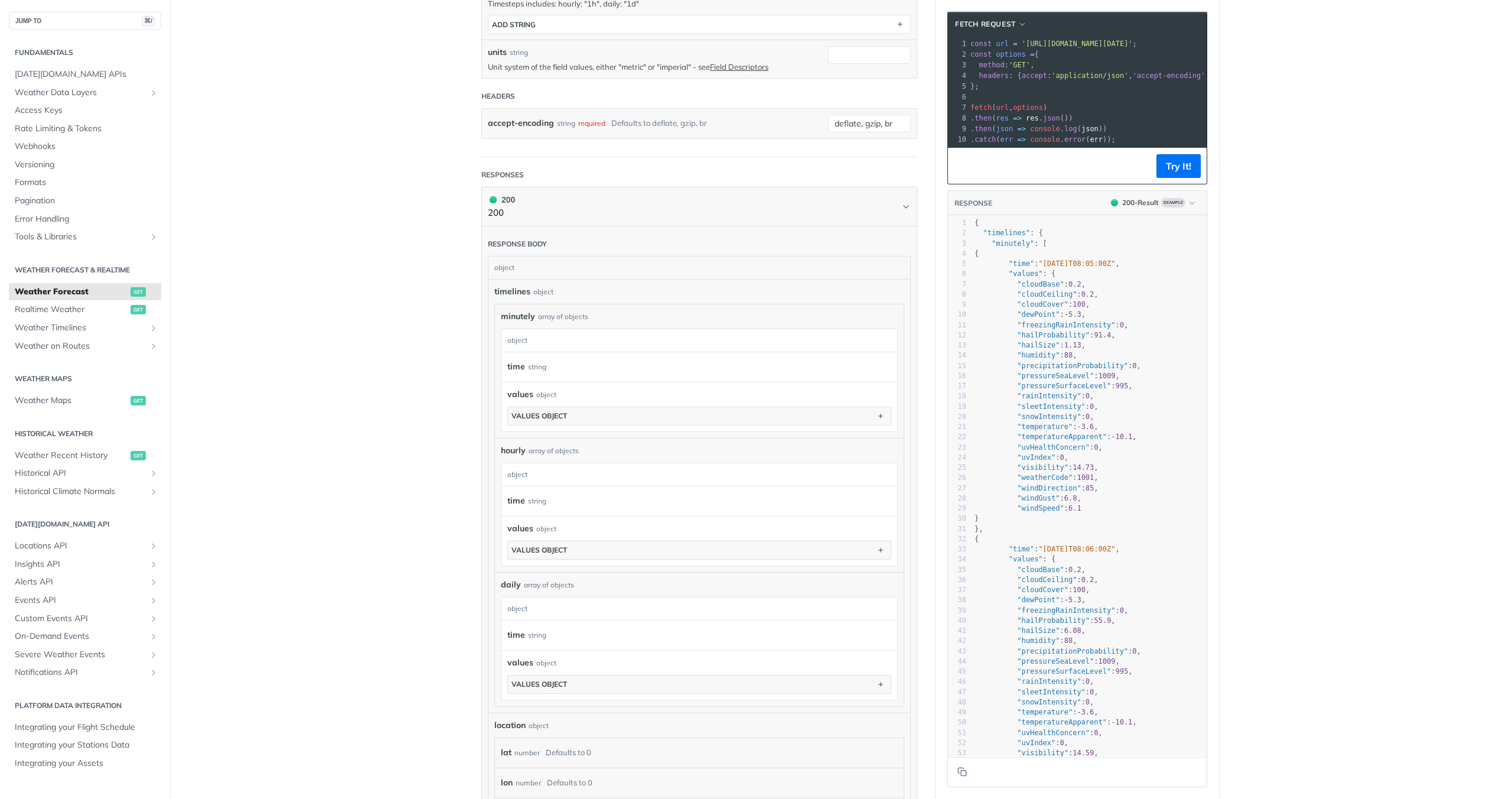
scroll to position [472, 0]
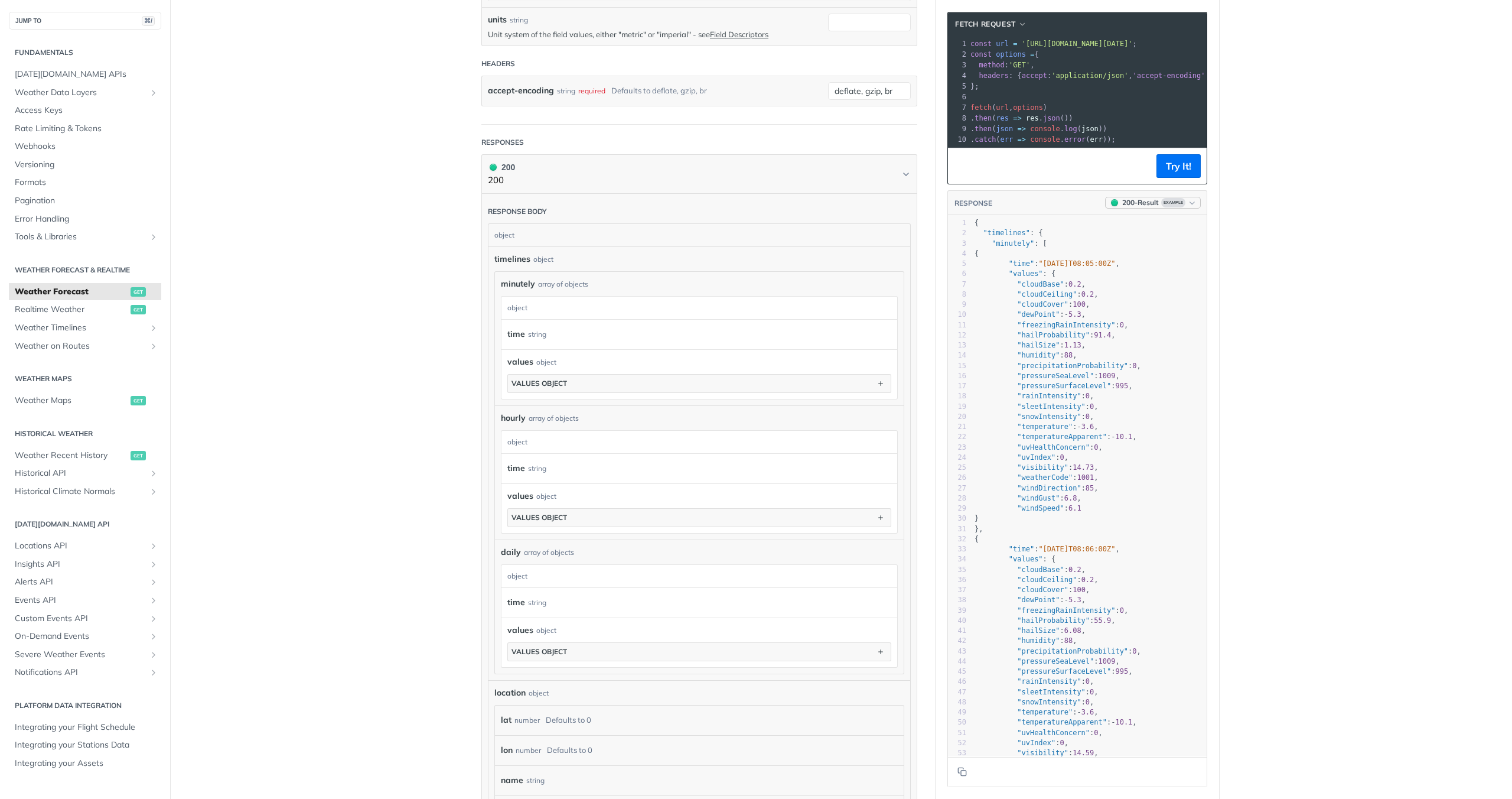
click at [1190, 207] on icon "button" at bounding box center [1193, 203] width 9 height 9
click at [1315, 249] on main "JUMP TO ⌘/ Fundamentals Tomorrow.io APIs Weather Data Layers Core Probabilistic…" at bounding box center [756, 318] width 1512 height 1454
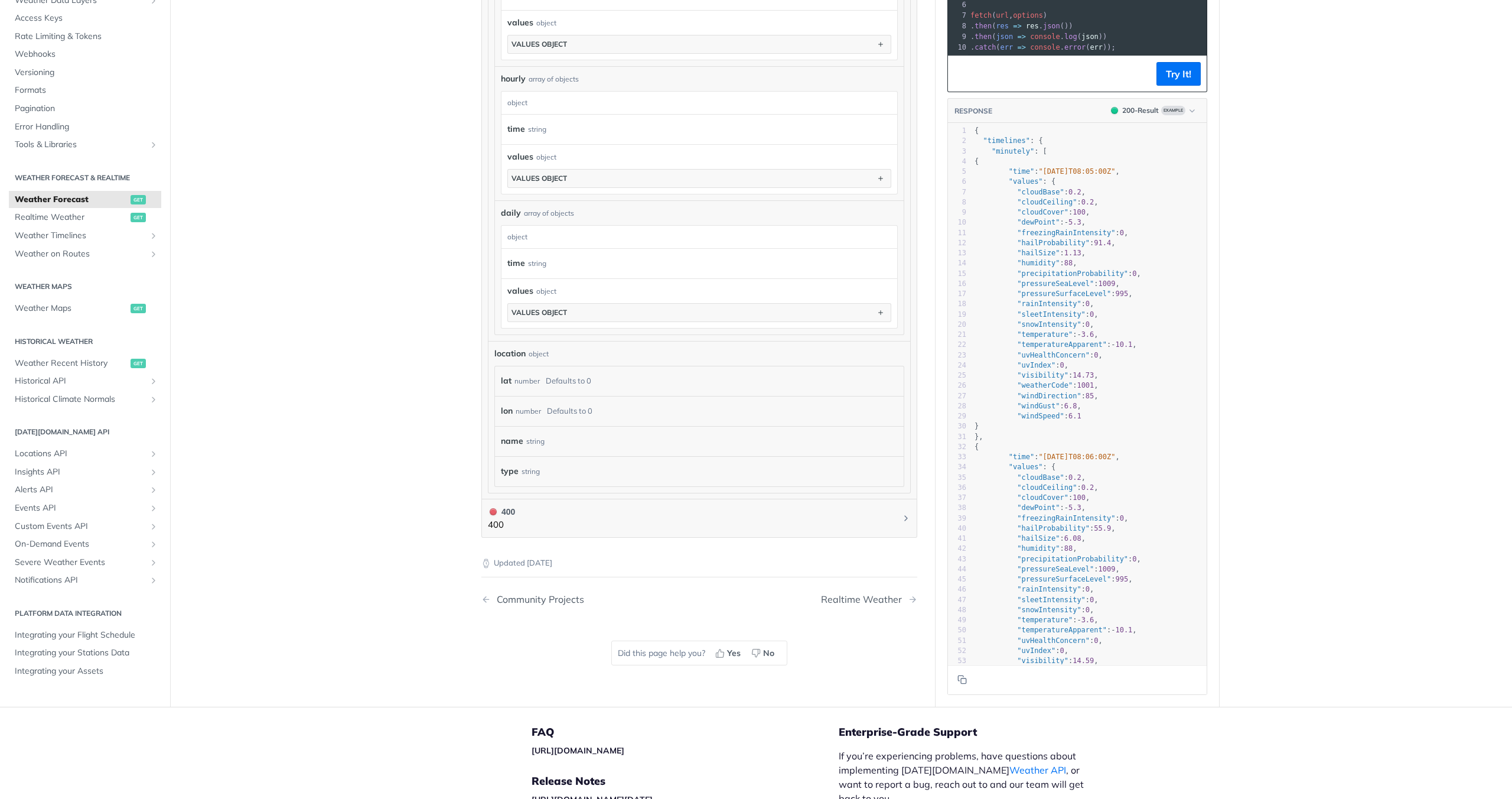
scroll to position [931, 0]
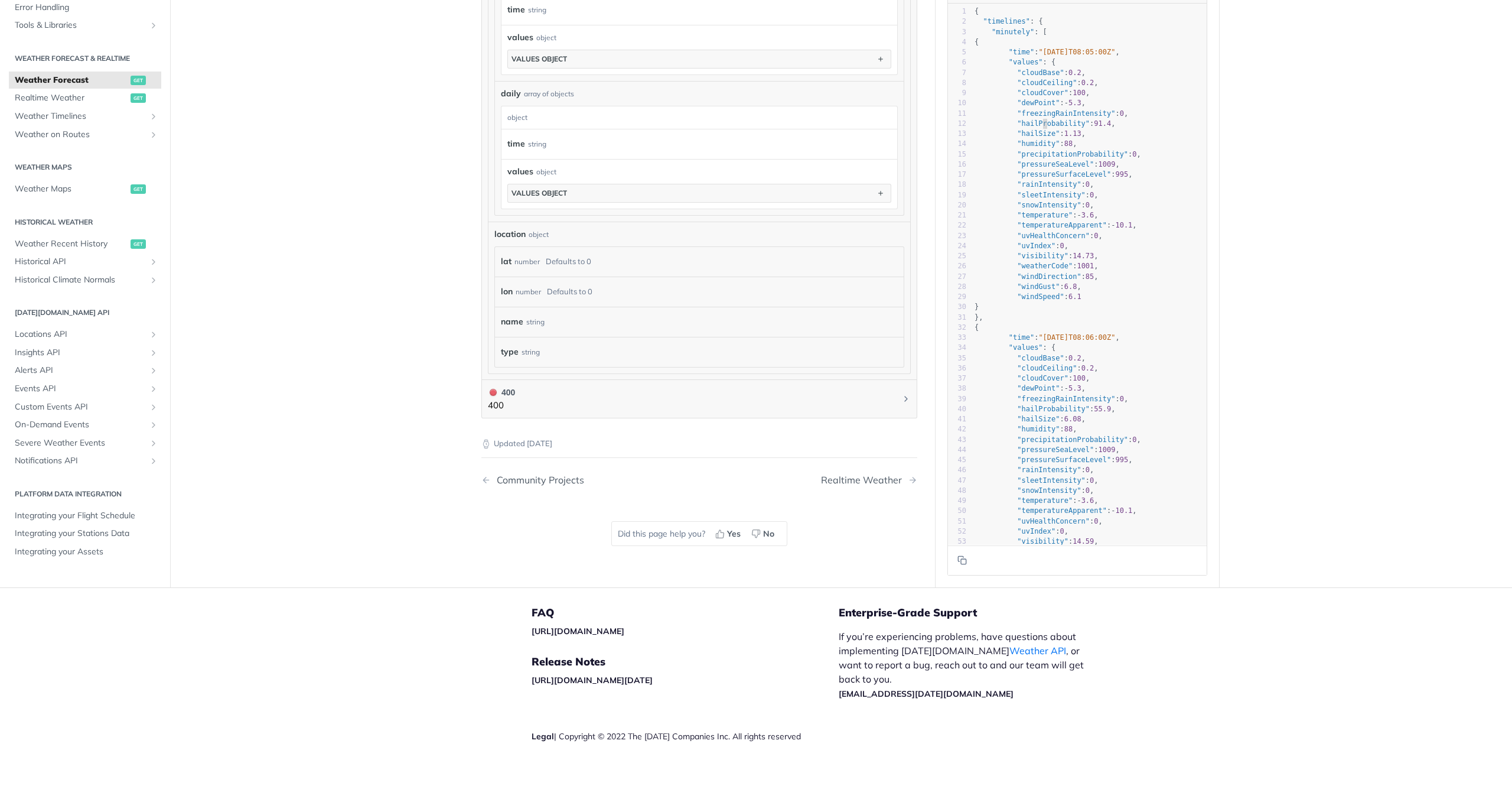
click at [1037, 127] on span ""hailProbability"" at bounding box center [1053, 123] width 72 height 8
type textarea "hailProbability"
click at [1037, 127] on span ""hailProbability"" at bounding box center [1053, 123] width 72 height 8
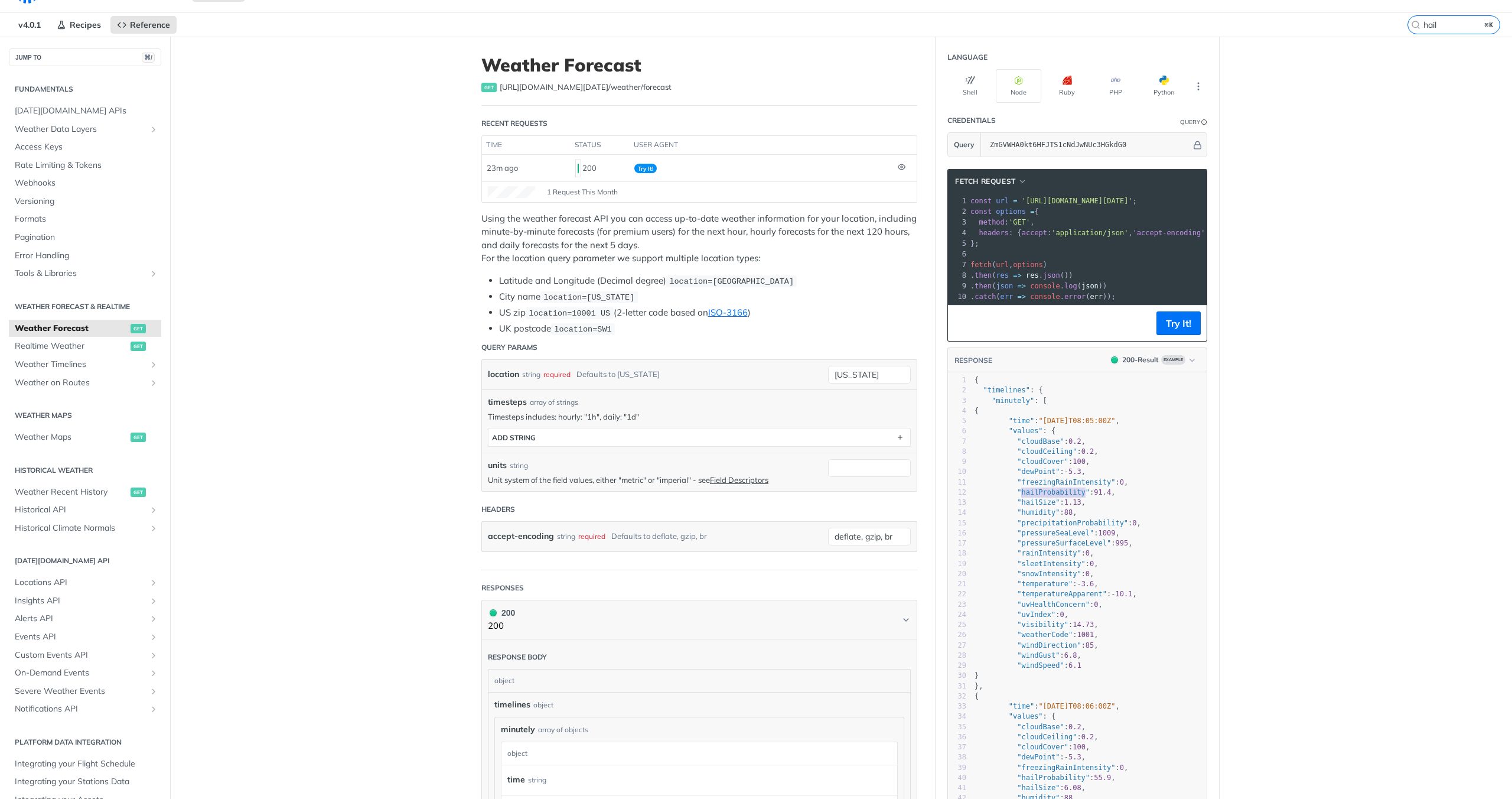
scroll to position [0, 0]
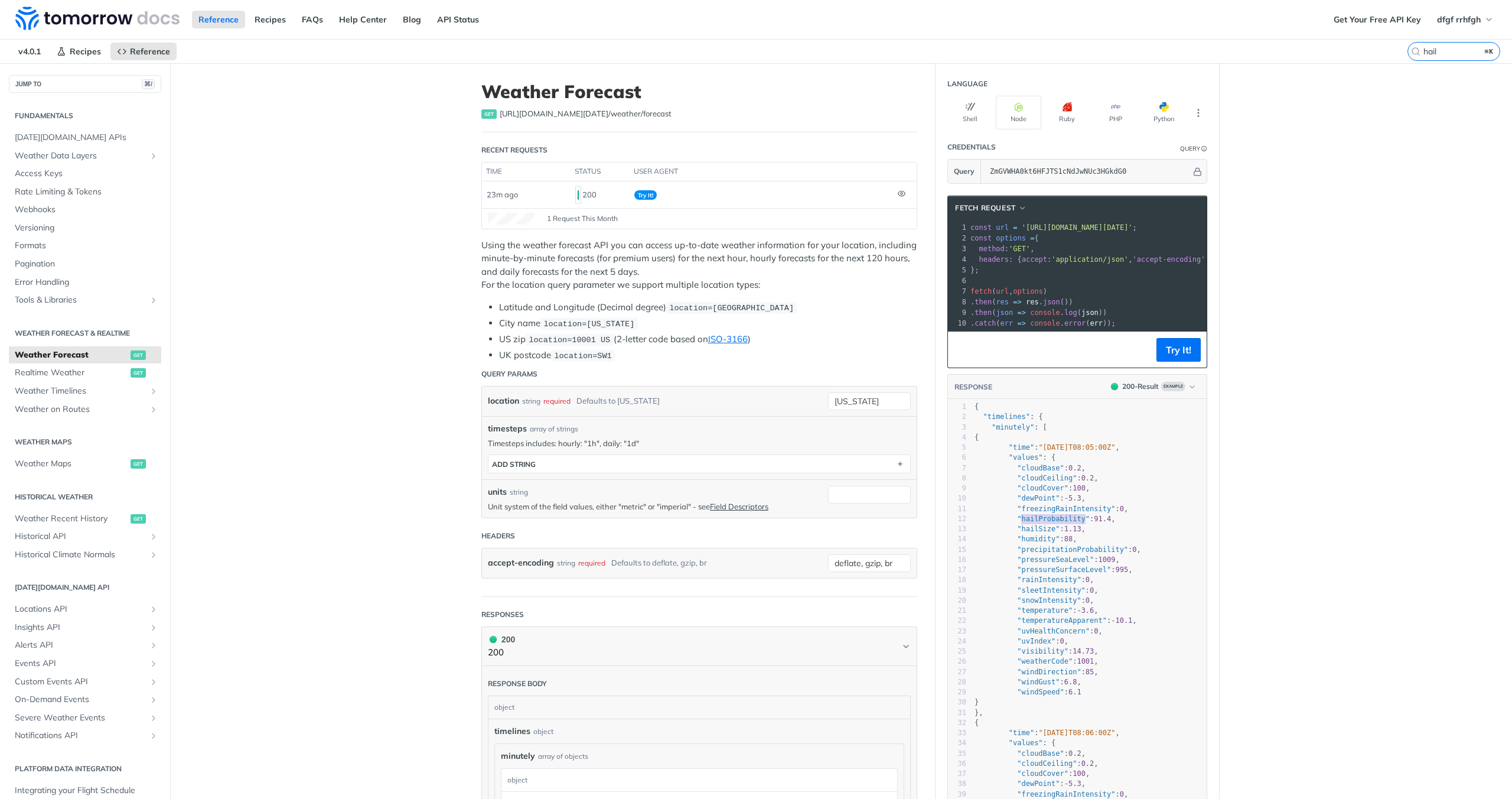
click at [1068, 513] on span ""freezingRainIntensity"" at bounding box center [1066, 508] width 98 height 8
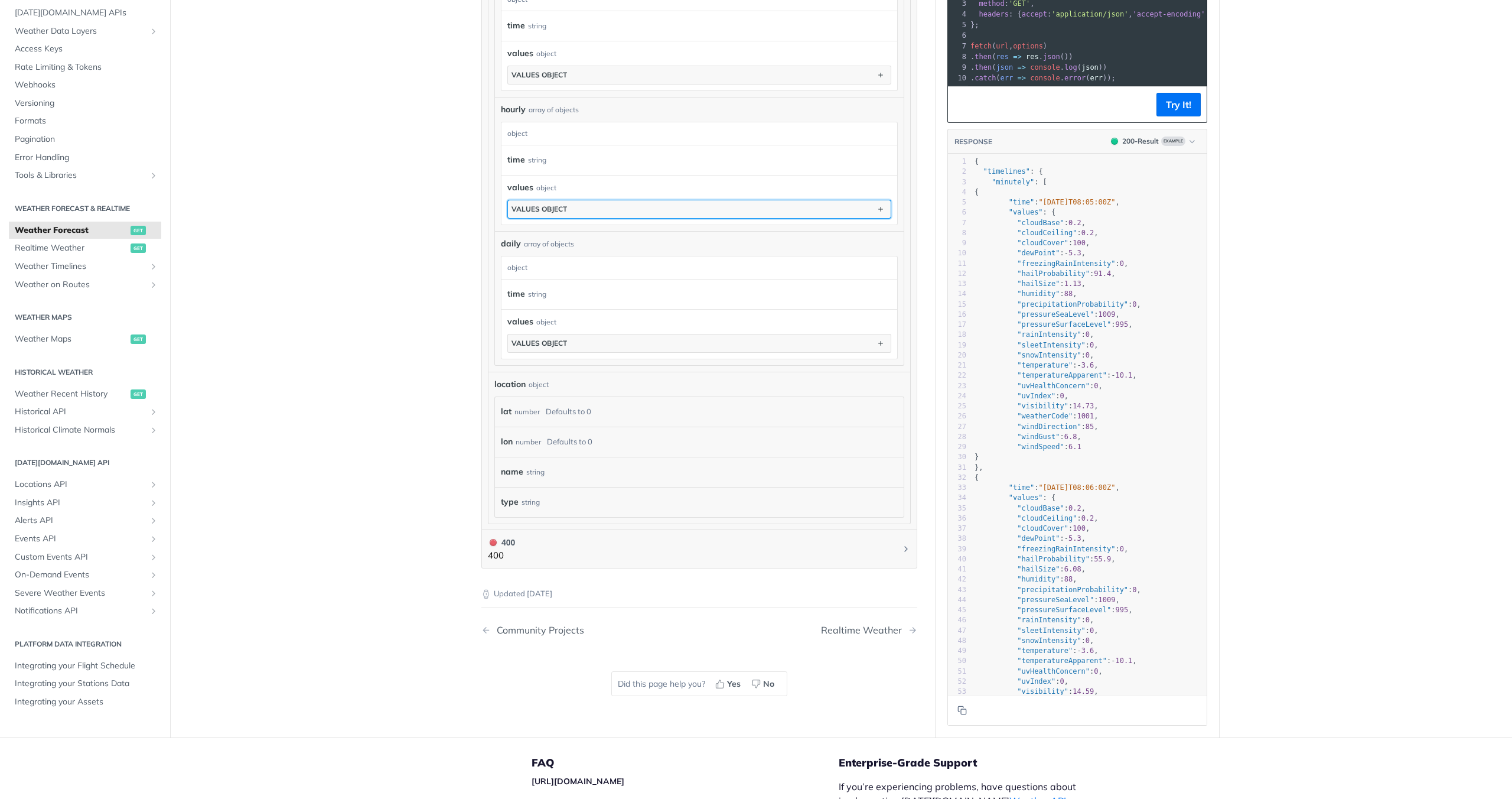
click at [596, 205] on button "values object" at bounding box center [699, 209] width 383 height 17
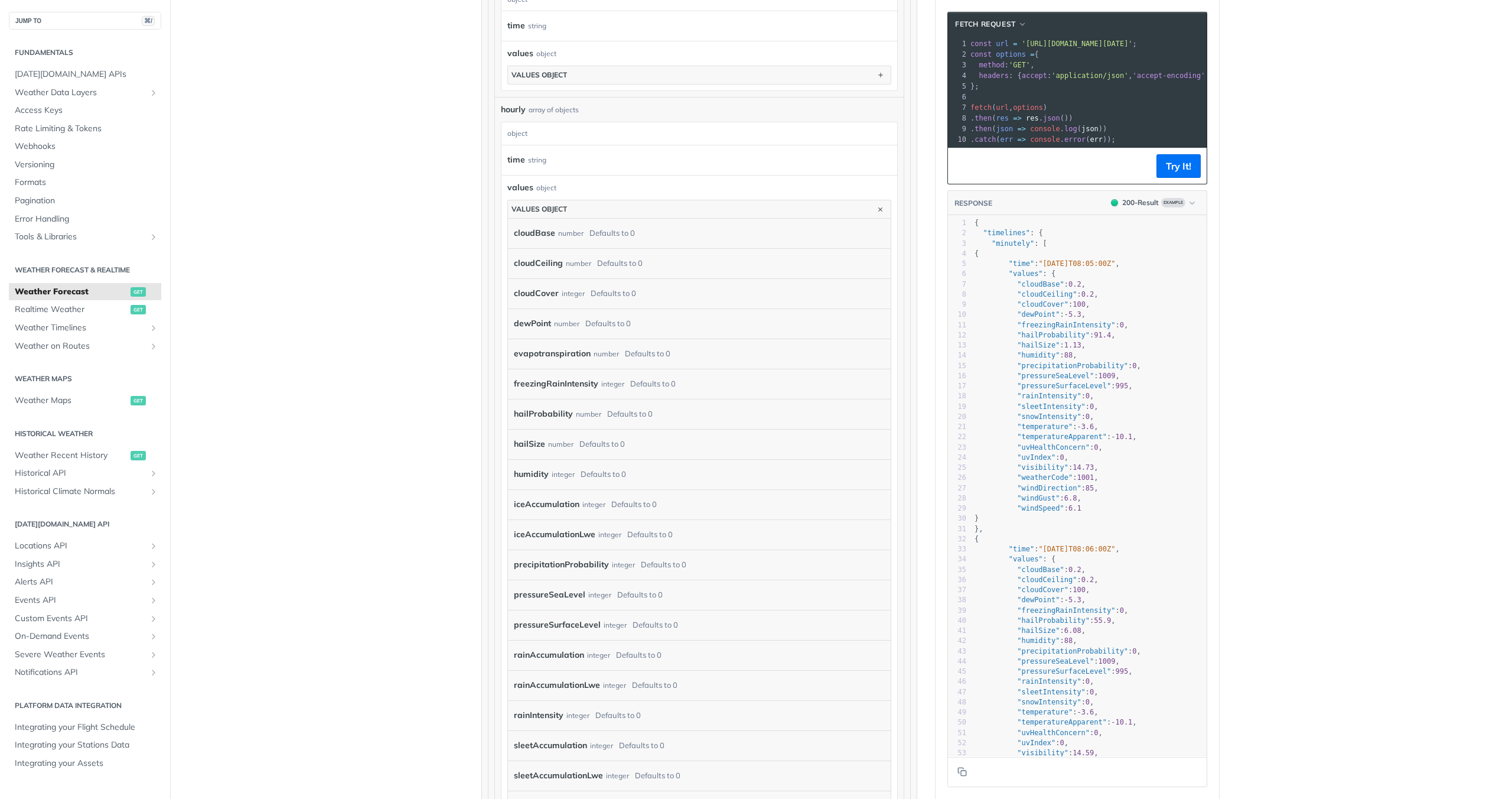
click at [516, 407] on label "hailProbability" at bounding box center [544, 413] width 59 height 17
click at [544, 506] on label "iceAccumulation" at bounding box center [547, 504] width 66 height 17
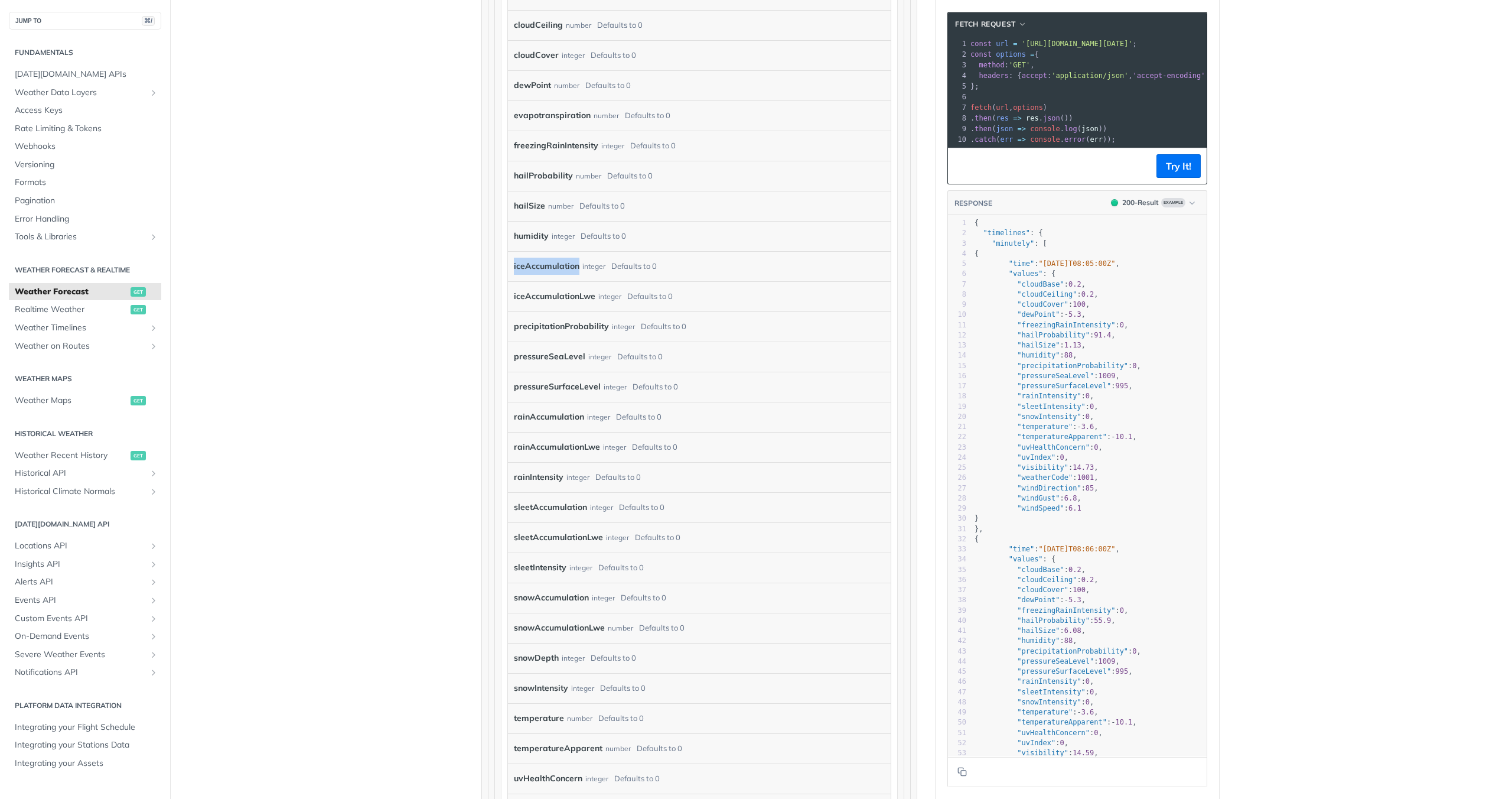
scroll to position [1042, 0]
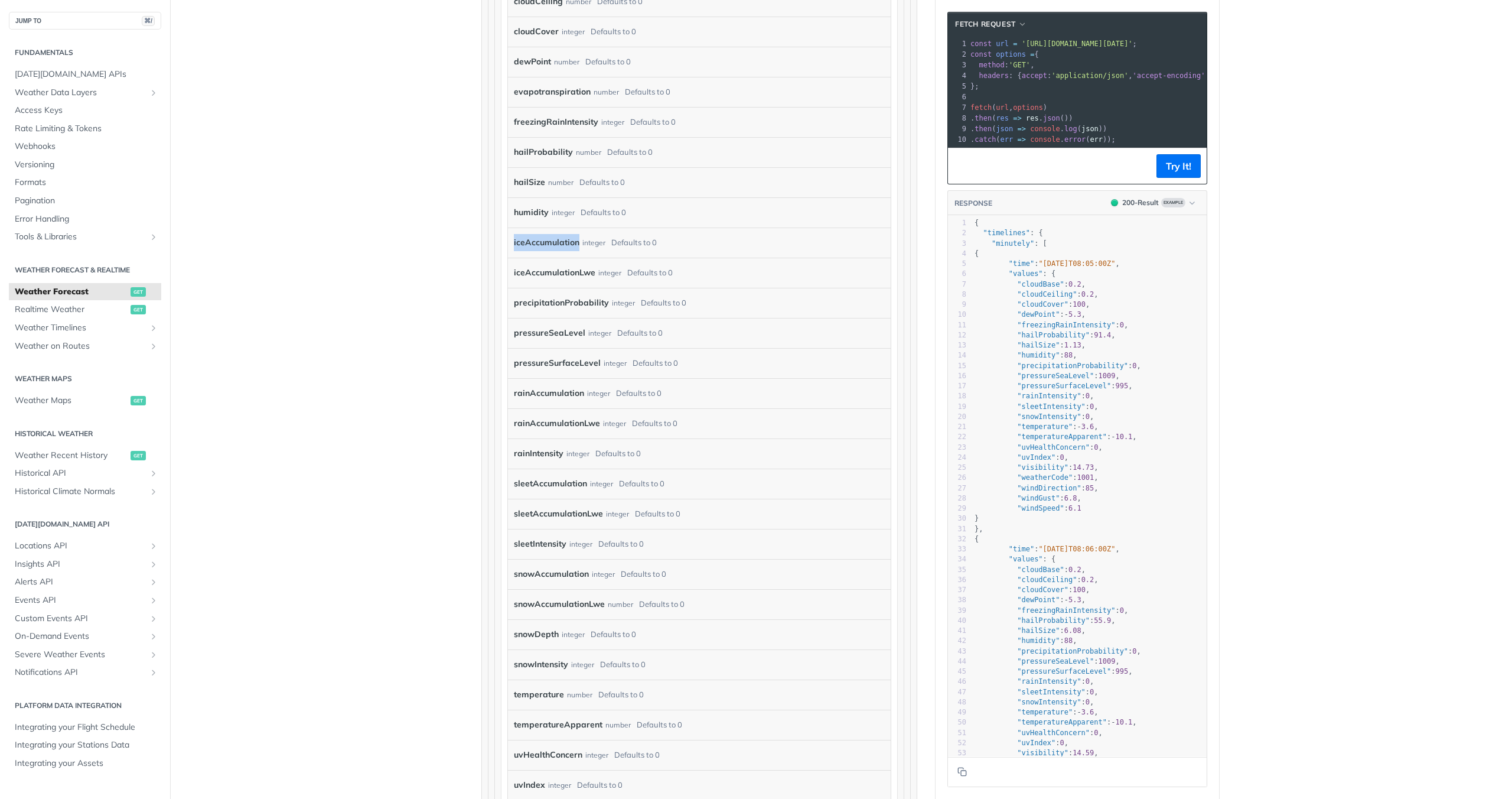
copy label "iceAccumulation"
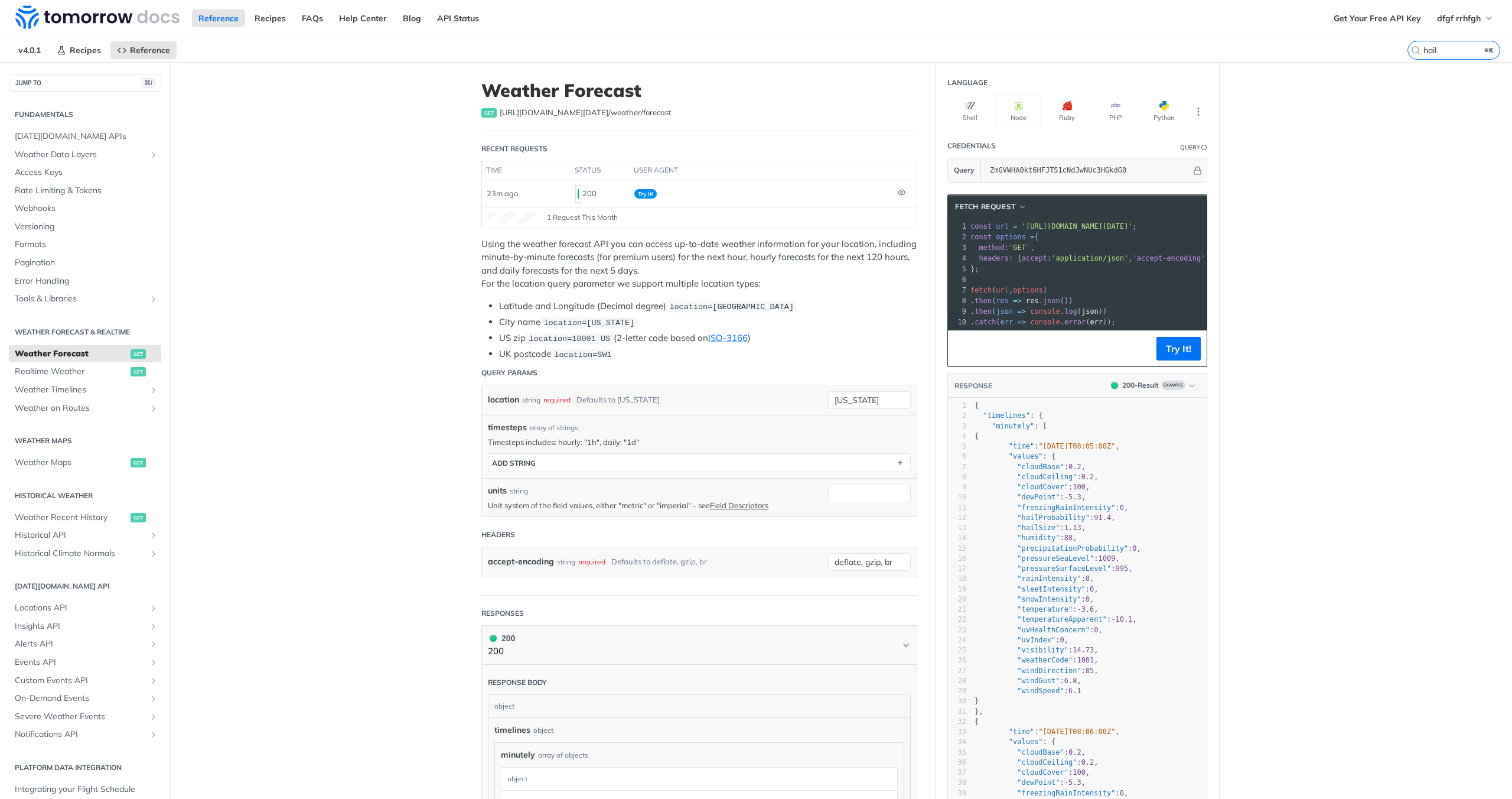
scroll to position [0, 0]
drag, startPoint x: 1440, startPoint y: 50, endPoint x: 1355, endPoint y: 50, distance: 85.0
click at [1363, 50] on label "hail" at bounding box center [1432, 51] width 137 height 19
click at [1379, 50] on input "hail" at bounding box center [1439, 51] width 120 height 11
paste input "iceAccumulation"
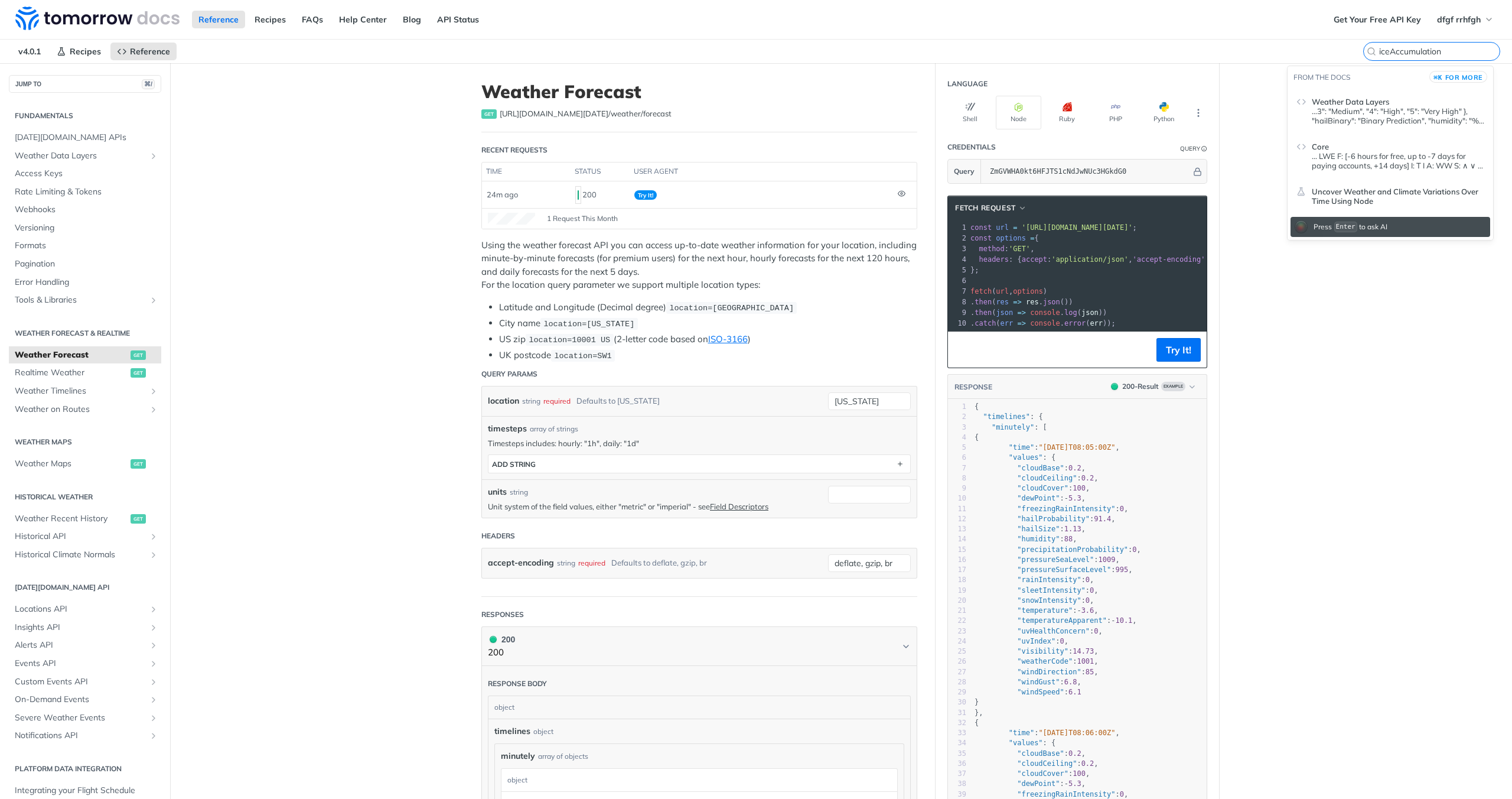
type input "iceAccumulation"
click at [1369, 120] on p "...3": "Medium", "4": "High", "5": "Very High" }, "hailBinary": "Binary Predict…" at bounding box center [1398, 115] width 172 height 19
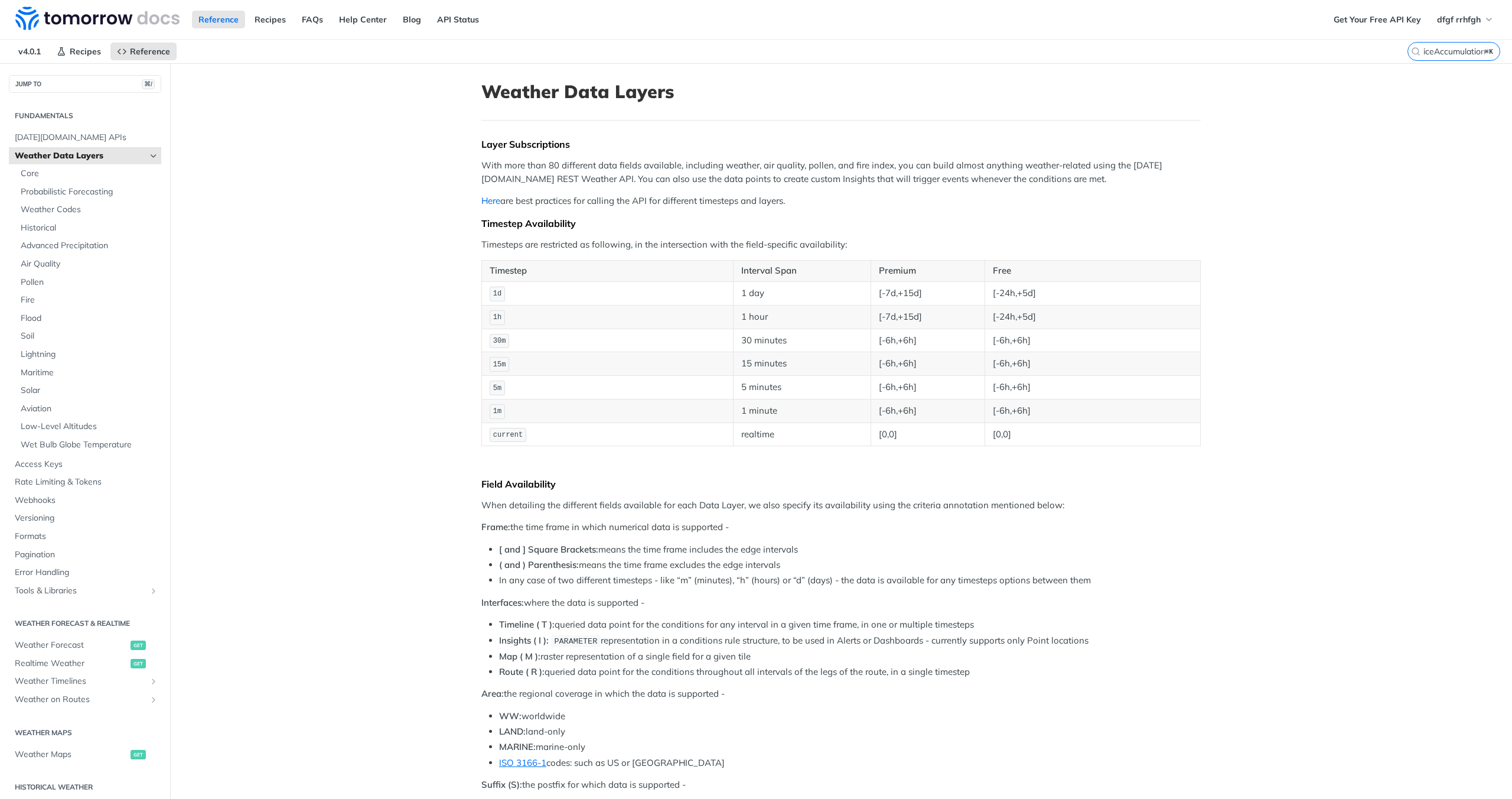
click at [482, 198] on link "Here" at bounding box center [490, 200] width 19 height 11
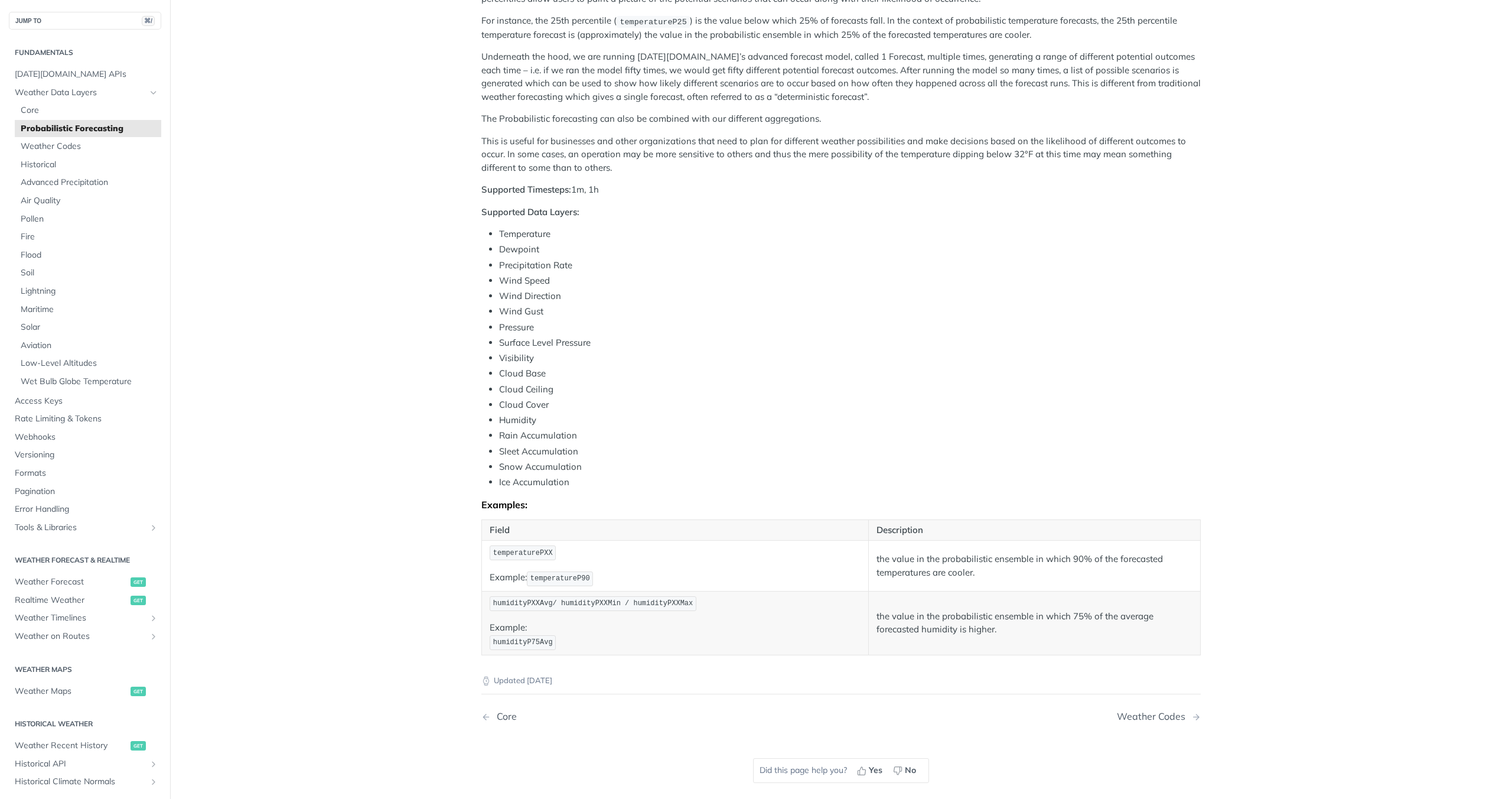
scroll to position [416, 0]
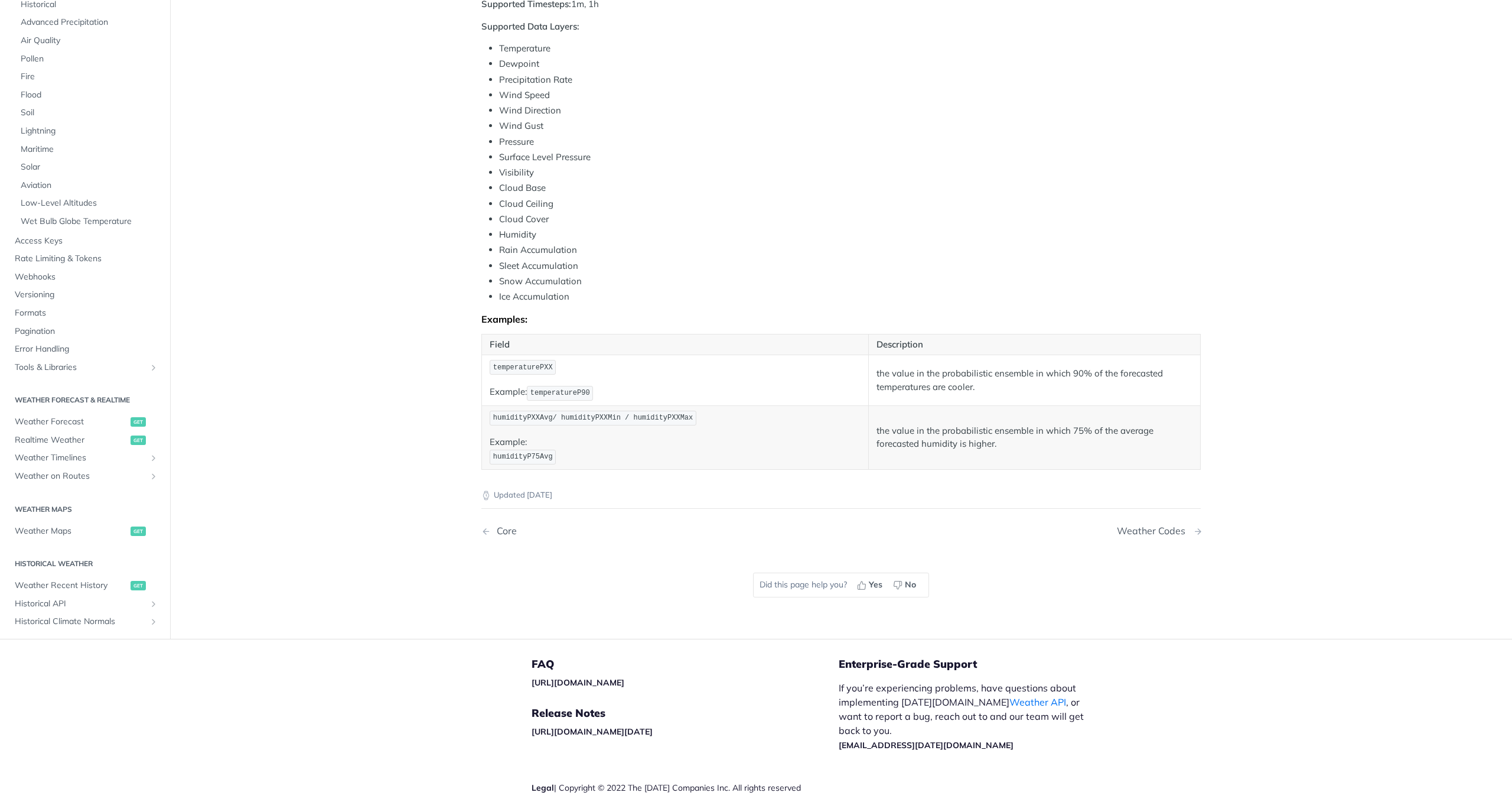
click at [1173, 530] on div "Weather Codes" at bounding box center [1154, 531] width 74 height 11
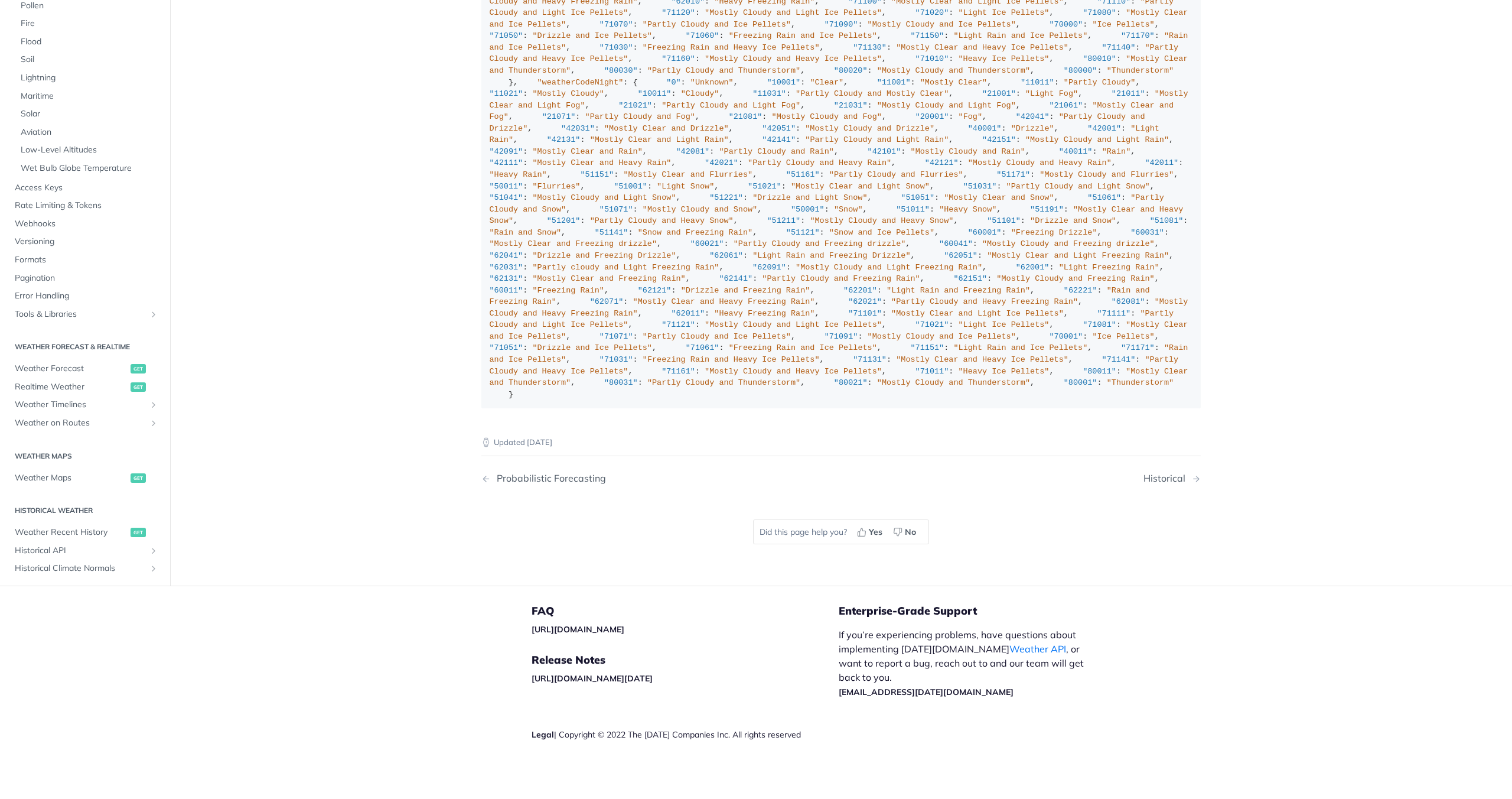
scroll to position [8738, 0]
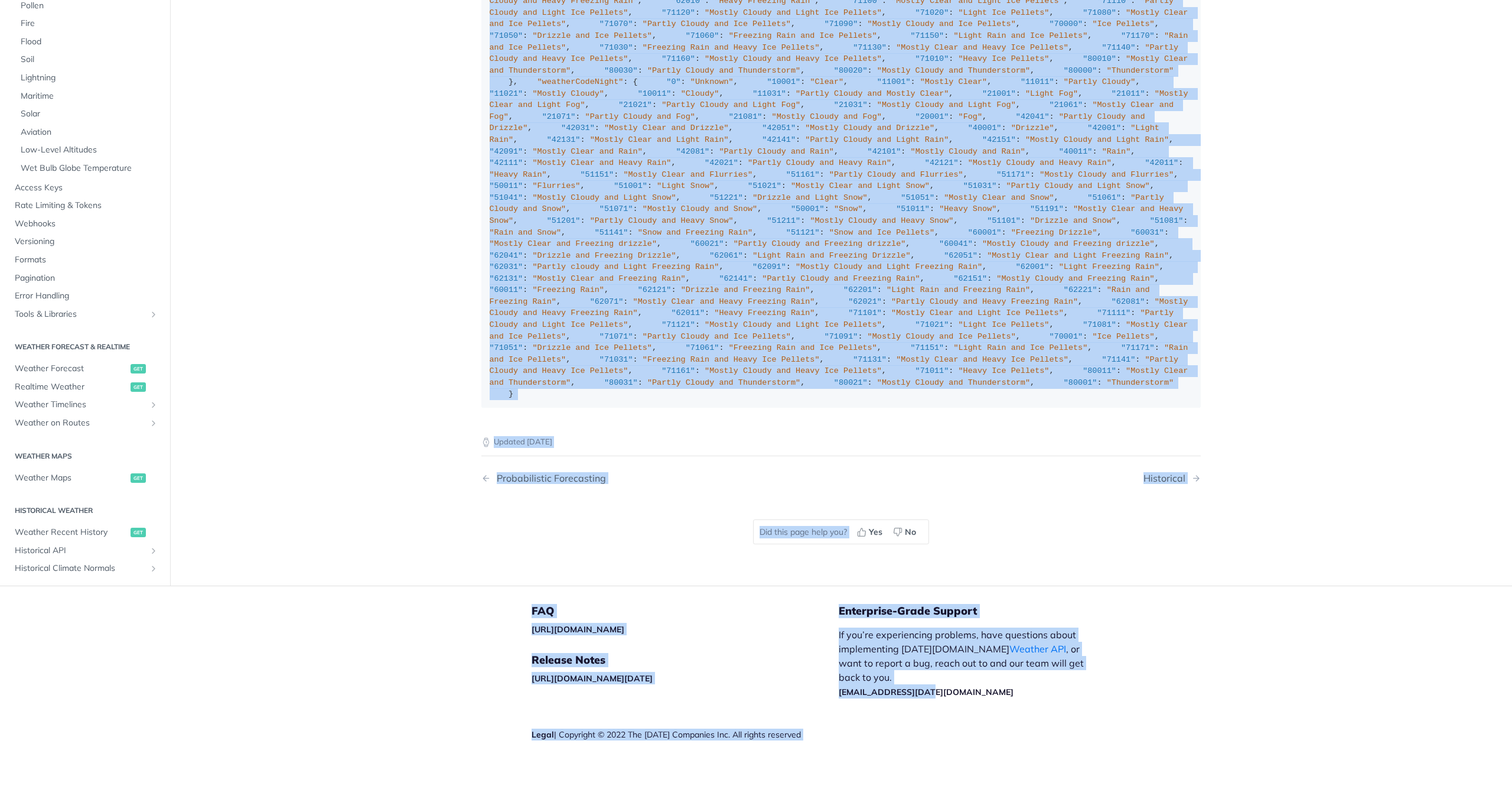
scroll to position [8984, 0]
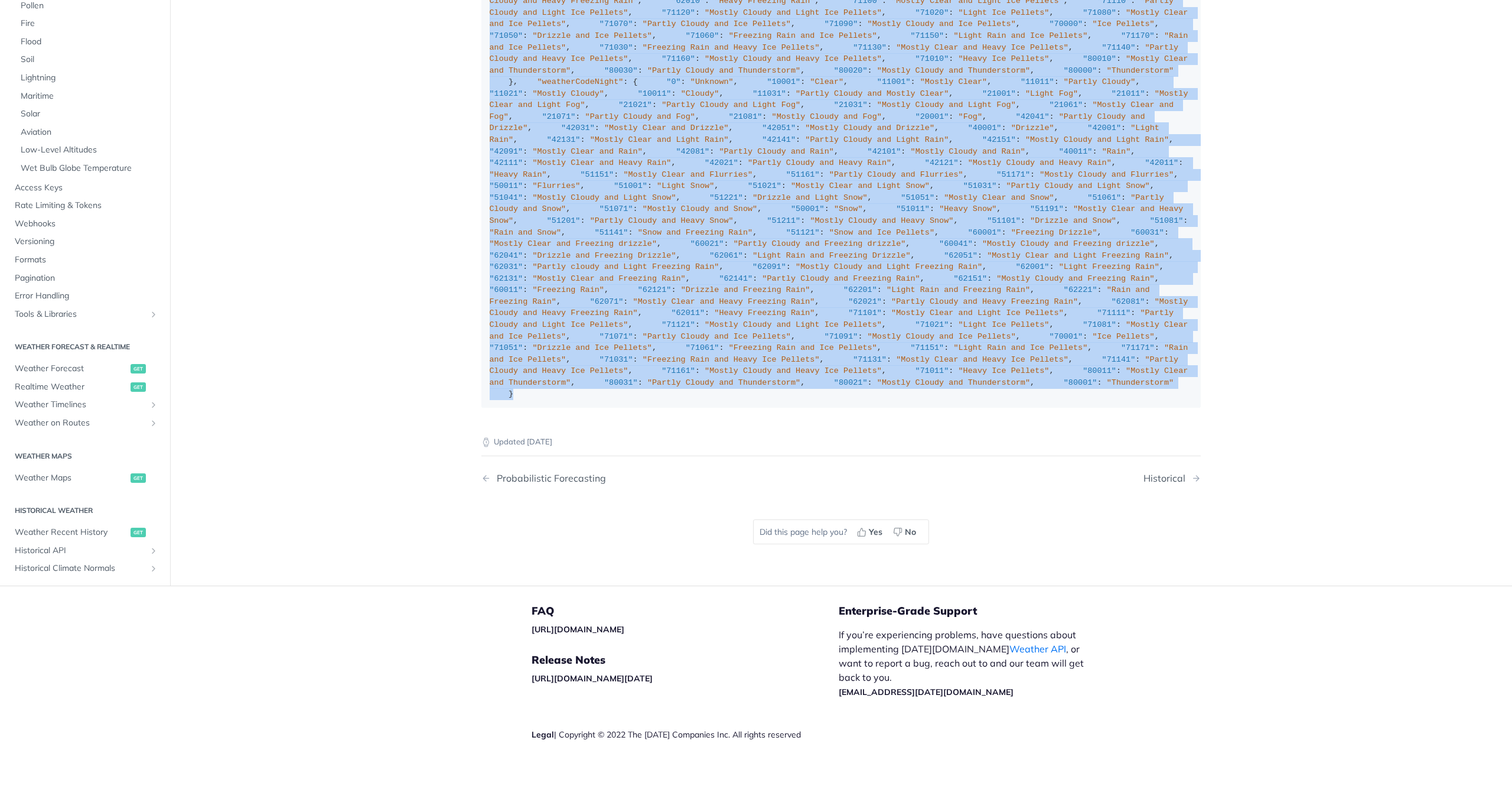
drag, startPoint x: 429, startPoint y: 185, endPoint x: 800, endPoint y: 399, distance: 428.3
copy div "weatherCode field only includes basic weather conditions i.e "clear", and does …"
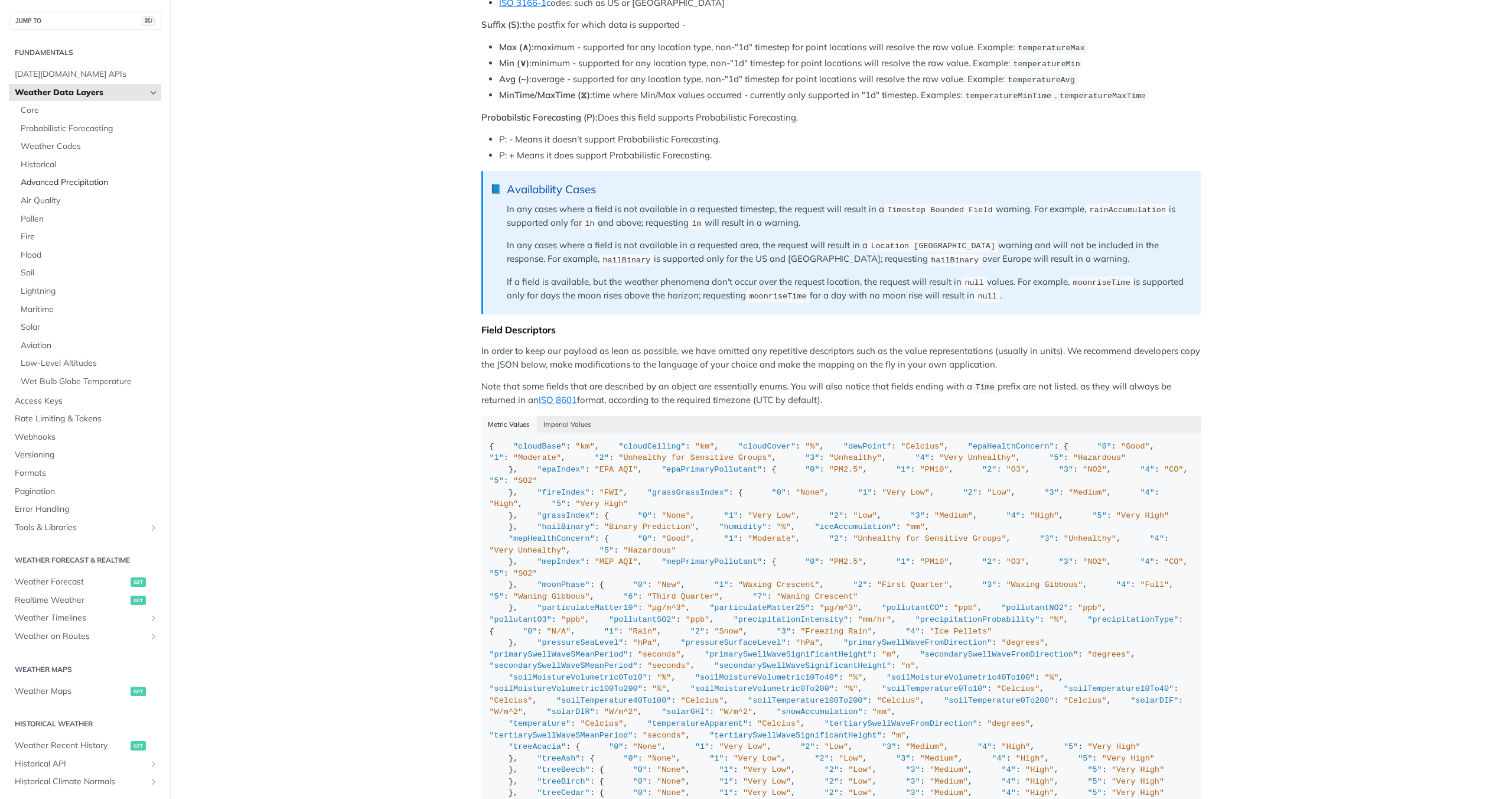
click at [83, 181] on span "Advanced Precipitation" at bounding box center [89, 182] width 138 height 12
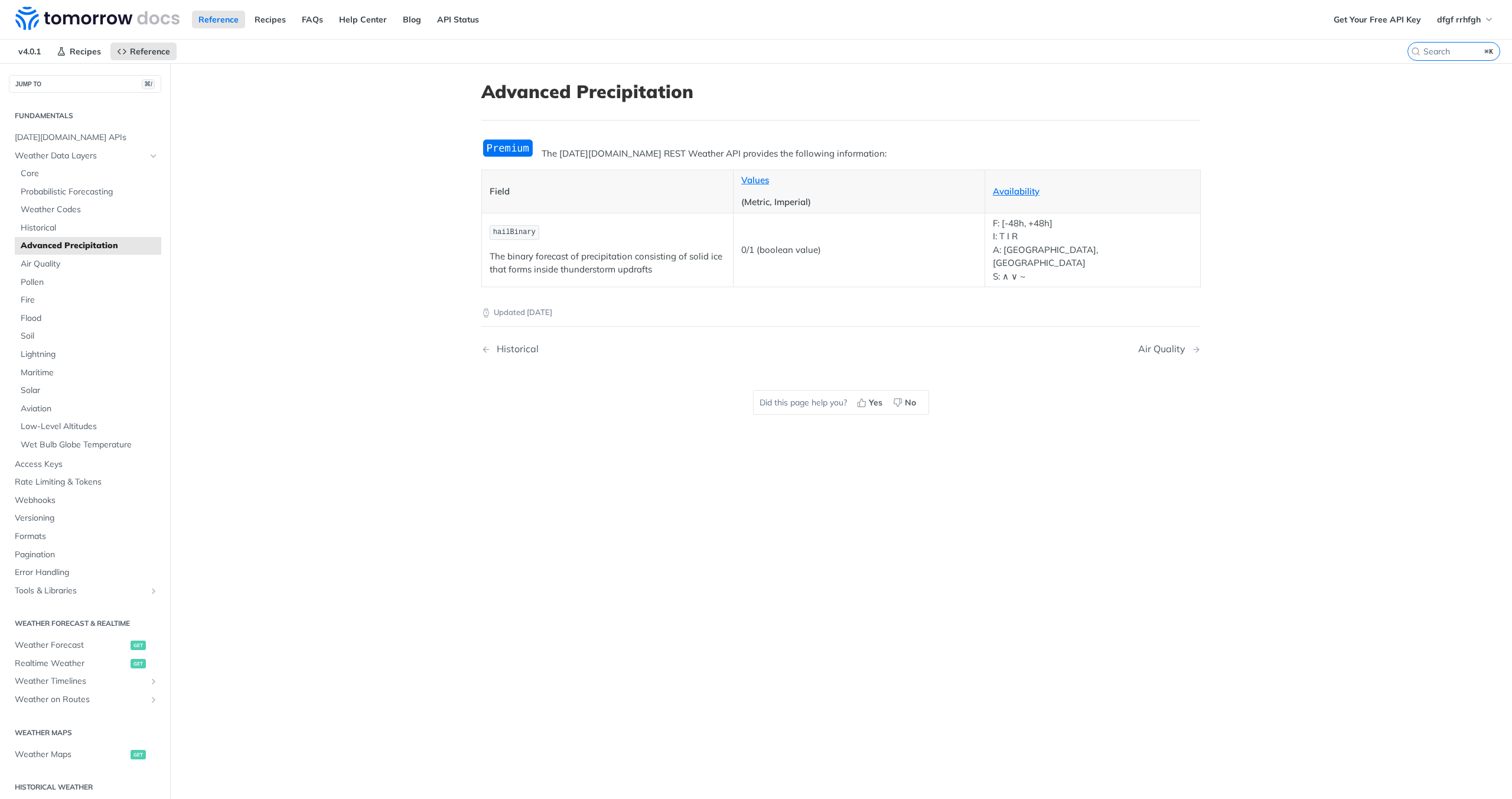
click at [514, 228] on span "hailBinary" at bounding box center [514, 232] width 42 height 8
click at [64, 265] on span "Air Quality" at bounding box center [89, 264] width 138 height 12
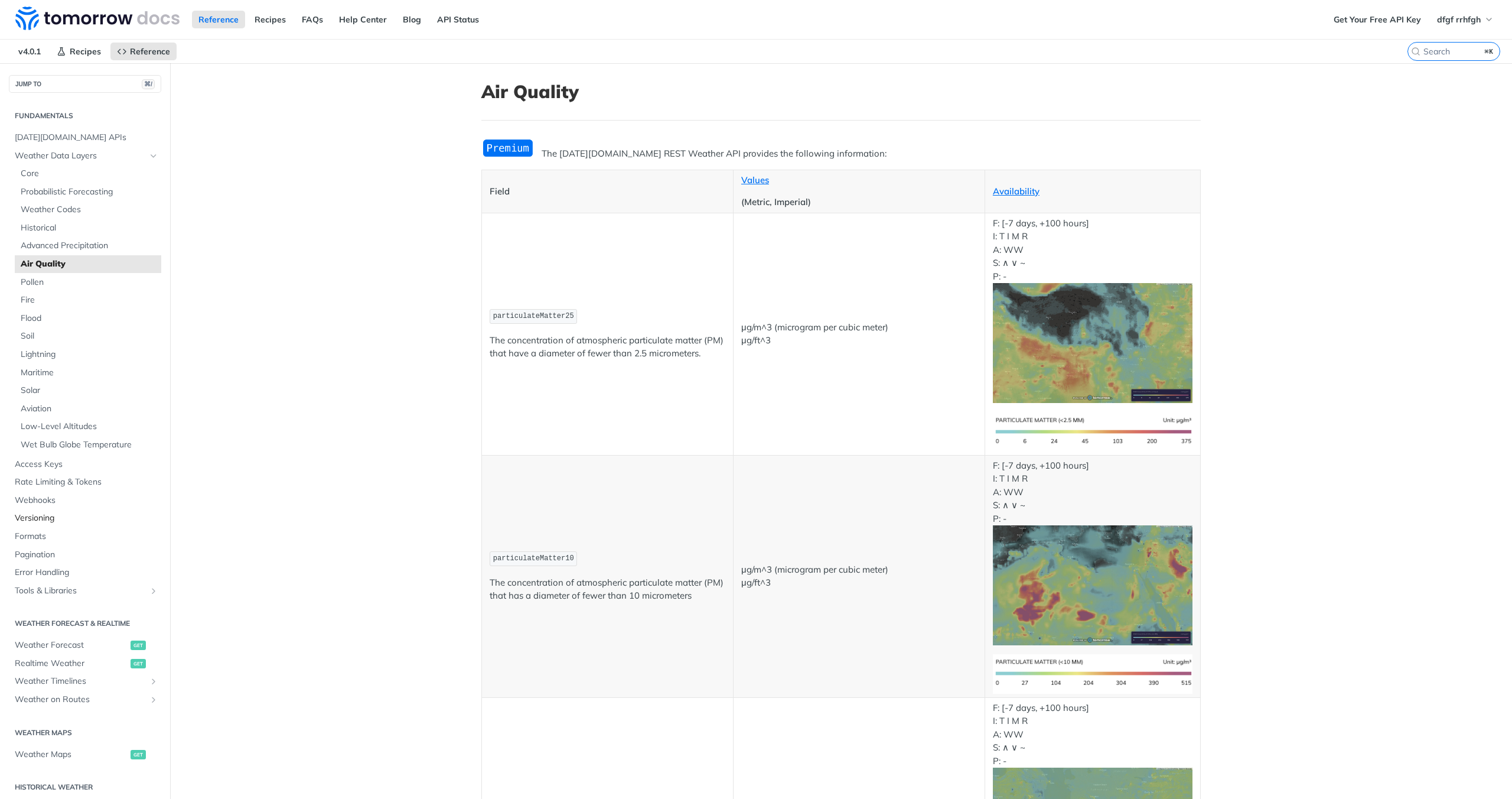
click at [38, 519] on span "Versioning" at bounding box center [87, 518] width 144 height 12
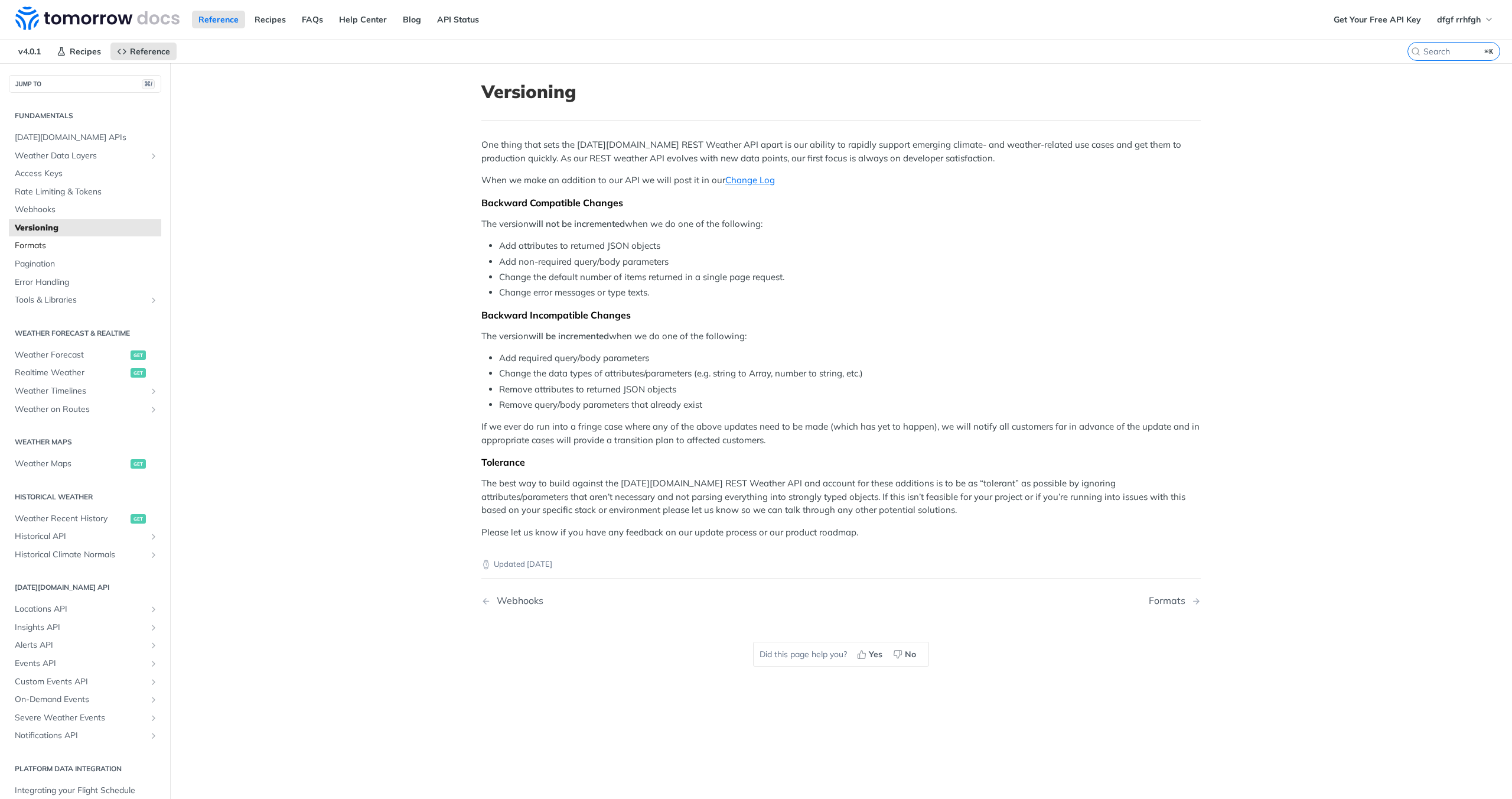
click at [44, 243] on span "Formats" at bounding box center [87, 245] width 144 height 12
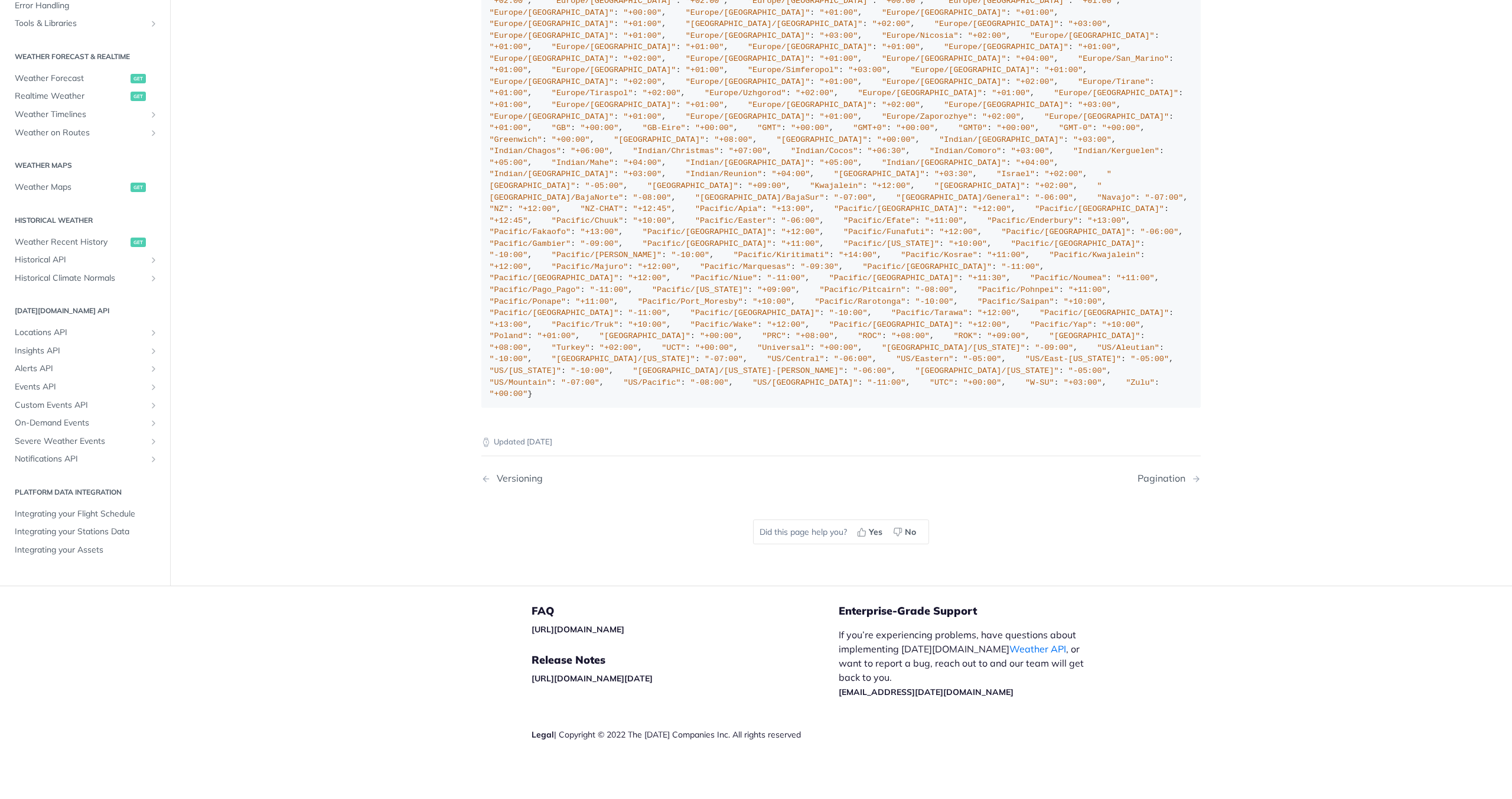
scroll to position [1839, 0]
click at [97, 458] on span "Notifications API" at bounding box center [80, 459] width 131 height 12
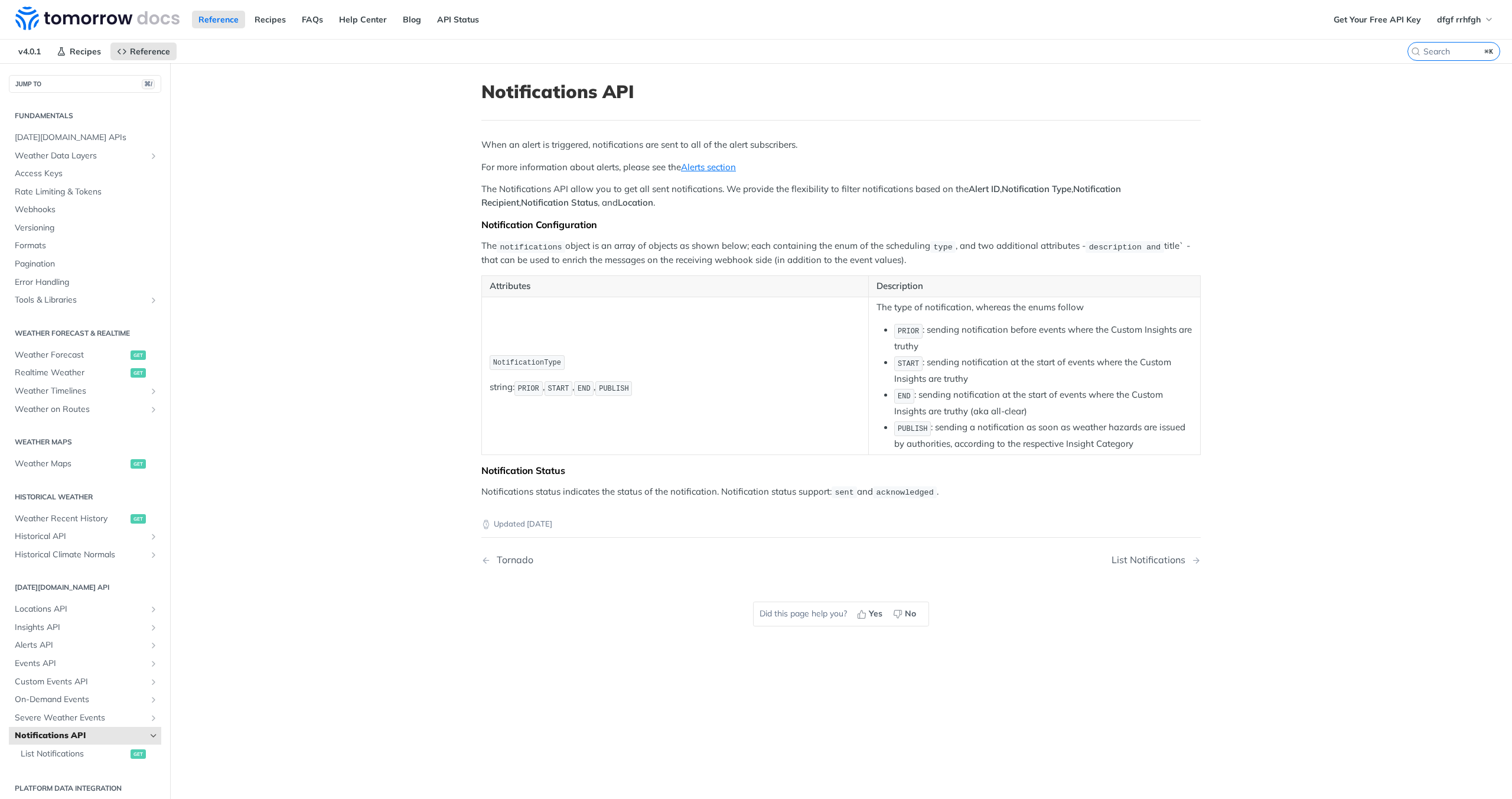
click at [24, 52] on span "v4.0.1" at bounding box center [29, 51] width 36 height 17
click at [270, 23] on link "Recipes" at bounding box center [270, 19] width 44 height 17
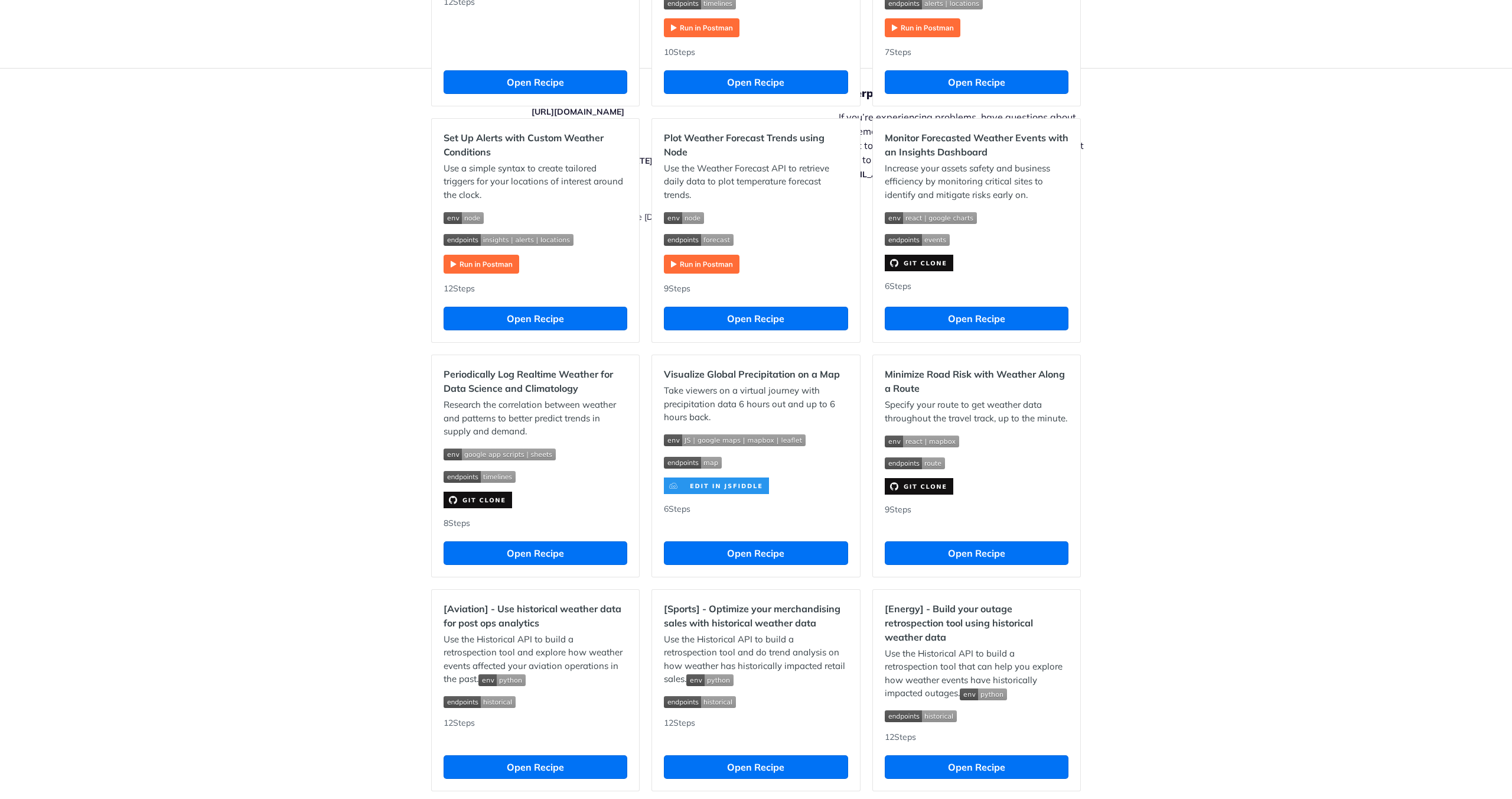
scroll to position [517, 0]
click at [523, 323] on button "Open Recipe" at bounding box center [535, 319] width 183 height 24
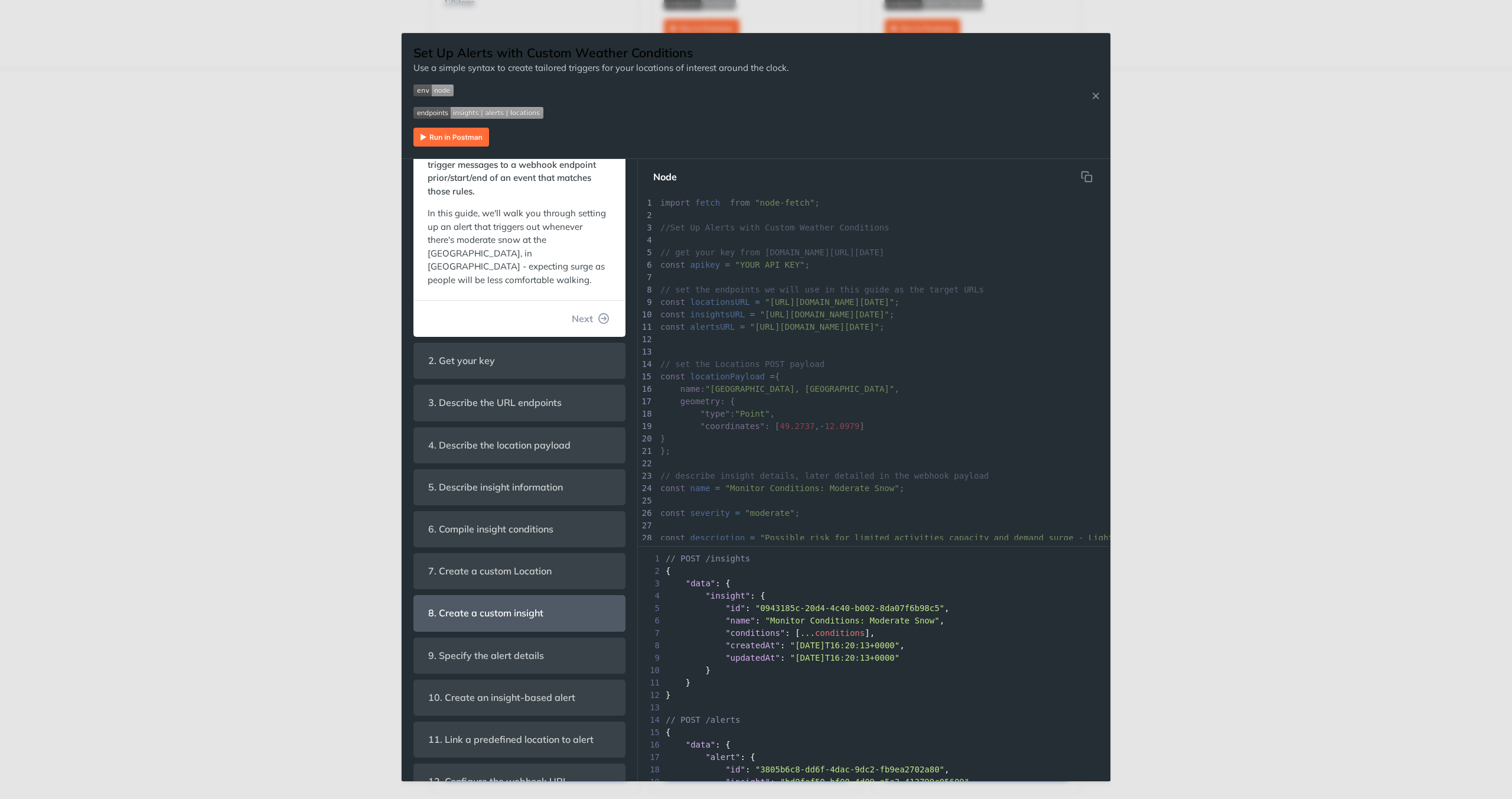
scroll to position [129, 0]
click at [536, 624] on span "8. Create a custom insight" at bounding box center [485, 612] width 132 height 23
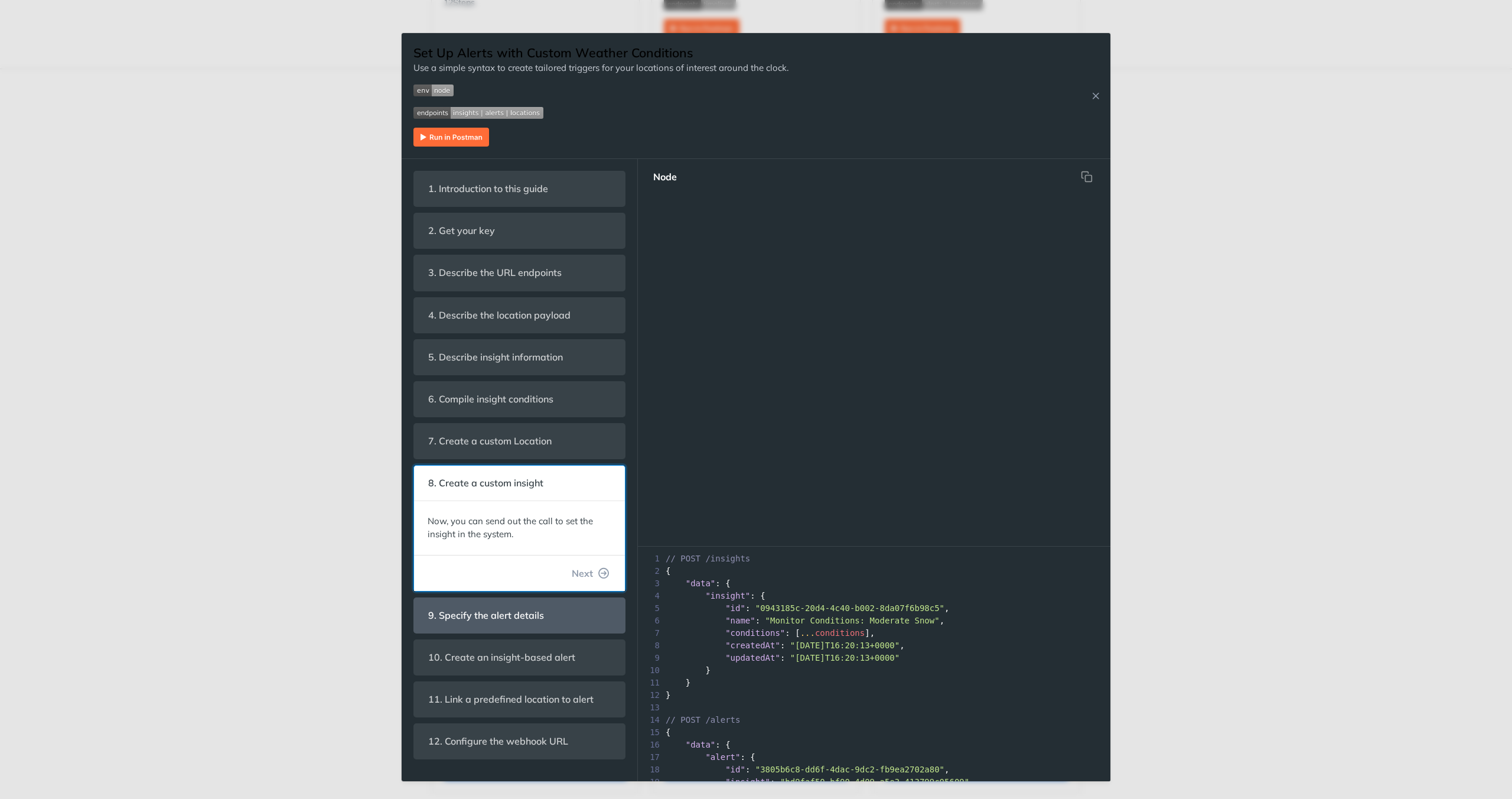
scroll to position [1537, 0]
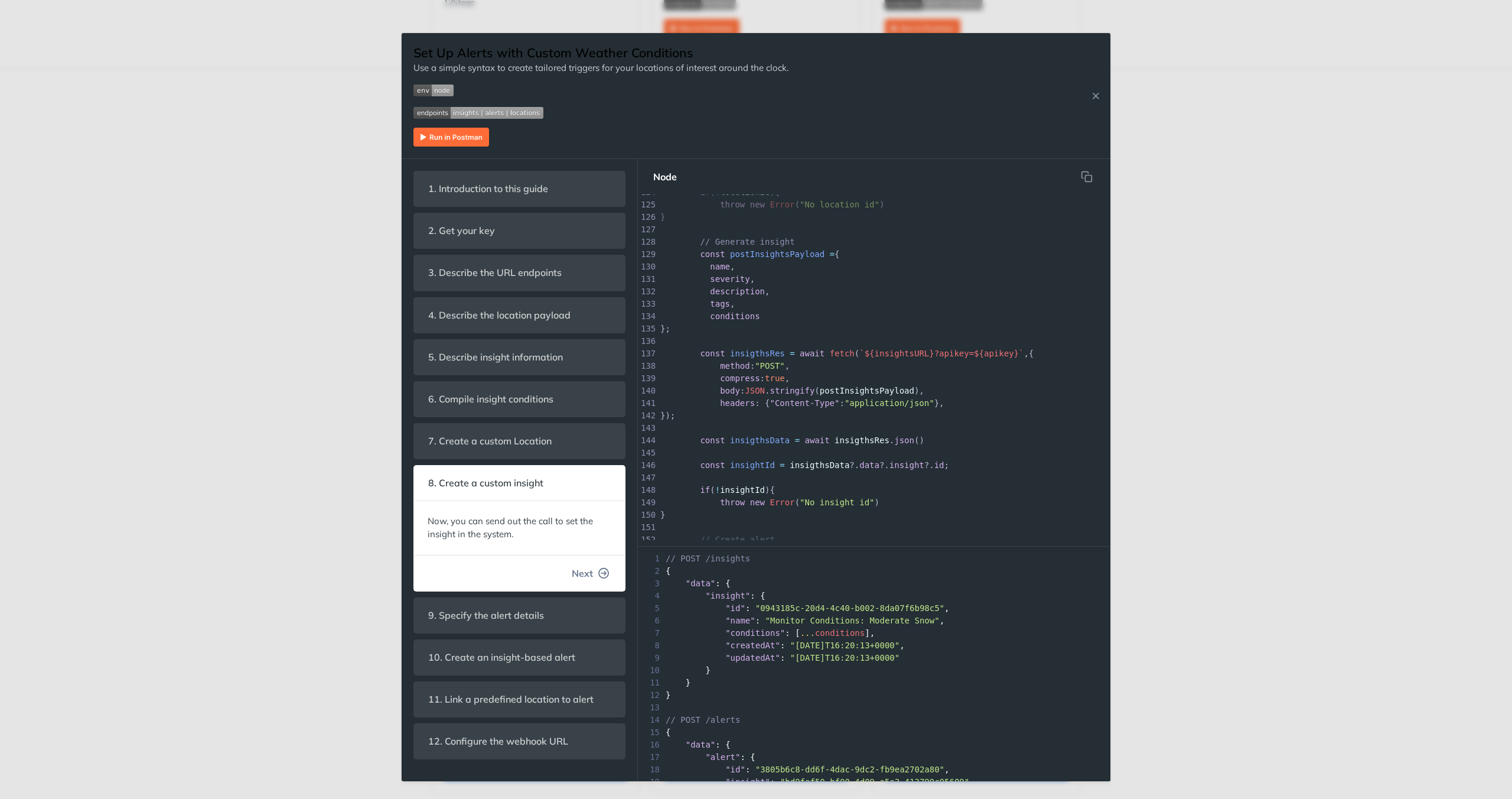
click at [588, 576] on span "Next" at bounding box center [582, 573] width 21 height 14
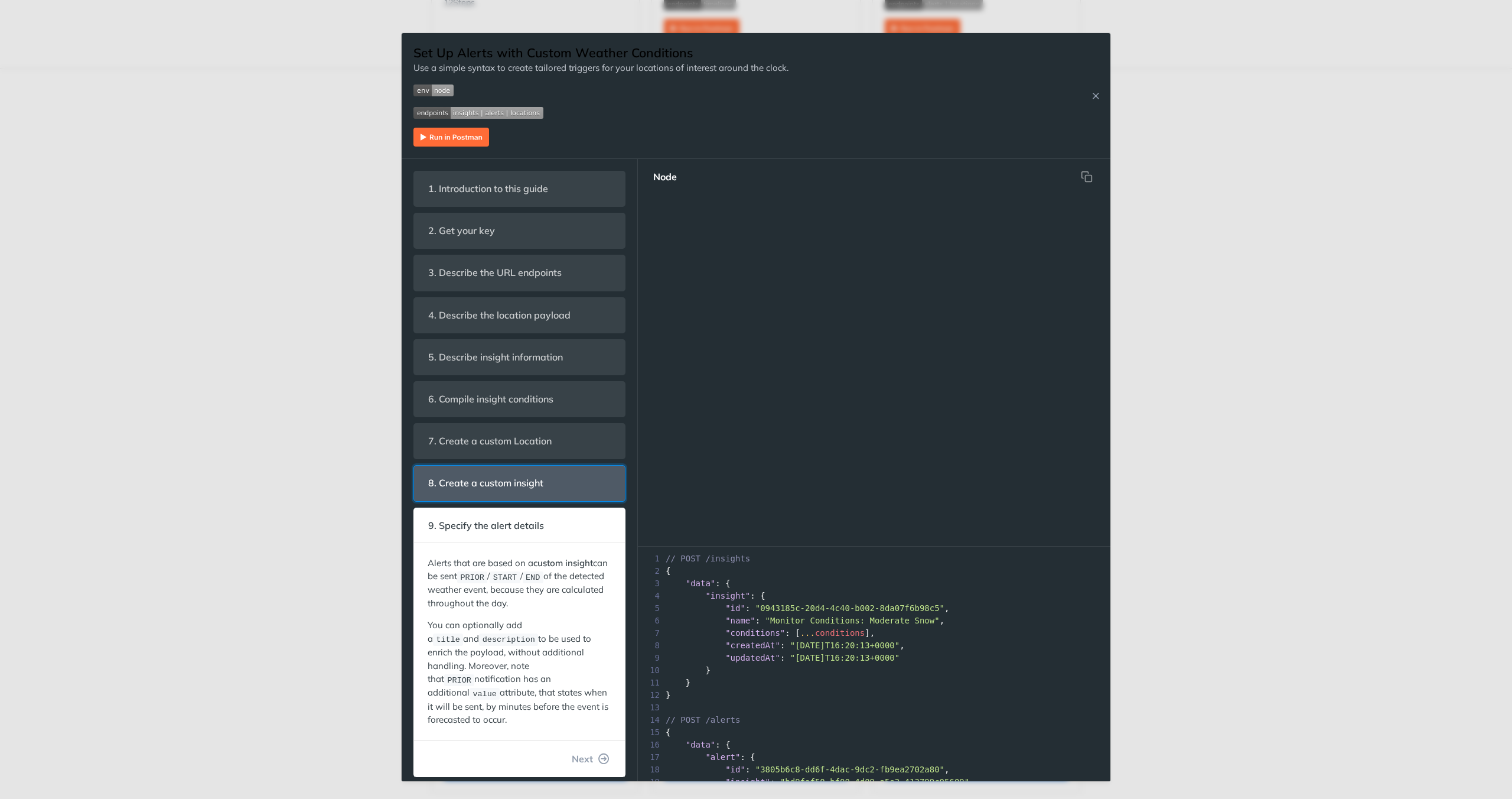
scroll to position [1791, 0]
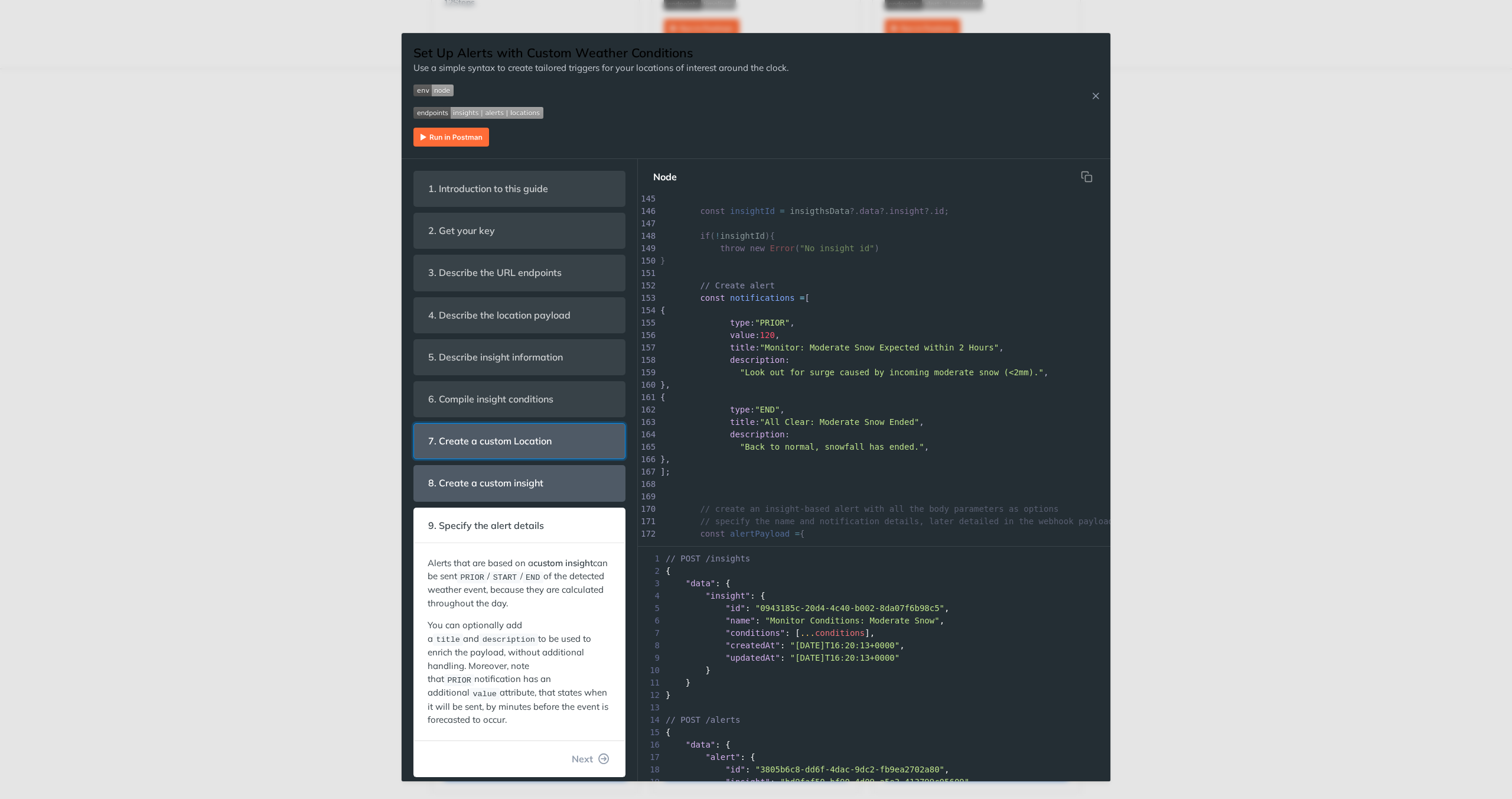
click at [540, 444] on span "7. Create a custom Location" at bounding box center [490, 441] width 140 height 23
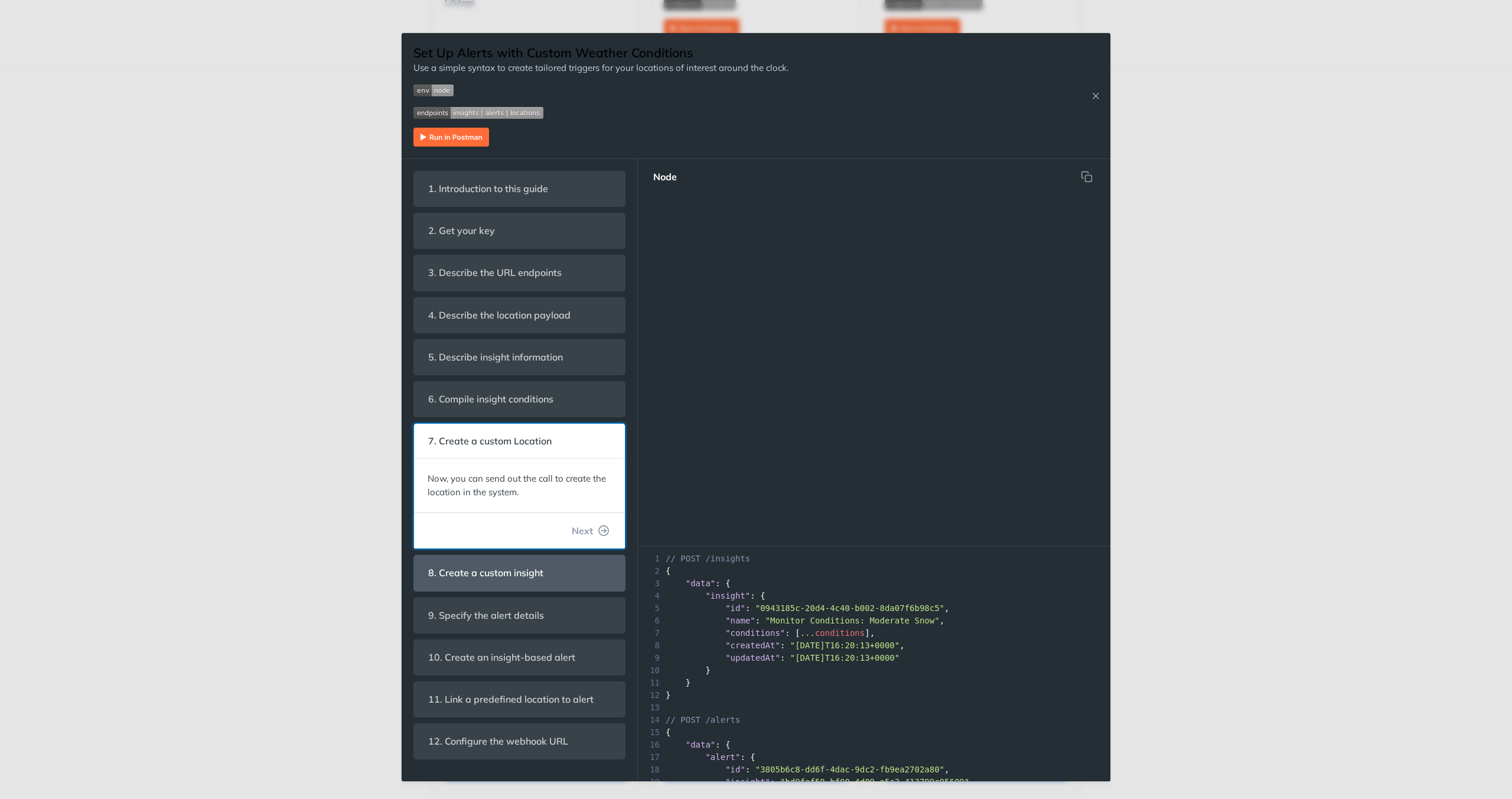
scroll to position [1288, 0]
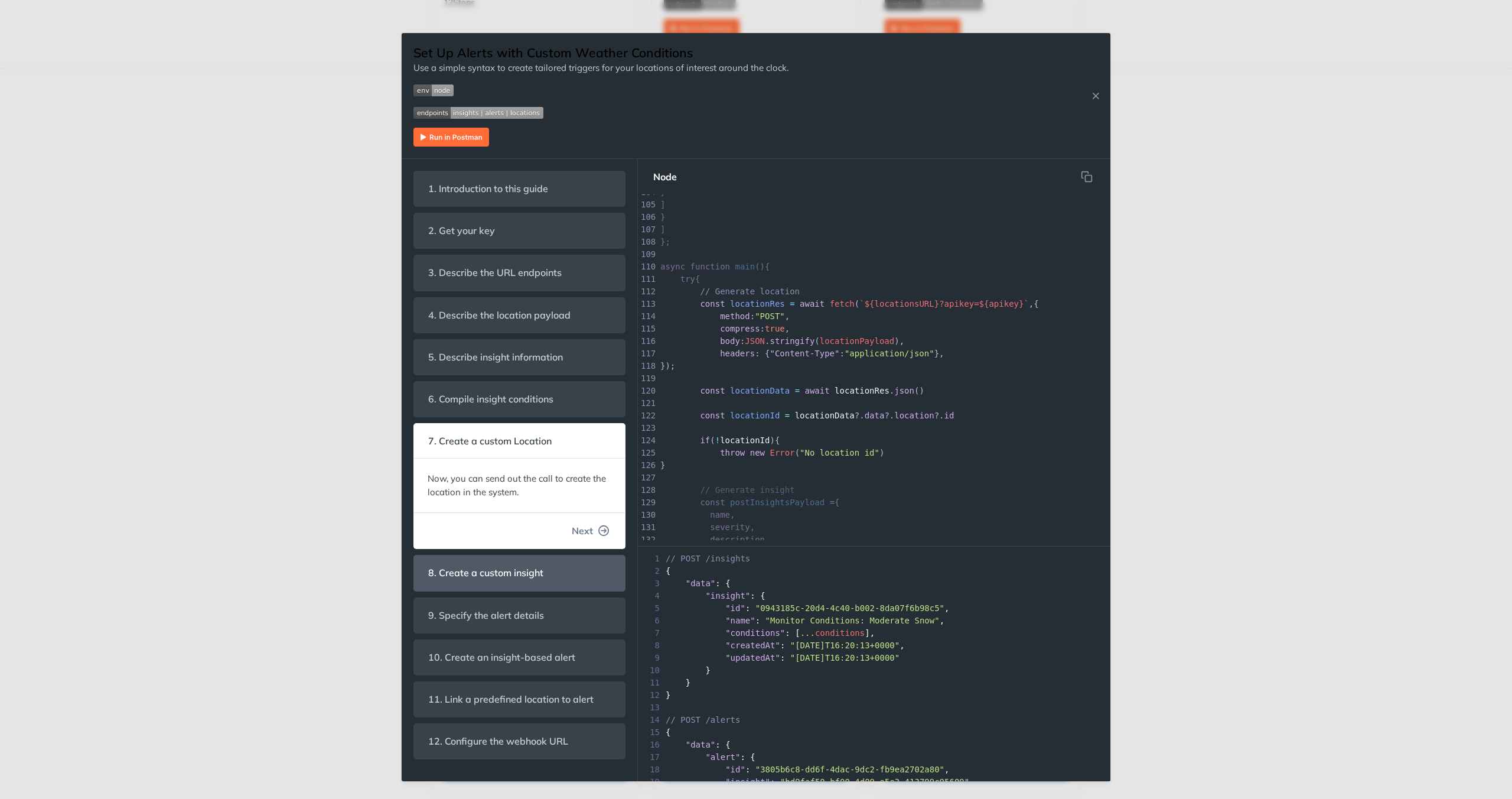
click at [590, 528] on span "Next" at bounding box center [582, 531] width 21 height 14
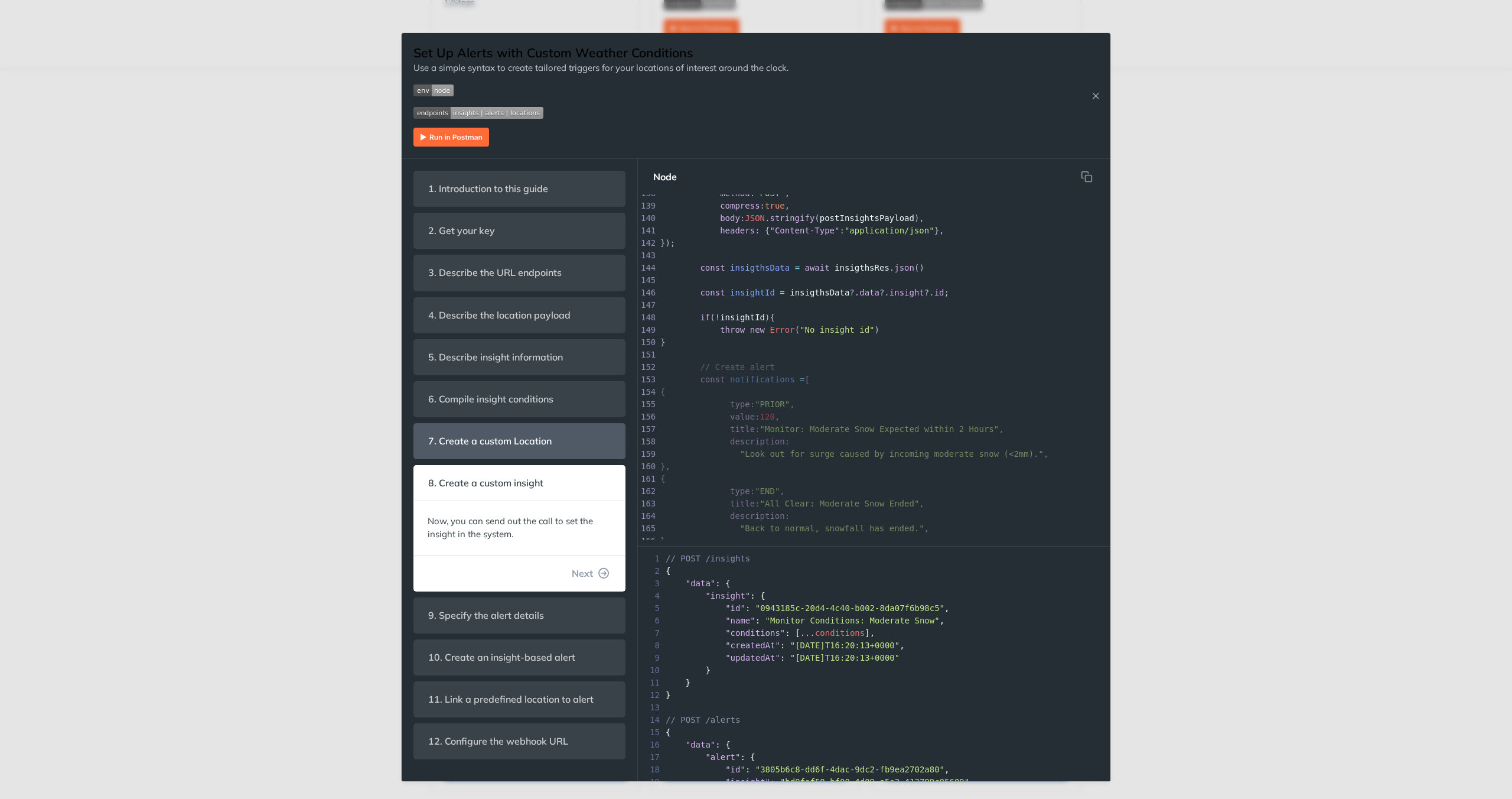
scroll to position [4, 0]
click at [890, 415] on pre "value : 120 ," at bounding box center [889, 417] width 462 height 12
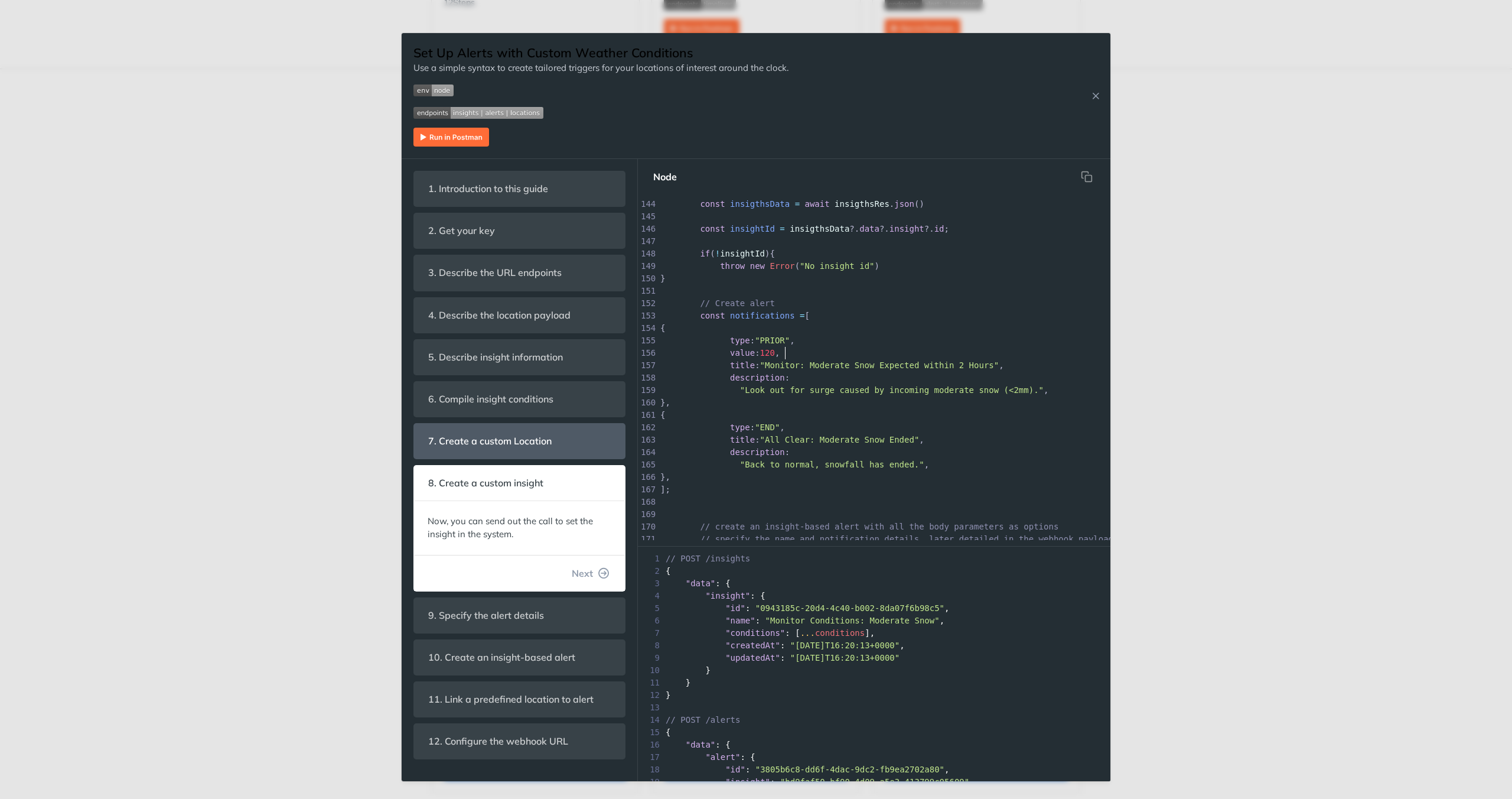
scroll to position [0, 0]
